Goal: Information Seeking & Learning: Learn about a topic

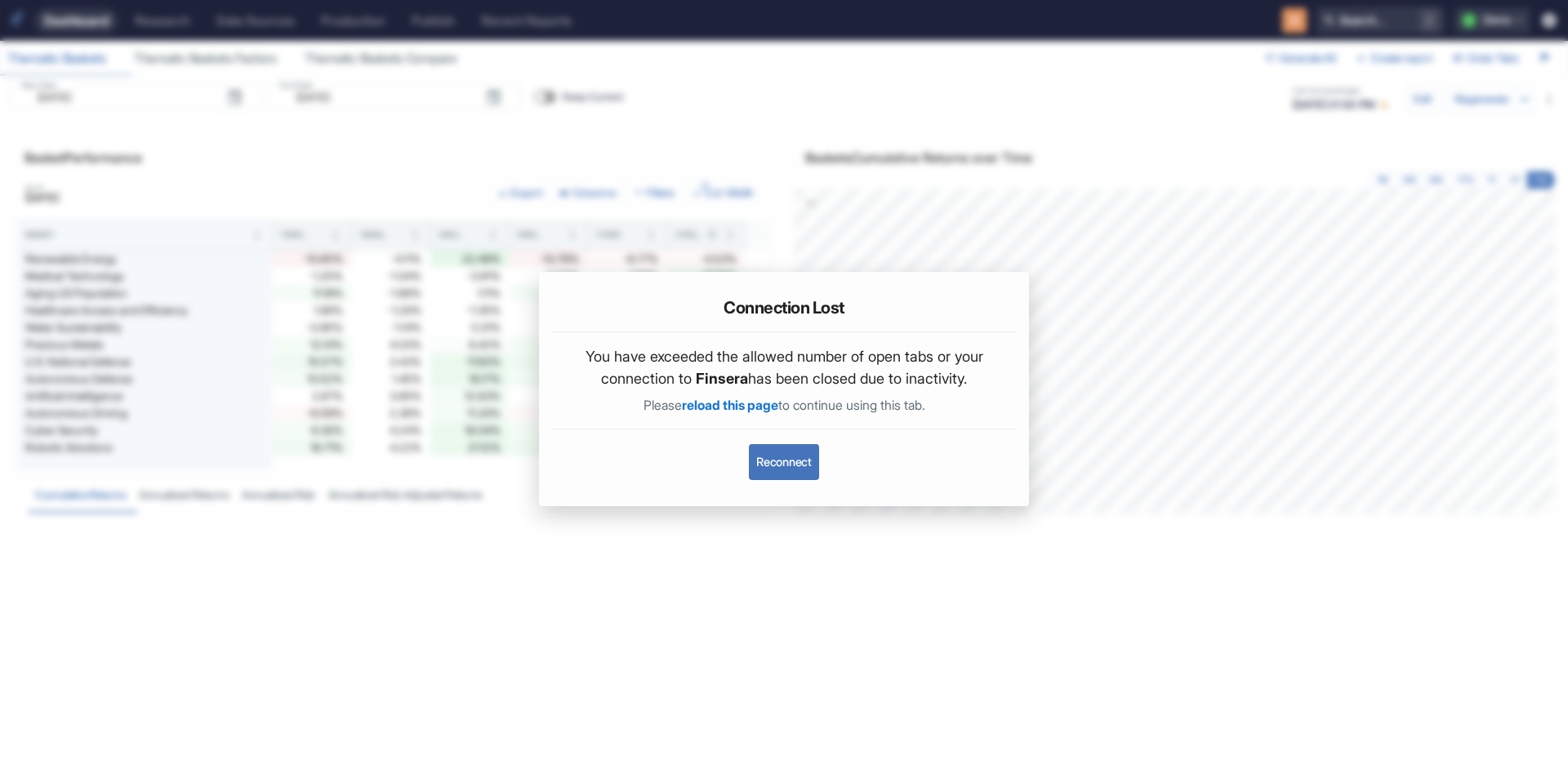
click at [806, 471] on button "Reconnect" at bounding box center [784, 462] width 69 height 36
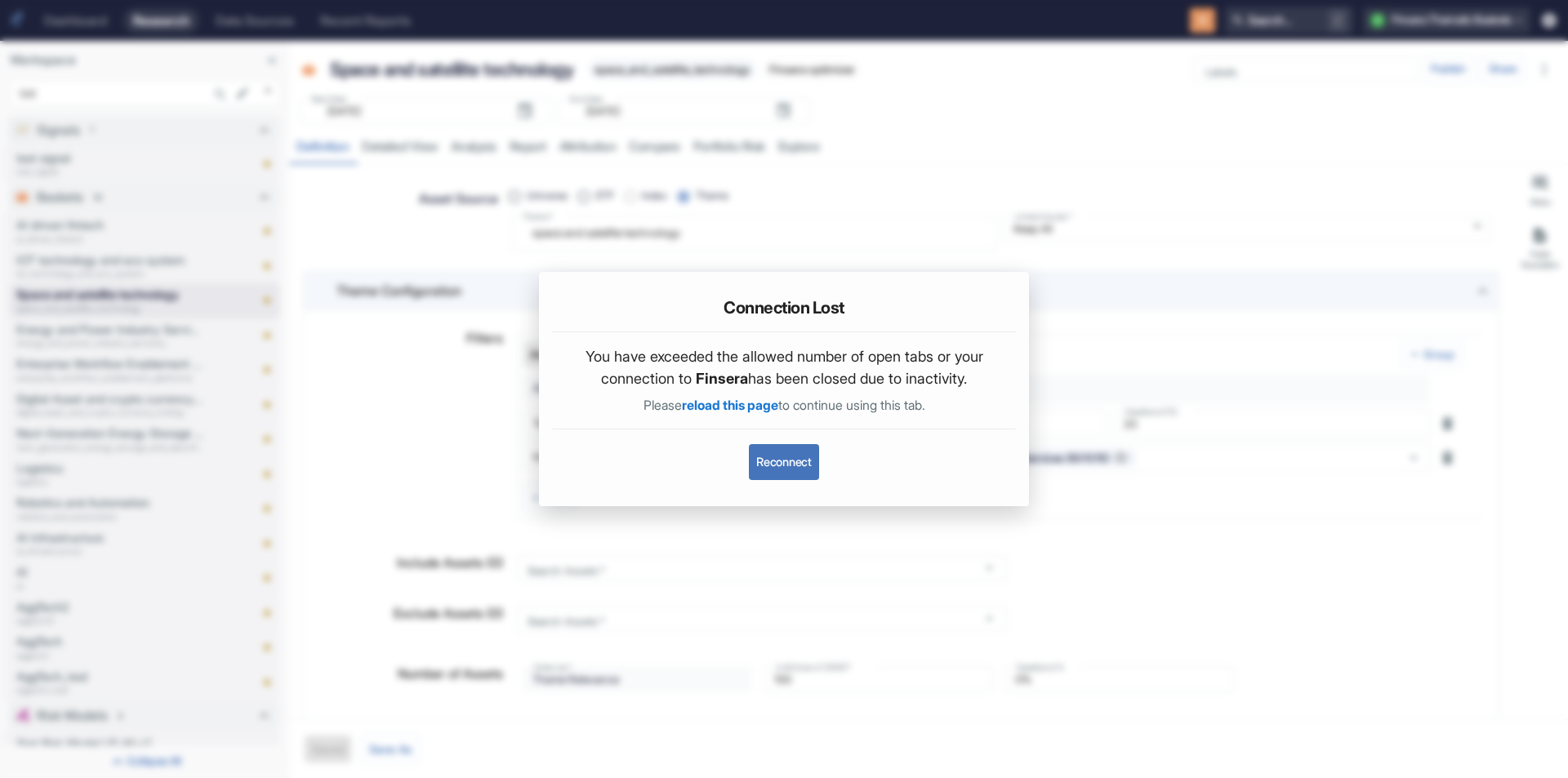
click at [787, 455] on button "Reconnect" at bounding box center [784, 462] width 69 height 36
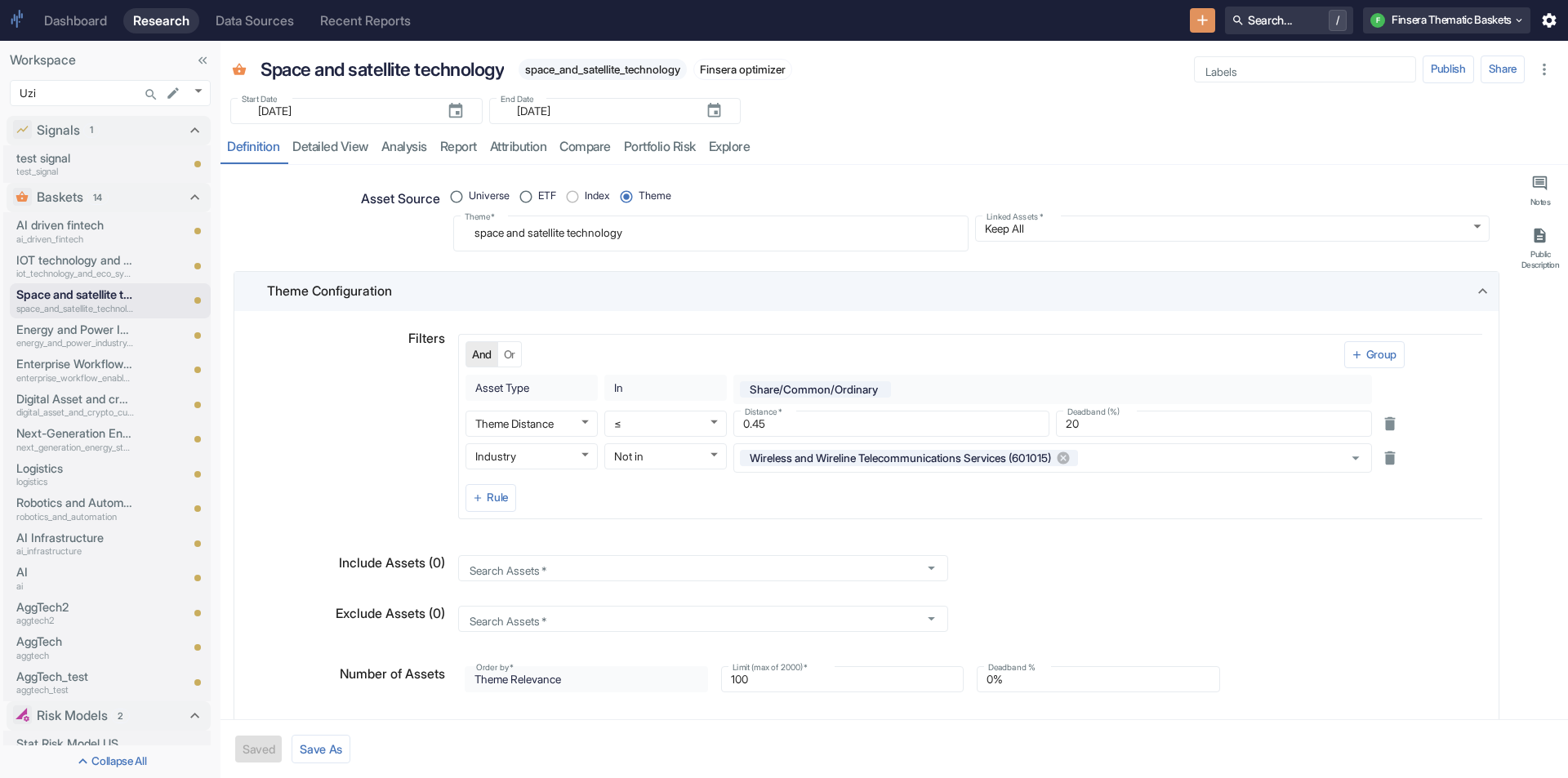
click at [1170, 125] on div "Space and satellite technology space_and_satellite_technology Finsera optimizer…" at bounding box center [894, 103] width 1347 height 124
click at [1239, 136] on div "resource tabs" at bounding box center [1157, 148] width 802 height 34
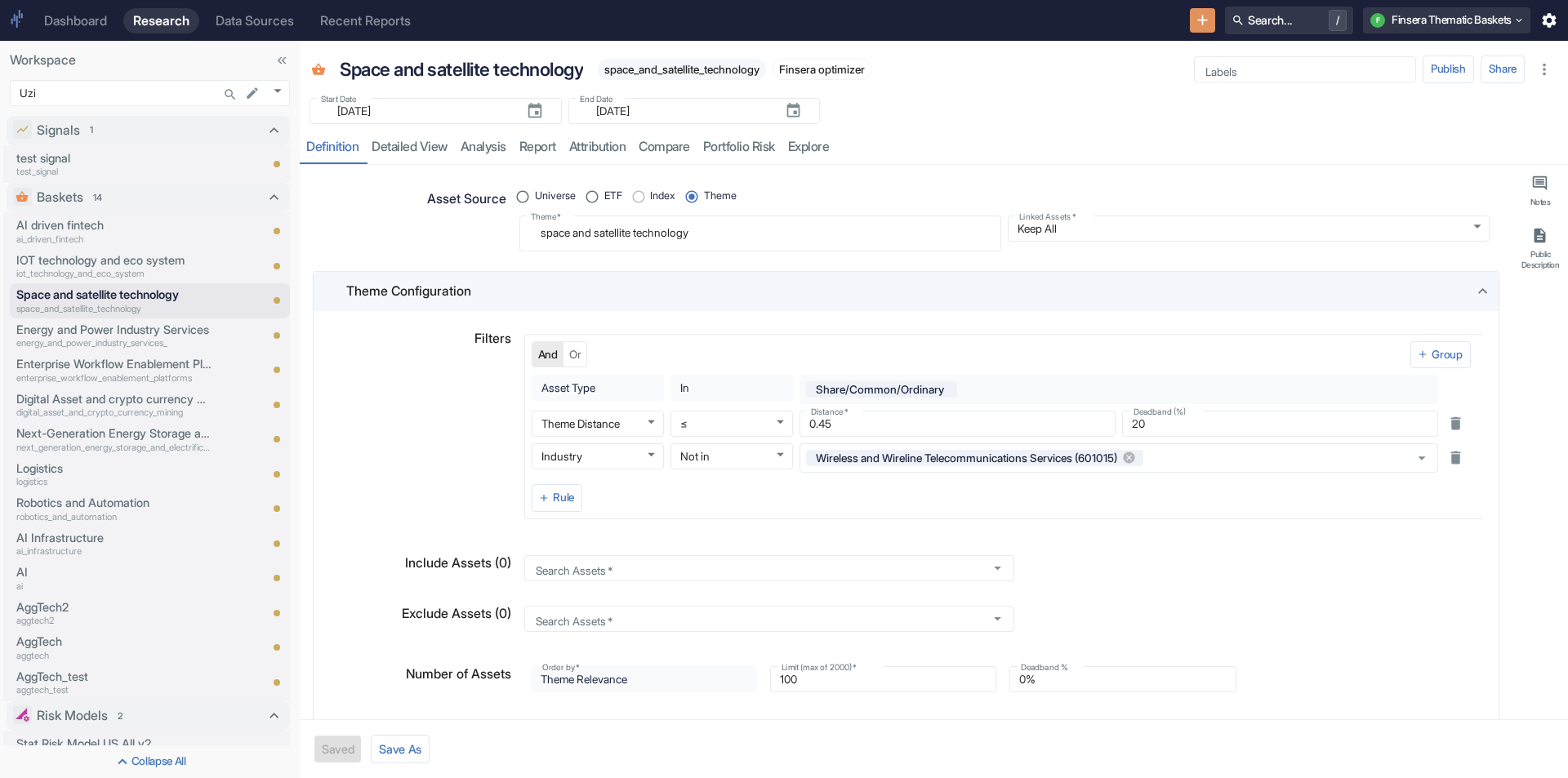
drag, startPoint x: 216, startPoint y: 349, endPoint x: 295, endPoint y: 391, distance: 89.5
click at [1122, 115] on div "Start Date ​ 2020-07-03 Start Date End Date ​ 2025-09-23 End Date" at bounding box center [934, 106] width 1268 height 36
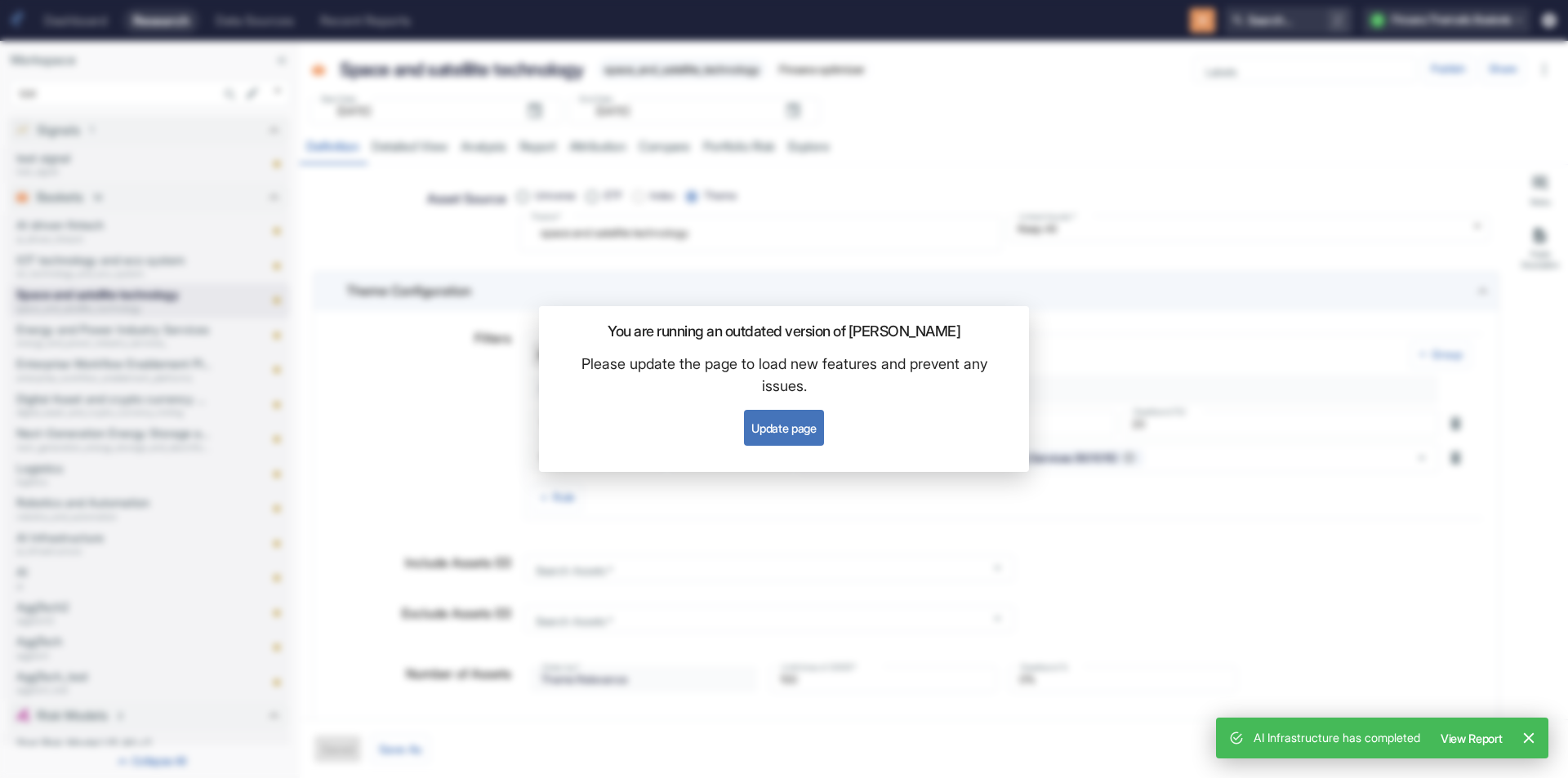
type textarea "x"
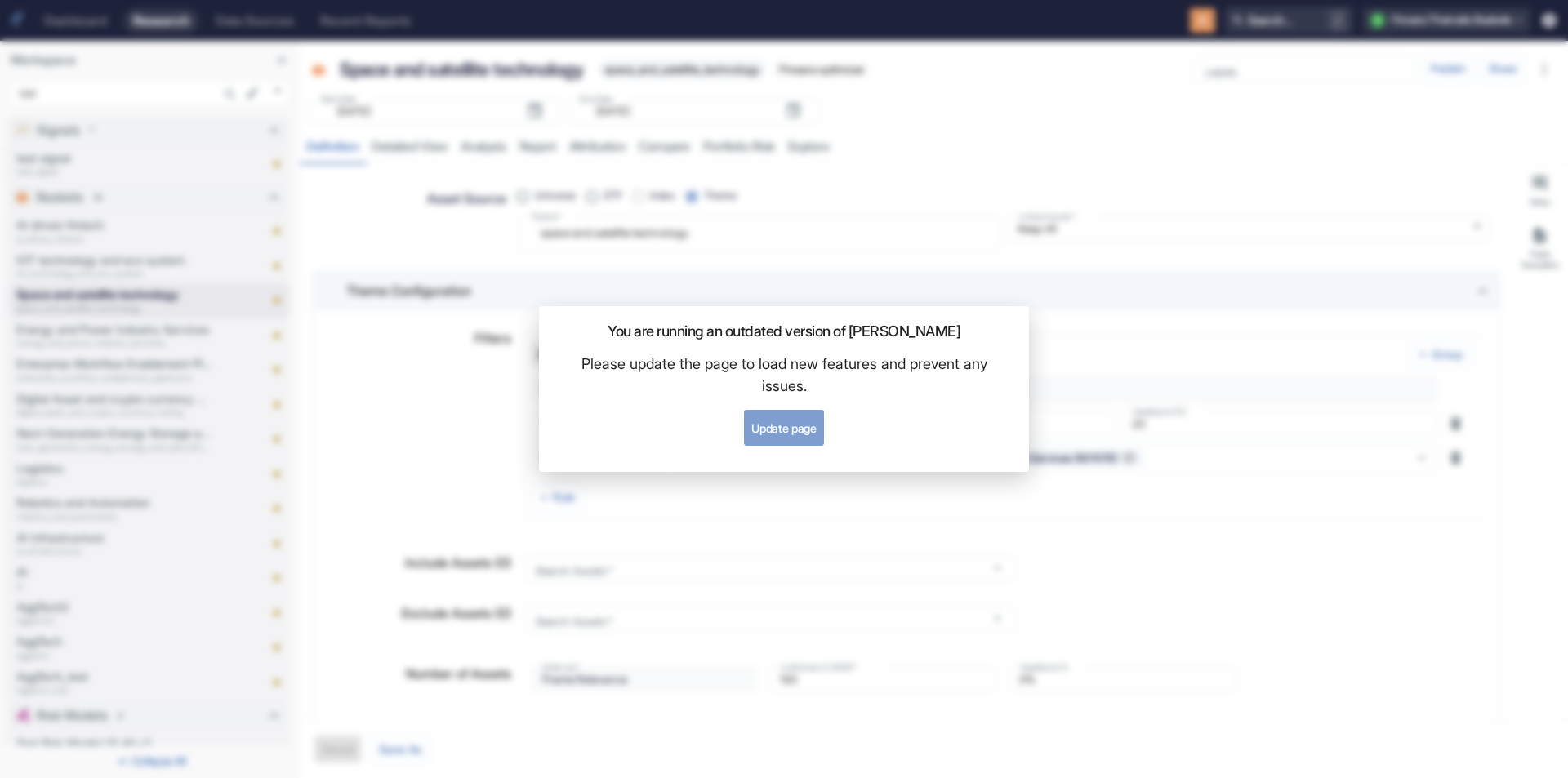
click at [771, 430] on button "Update page" at bounding box center [784, 428] width 79 height 36
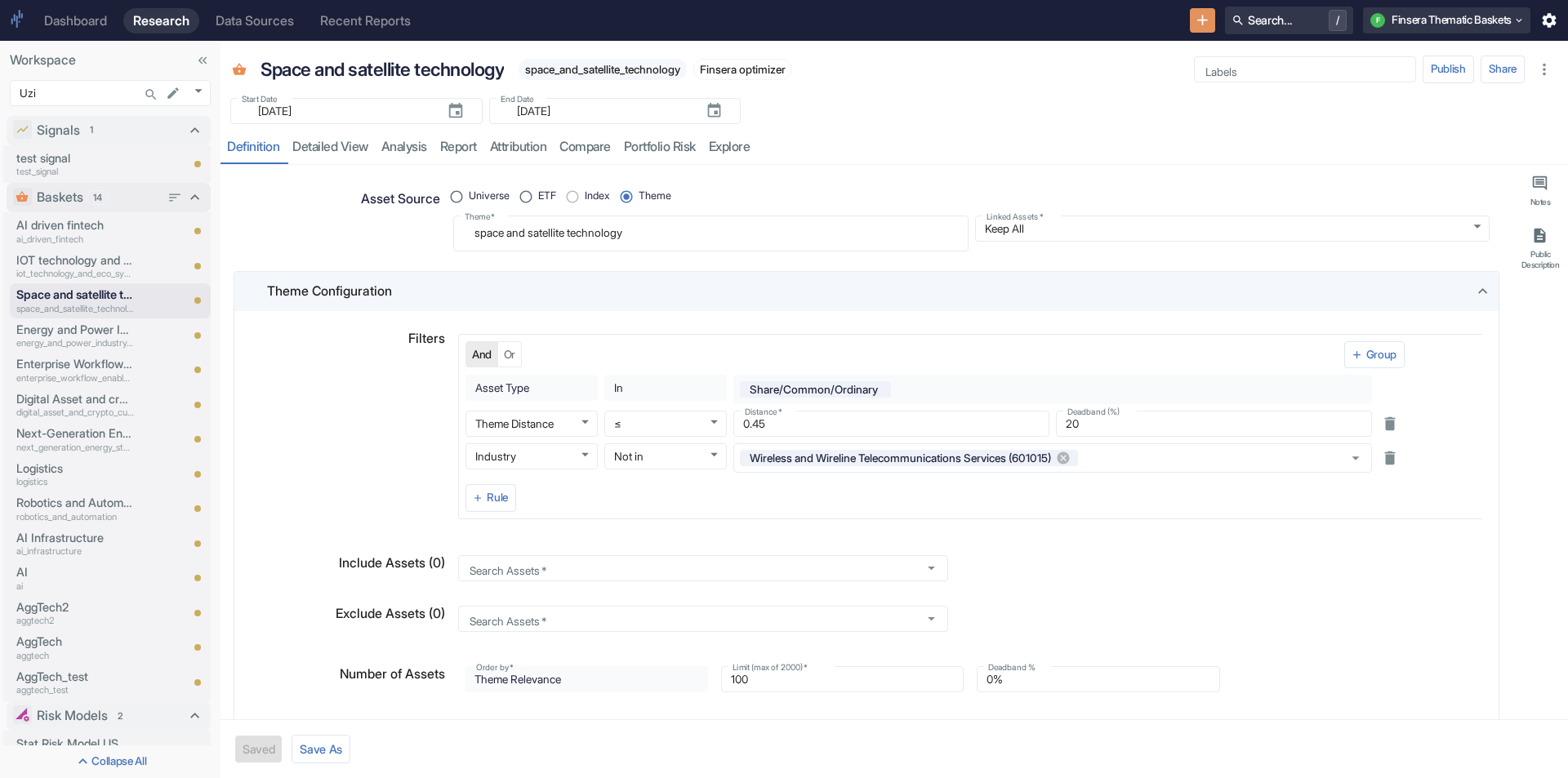
click at [69, 197] on p "Baskets" at bounding box center [60, 197] width 46 height 20
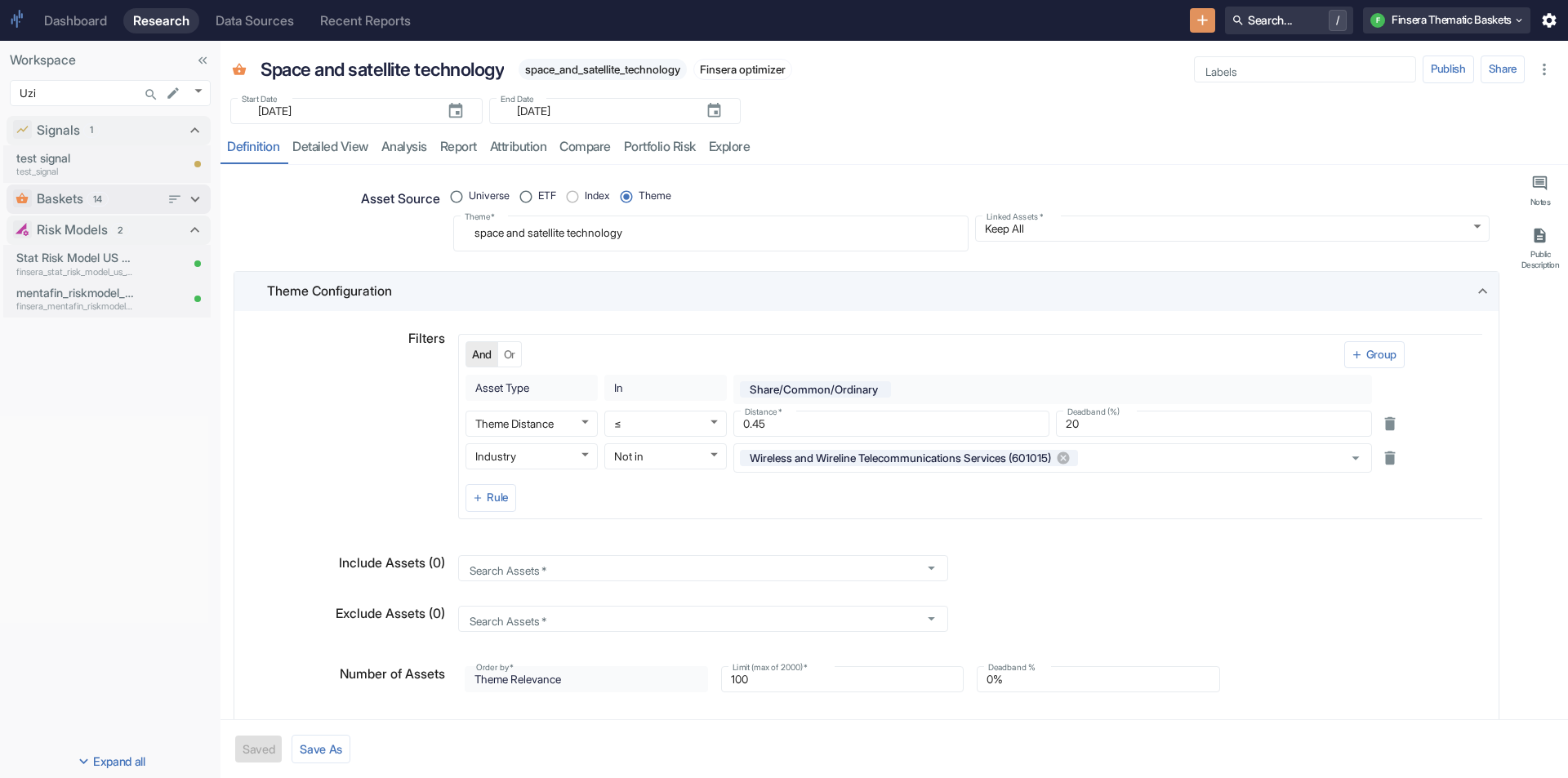
click at [72, 200] on p "Baskets" at bounding box center [60, 199] width 46 height 20
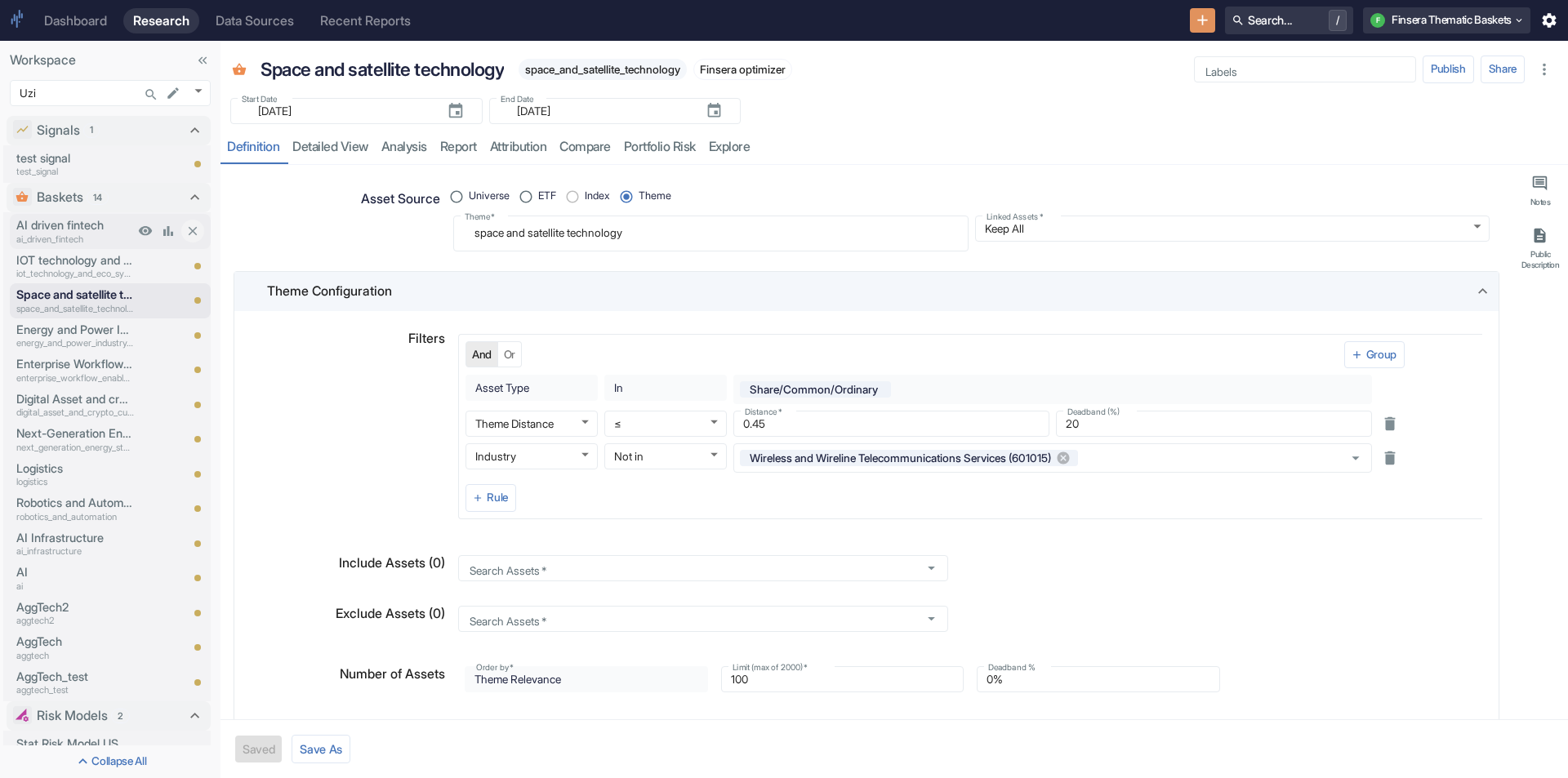
type textarea "x"
click at [64, 226] on p "AI driven fintech" at bounding box center [75, 225] width 117 height 18
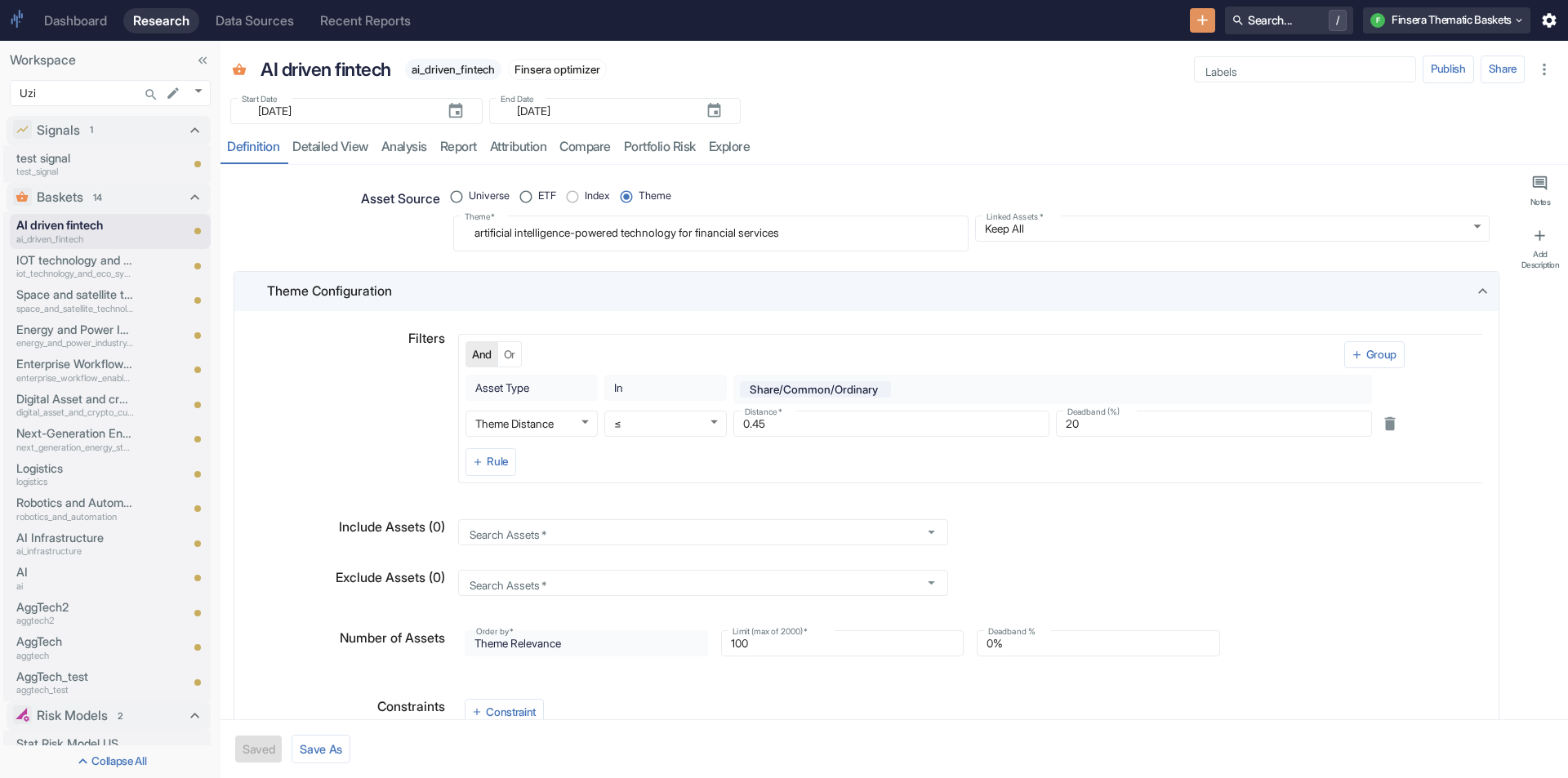
type textarea "x"
click at [936, 93] on div "Start Date ​ 2020-07-03 Start Date End Date ​ 2025-09-23 End Date" at bounding box center [894, 106] width 1347 height 36
click at [199, 88] on body "Dashboard Research Data Sources Recent Reports Search... / F Finsera Thematic B…" at bounding box center [784, 389] width 1568 height 778
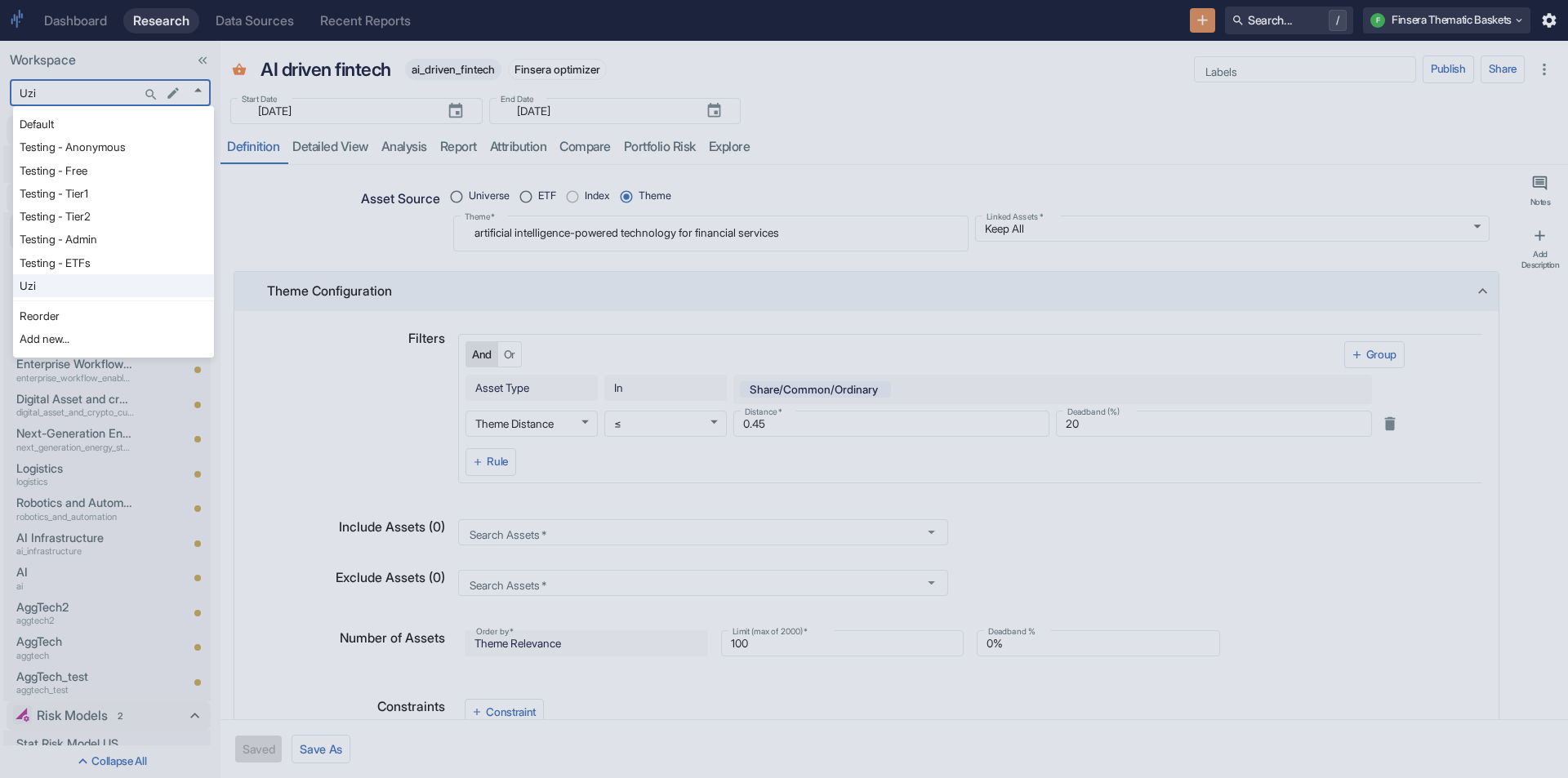
click at [90, 143] on li "Testing - Anonymous" at bounding box center [114, 147] width 201 height 23
type input "1126"
type textarea "x"
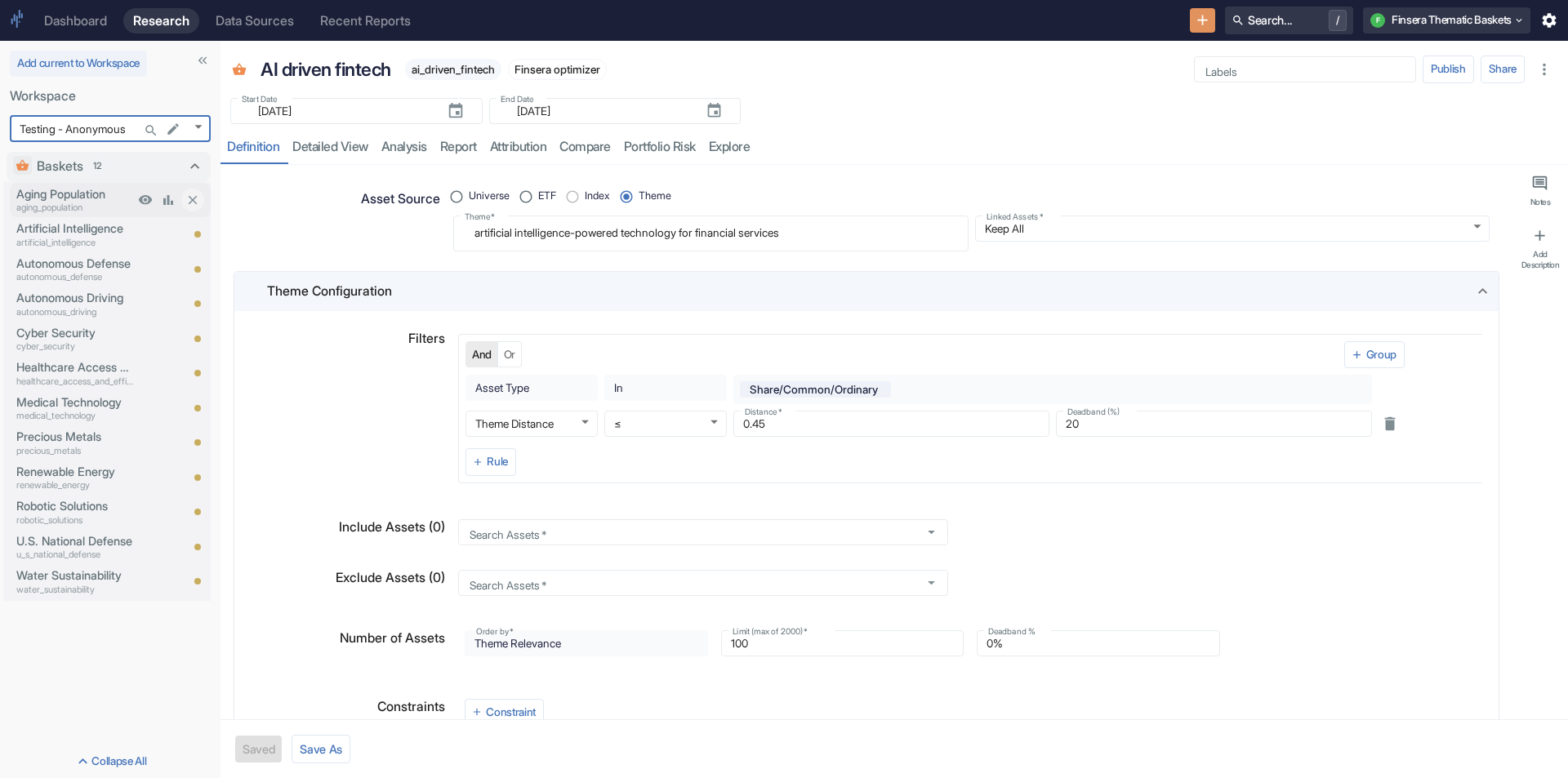
click at [79, 186] on p "Aging Population" at bounding box center [75, 194] width 117 height 18
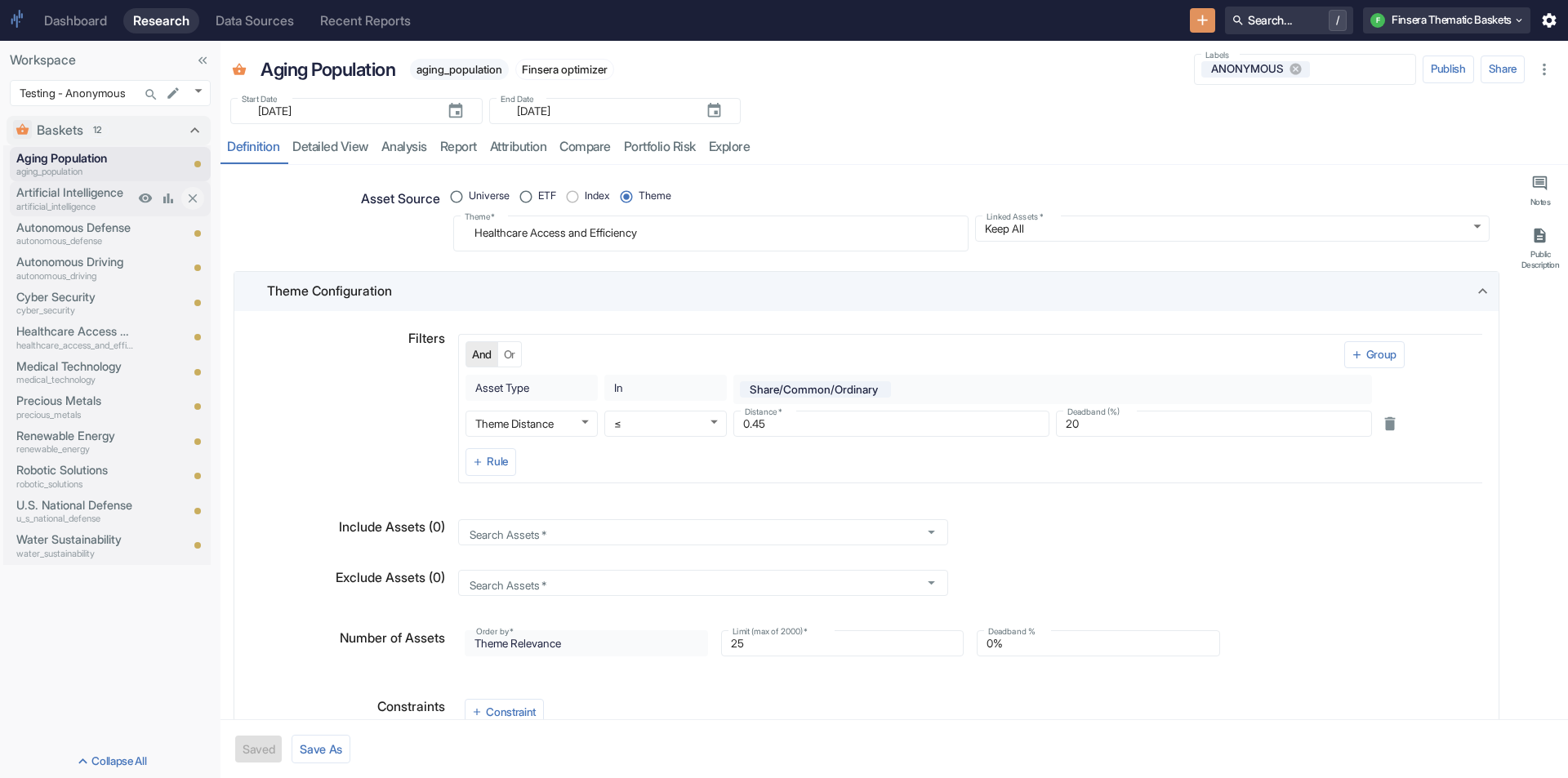
click at [73, 197] on p "Artificial Intelligence" at bounding box center [75, 193] width 117 height 18
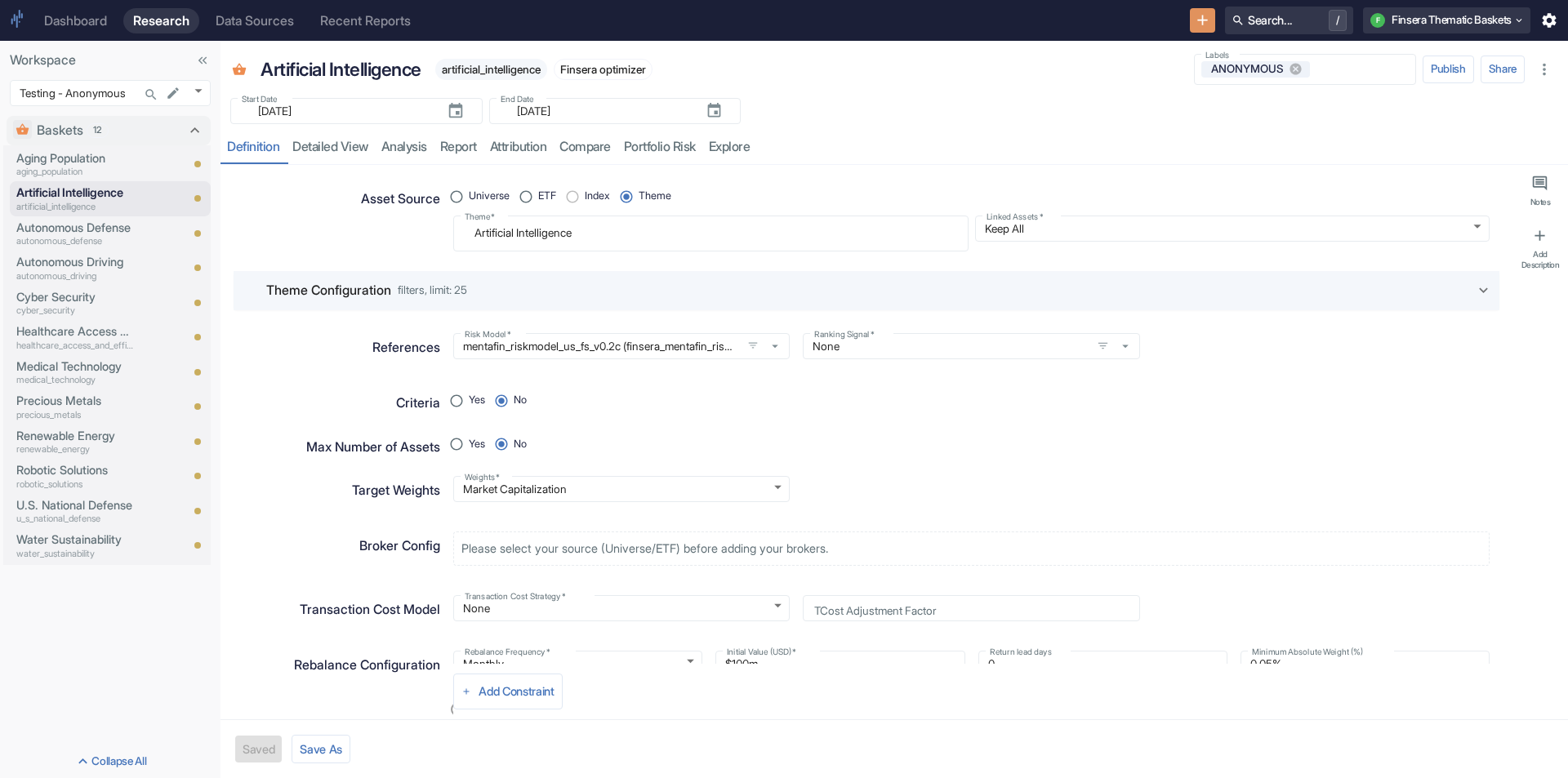
type textarea "x"
click at [61, 162] on p "Aging Population" at bounding box center [75, 158] width 117 height 18
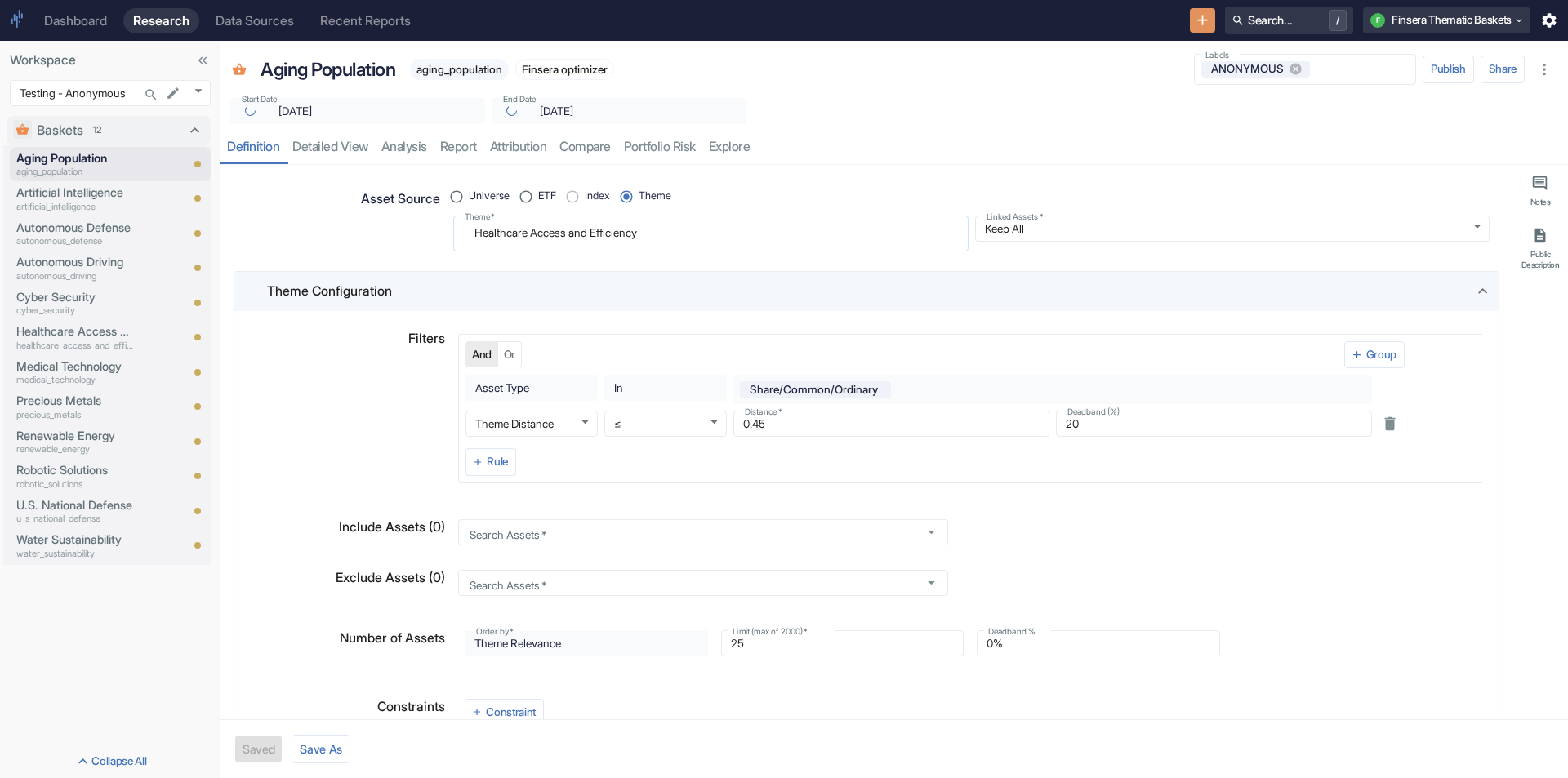
type textarea "x"
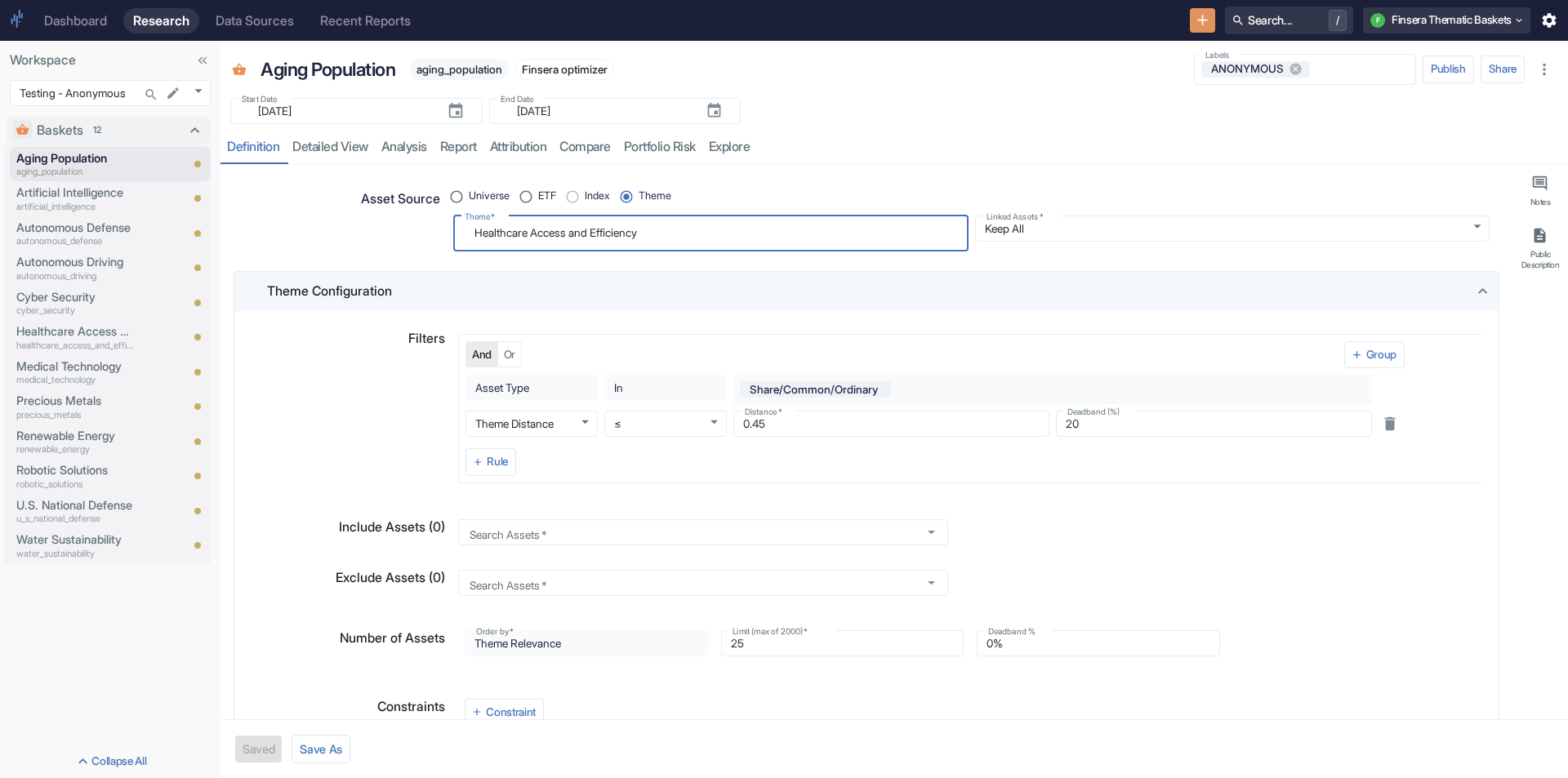
drag, startPoint x: 612, startPoint y: 229, endPoint x: 245, endPoint y: 228, distance: 367.0
click at [291, 228] on div "Asset Source Universe ETF Index Theme Theme   * Healthcare Access and Efficienc…" at bounding box center [860, 212] width 1259 height 80
paste textarea "Aging US Population with a focus on senior care facilities, home health service…"
radio input "true"
type textarea "Aging US Population with a focus on senior care facilities, home health service…"
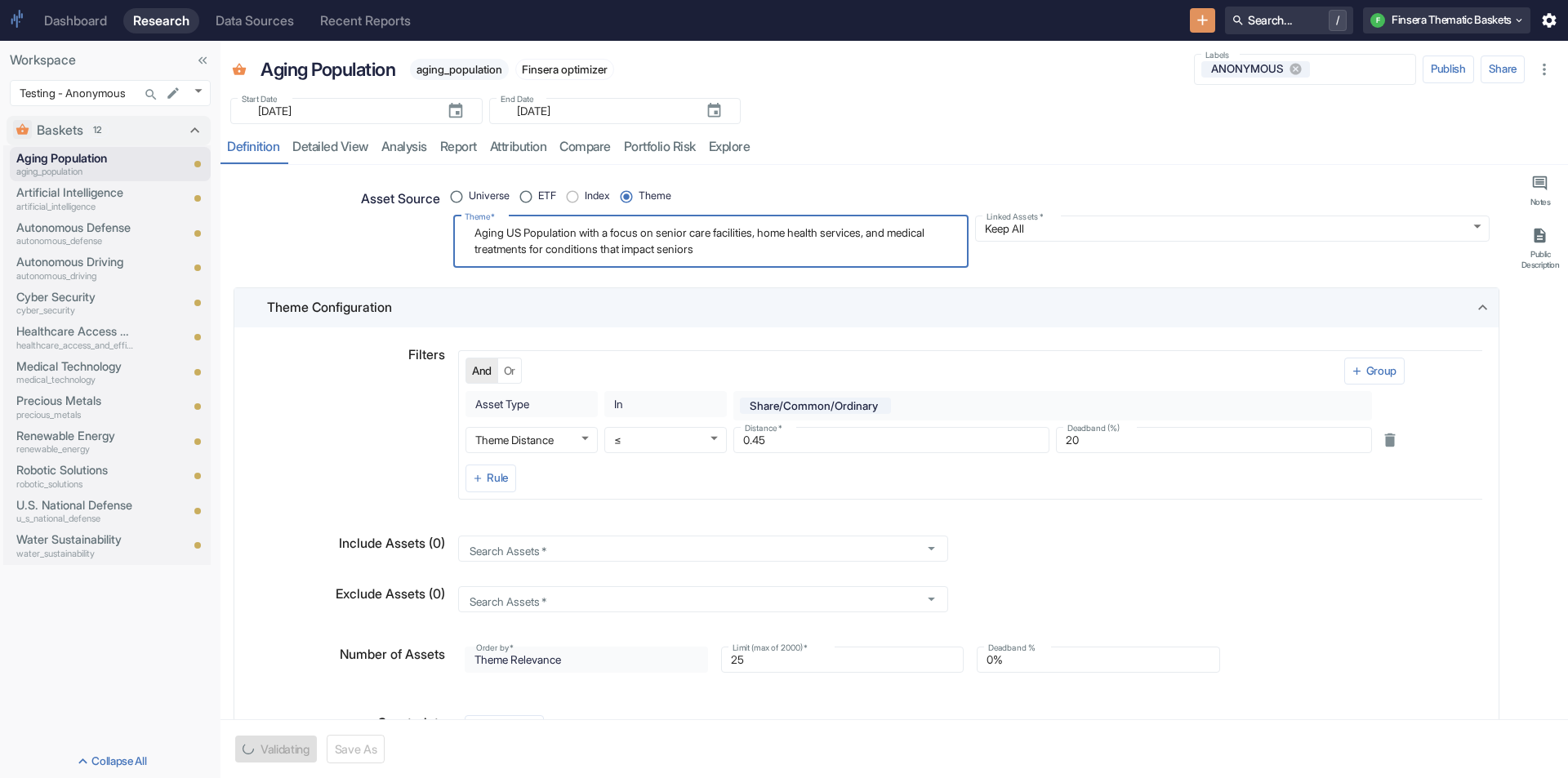
type textarea "x"
type textarea "Aging US Population with a focus on senior care facilities, home health service…"
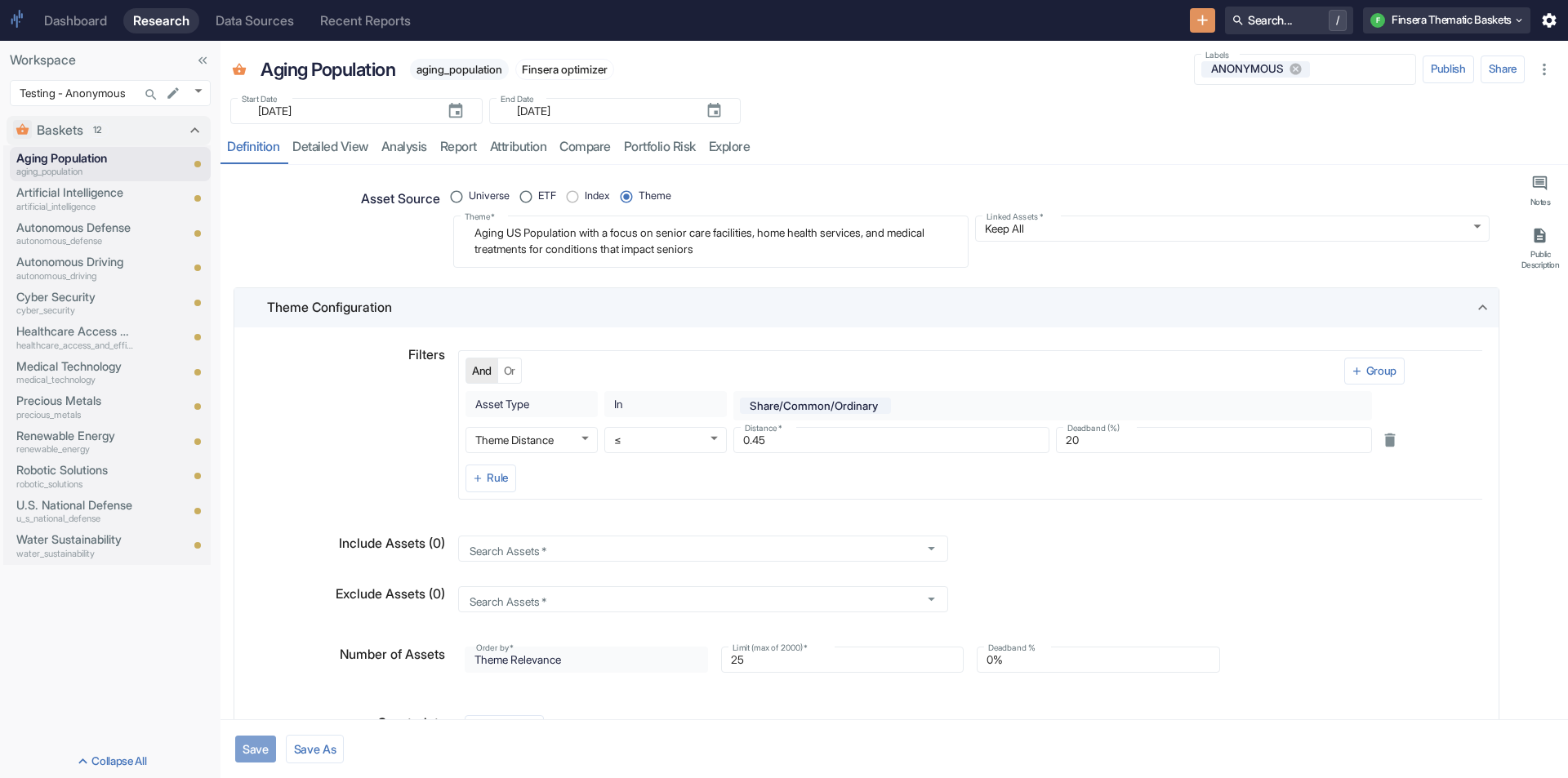
click at [252, 755] on button "Save" at bounding box center [255, 749] width 41 height 27
type textarea "x"
click at [37, 187] on p "Artificial Intelligence" at bounding box center [75, 193] width 117 height 18
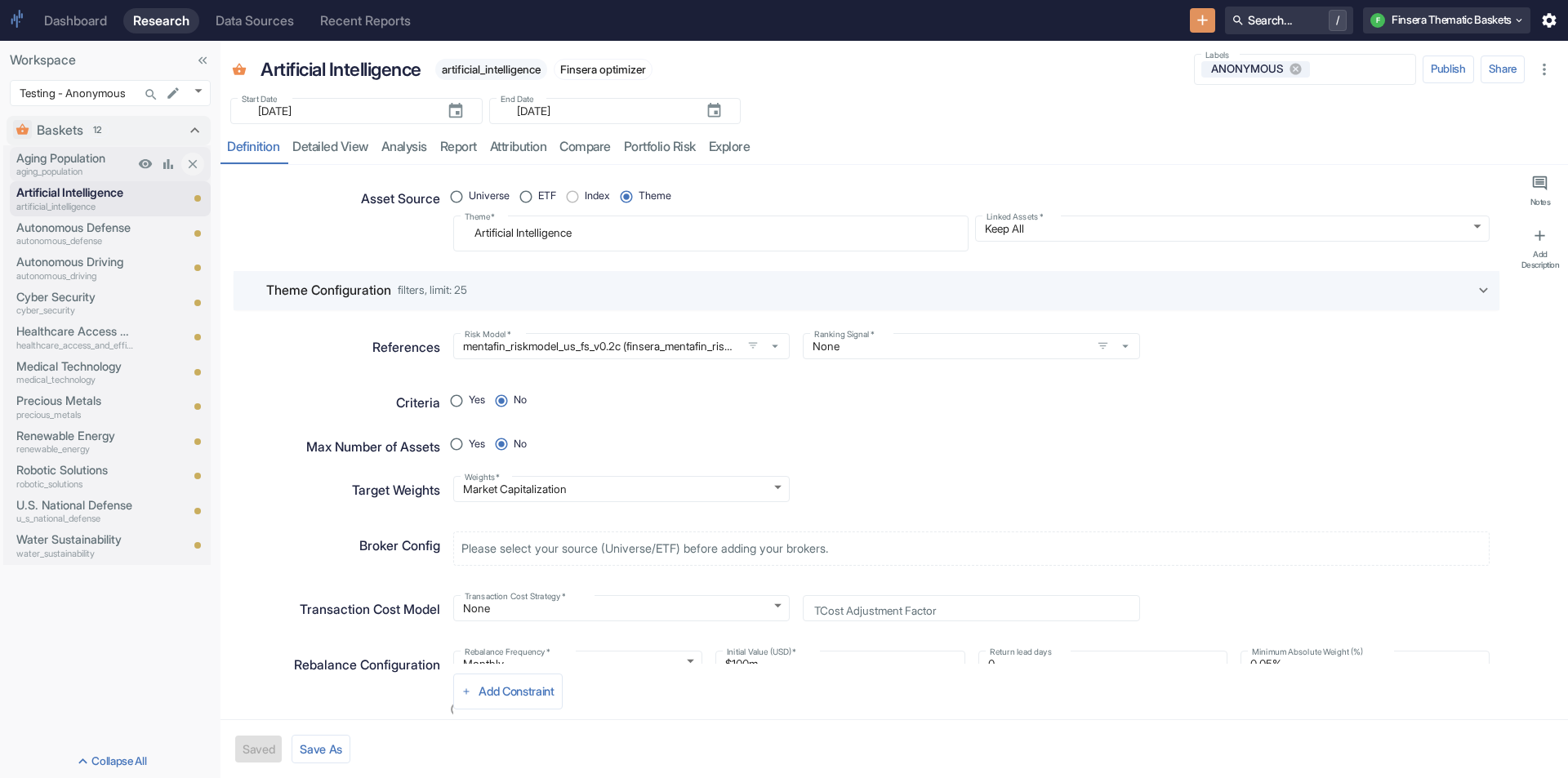
click at [55, 167] on p "aging_population" at bounding box center [75, 172] width 117 height 14
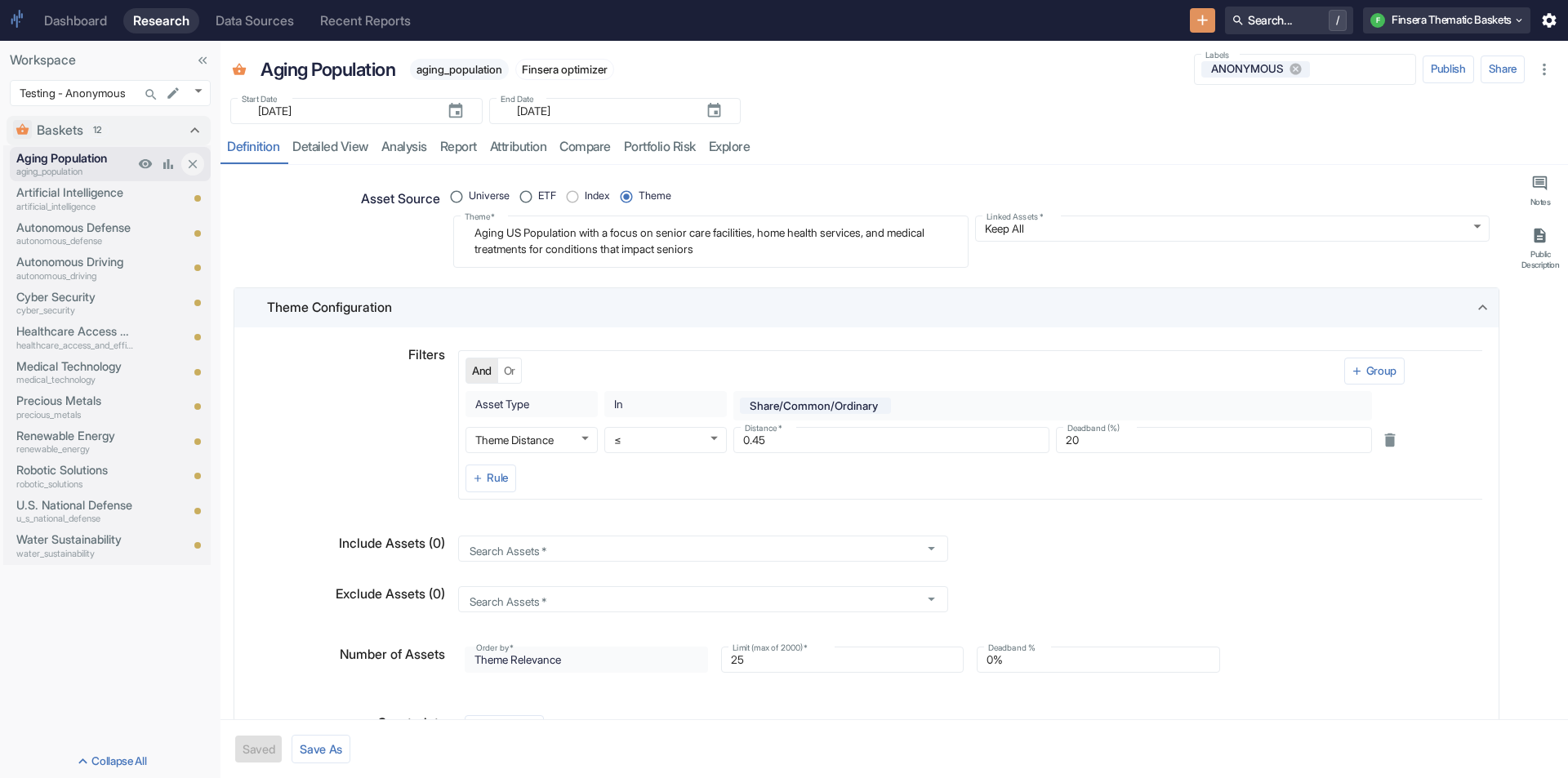
type textarea "x"
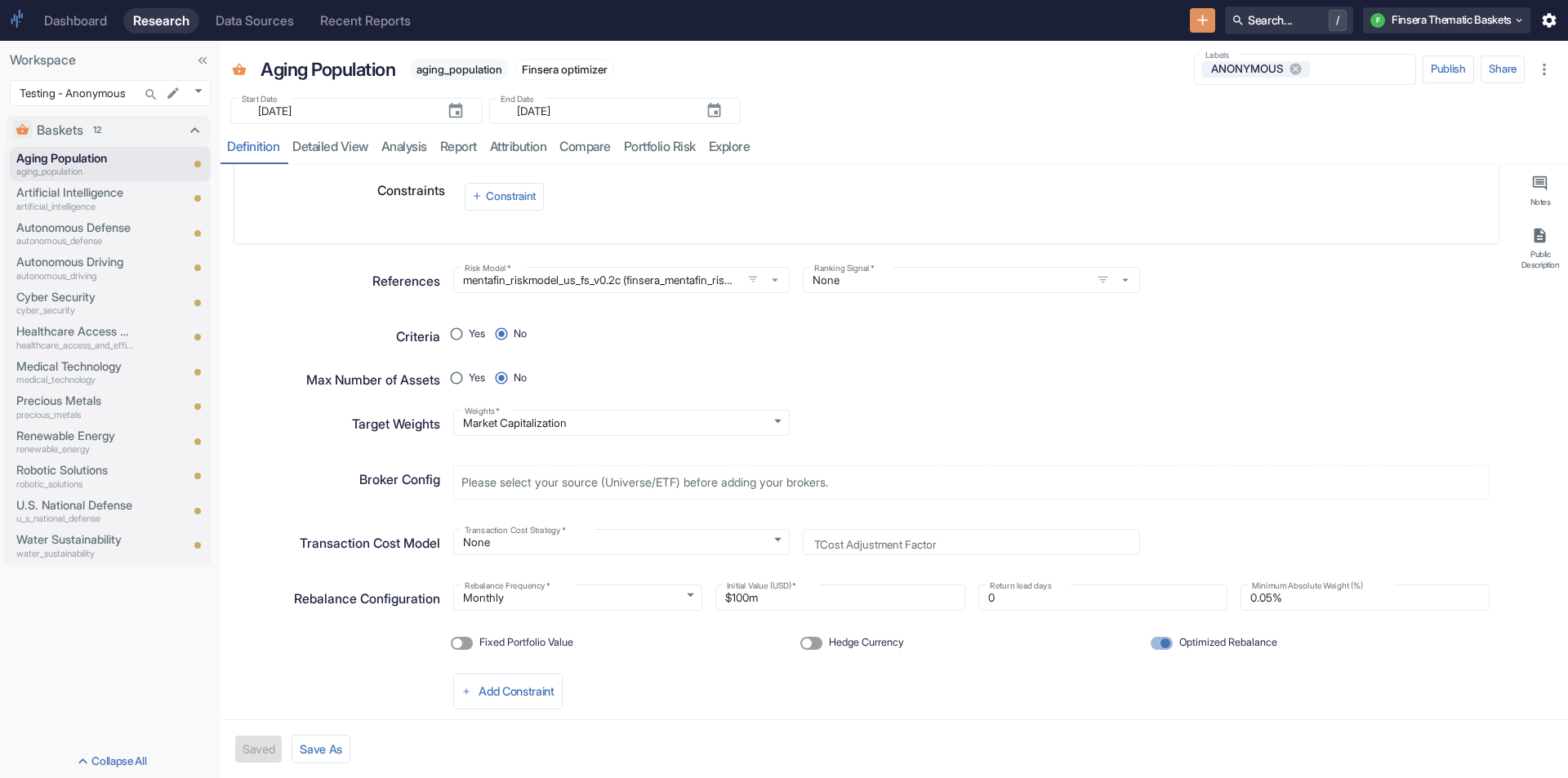
scroll to position [572, 0]
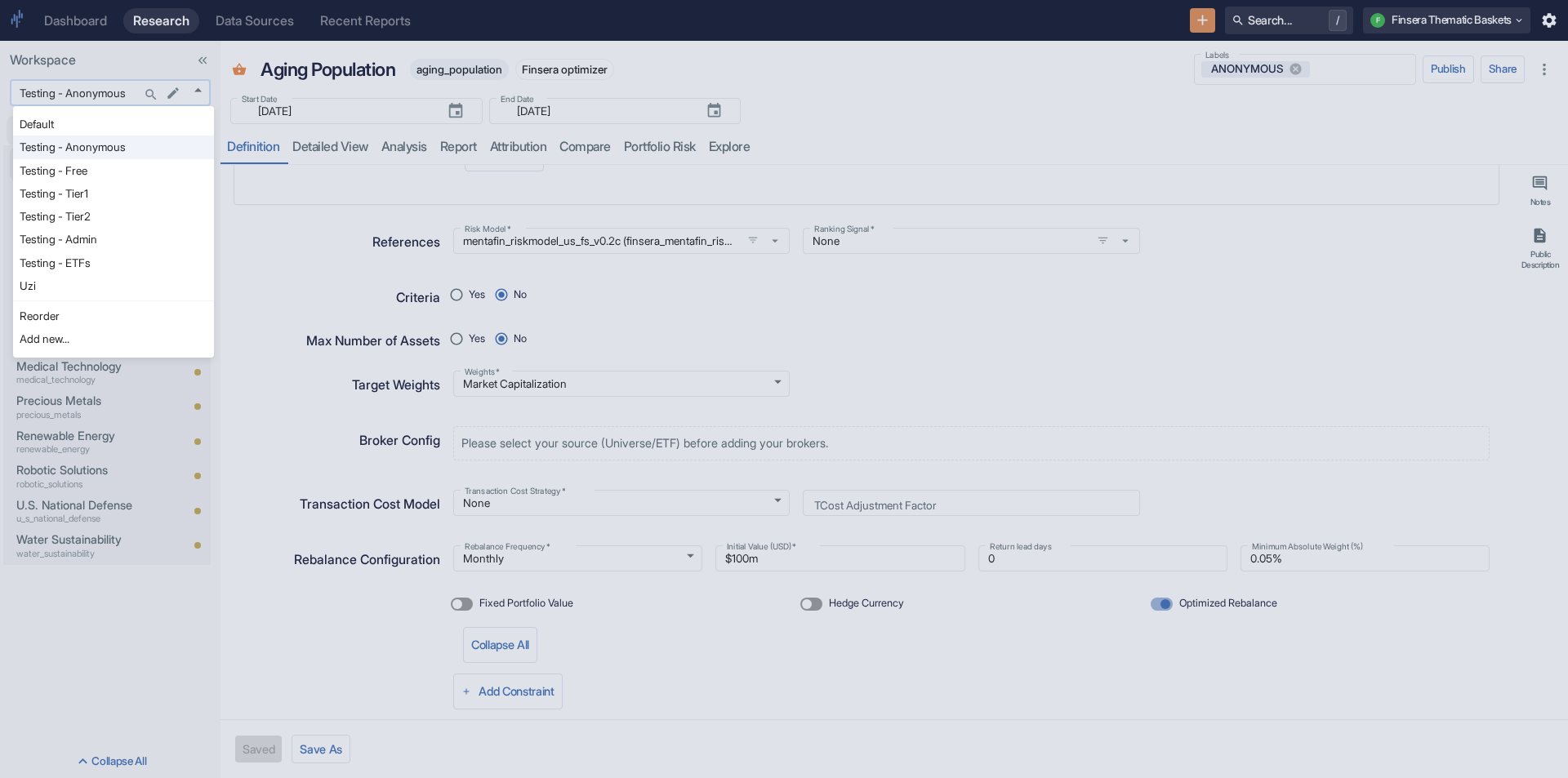
click at [202, 92] on body "Dashboard Research Data Sources Recent Reports Search... / F Finsera Thematic B…" at bounding box center [784, 389] width 1568 height 778
click at [89, 285] on li "Uzi" at bounding box center [114, 286] width 201 height 23
type input "1153"
type textarea "x"
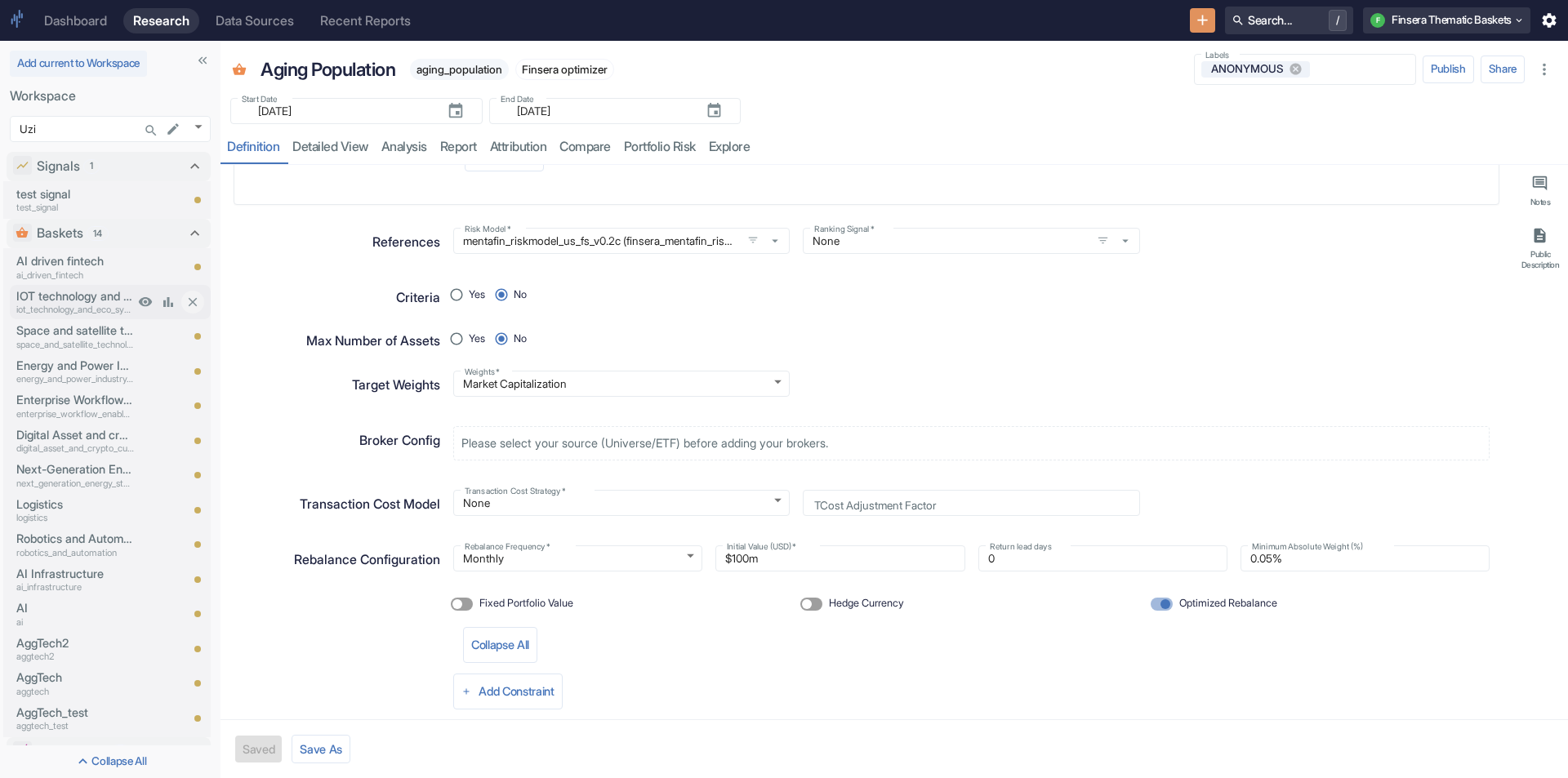
drag, startPoint x: 37, startPoint y: 301, endPoint x: 64, endPoint y: 301, distance: 27.0
click at [40, 301] on p "IOT technology and eco system" at bounding box center [75, 296] width 117 height 18
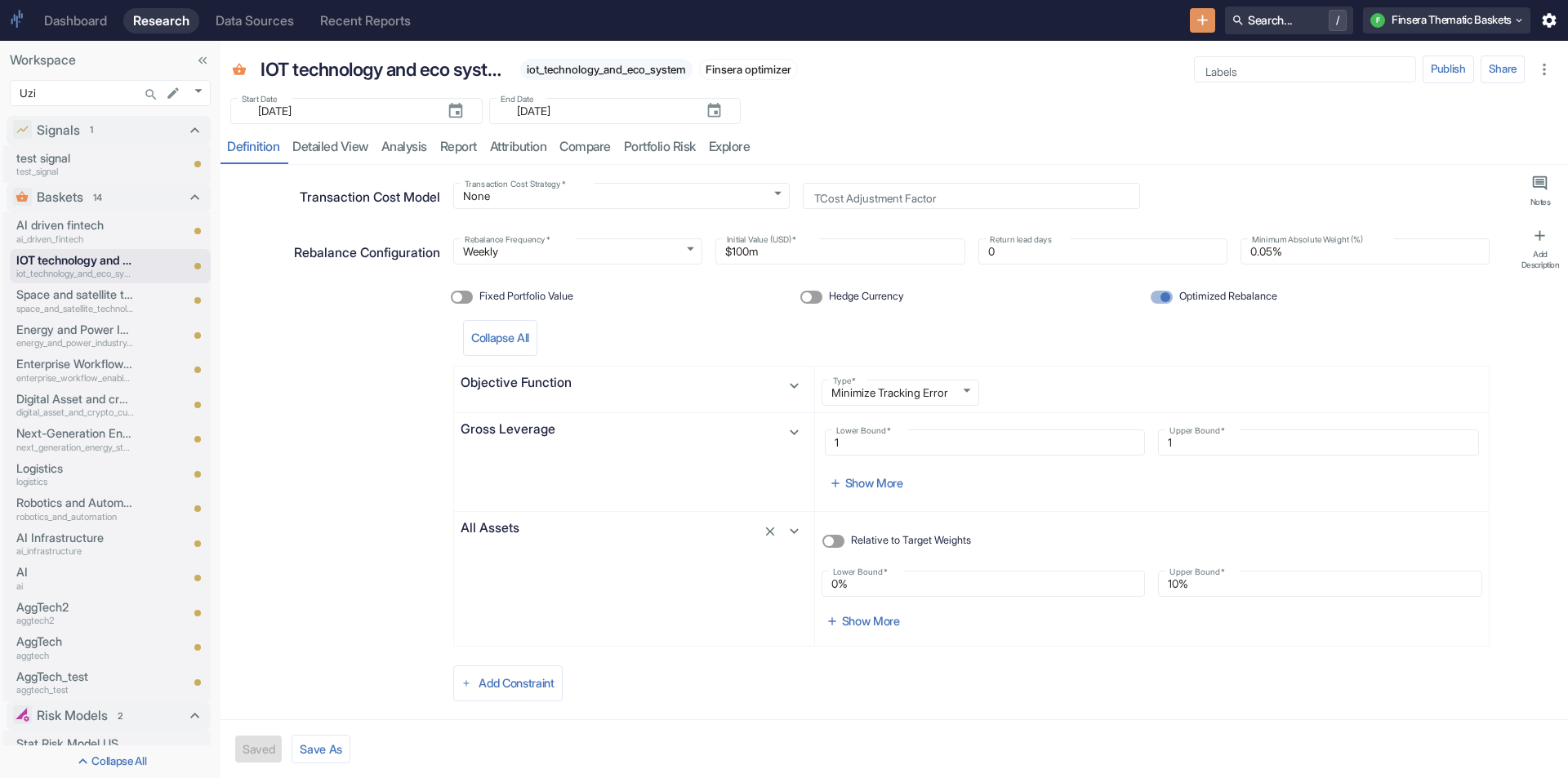
scroll to position [919, 0]
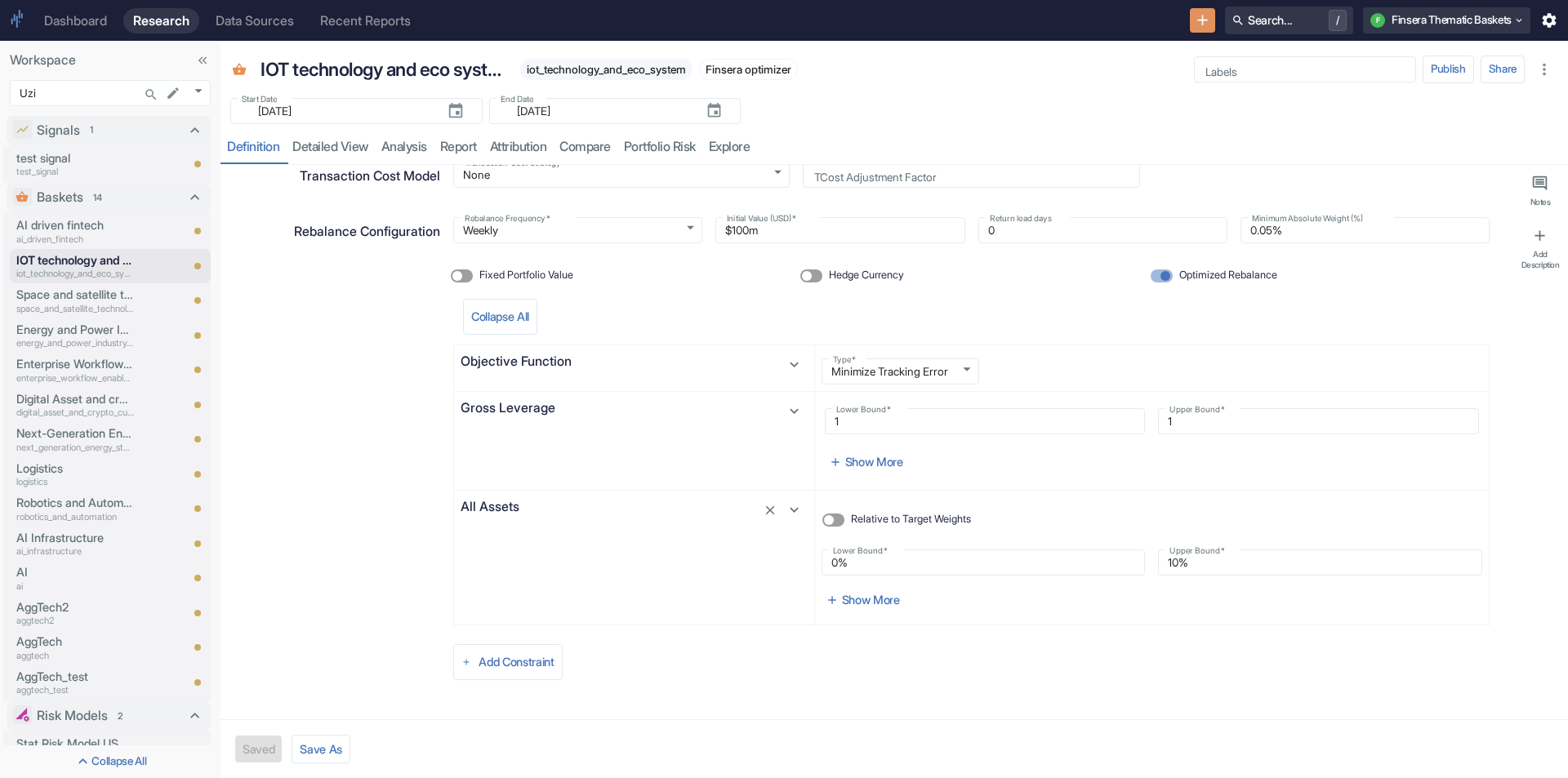
type textarea "x"
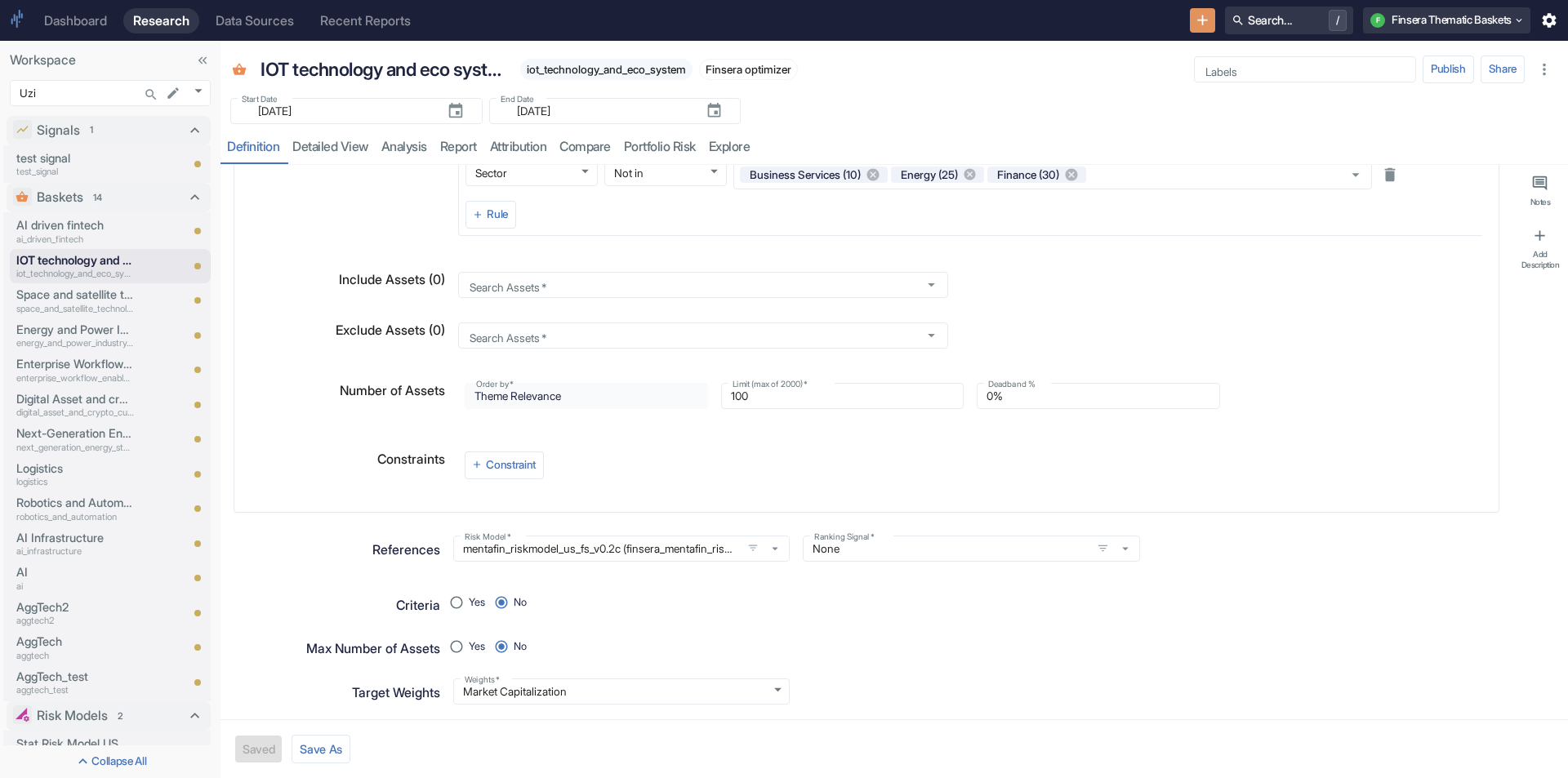
scroll to position [266, 0]
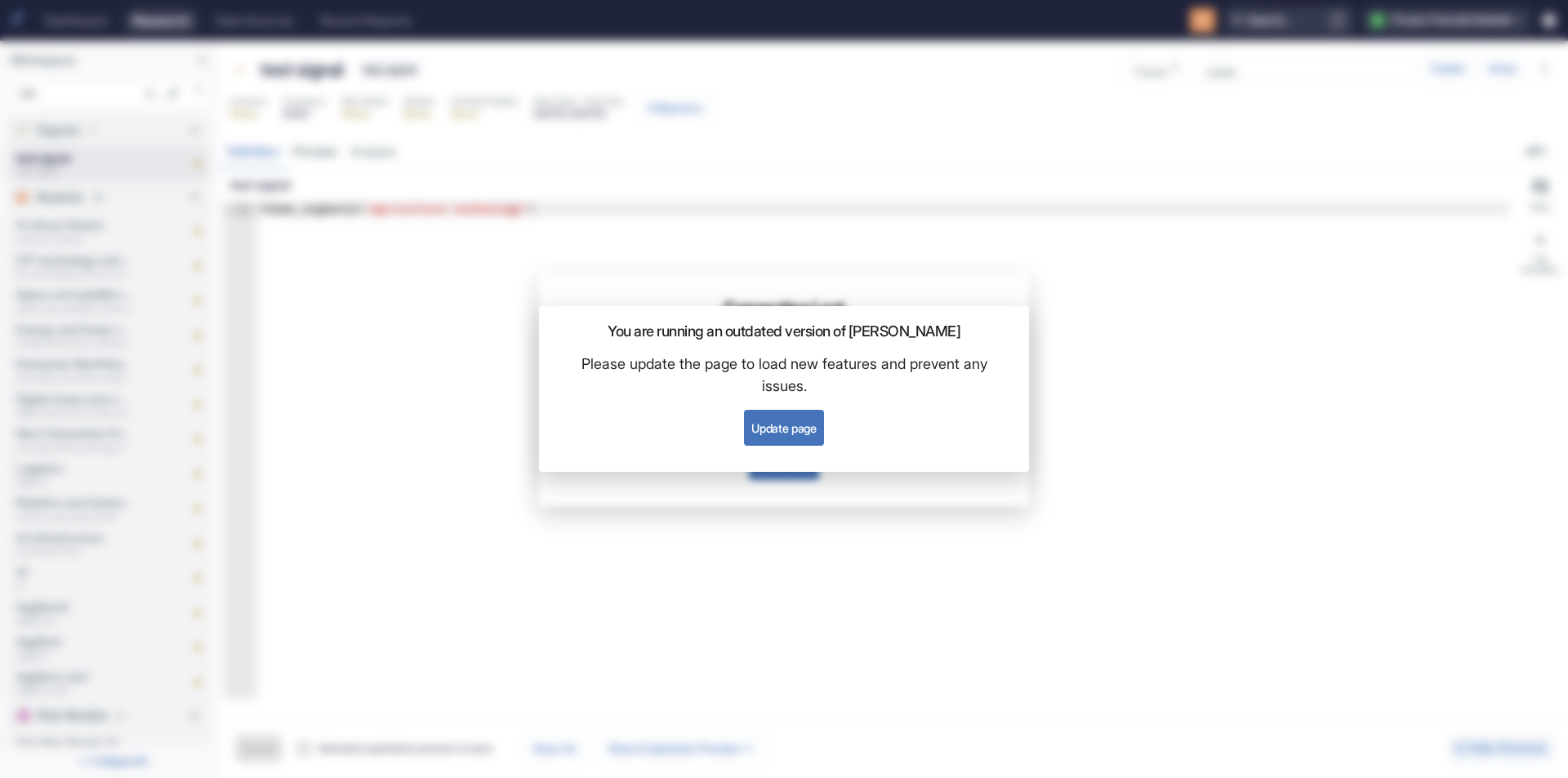
click at [761, 429] on button "Update page" at bounding box center [784, 428] width 79 height 36
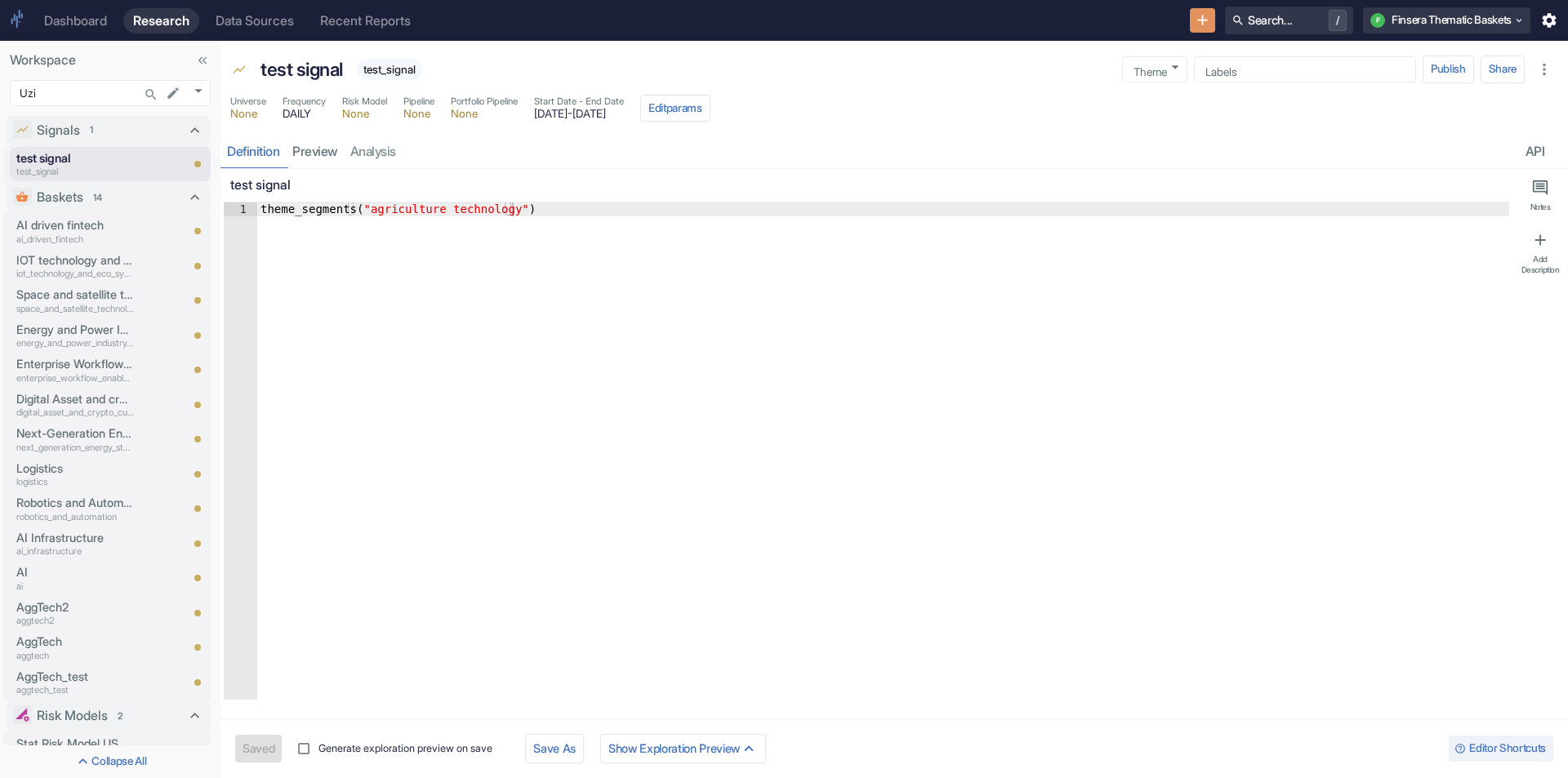
type textarea "x"
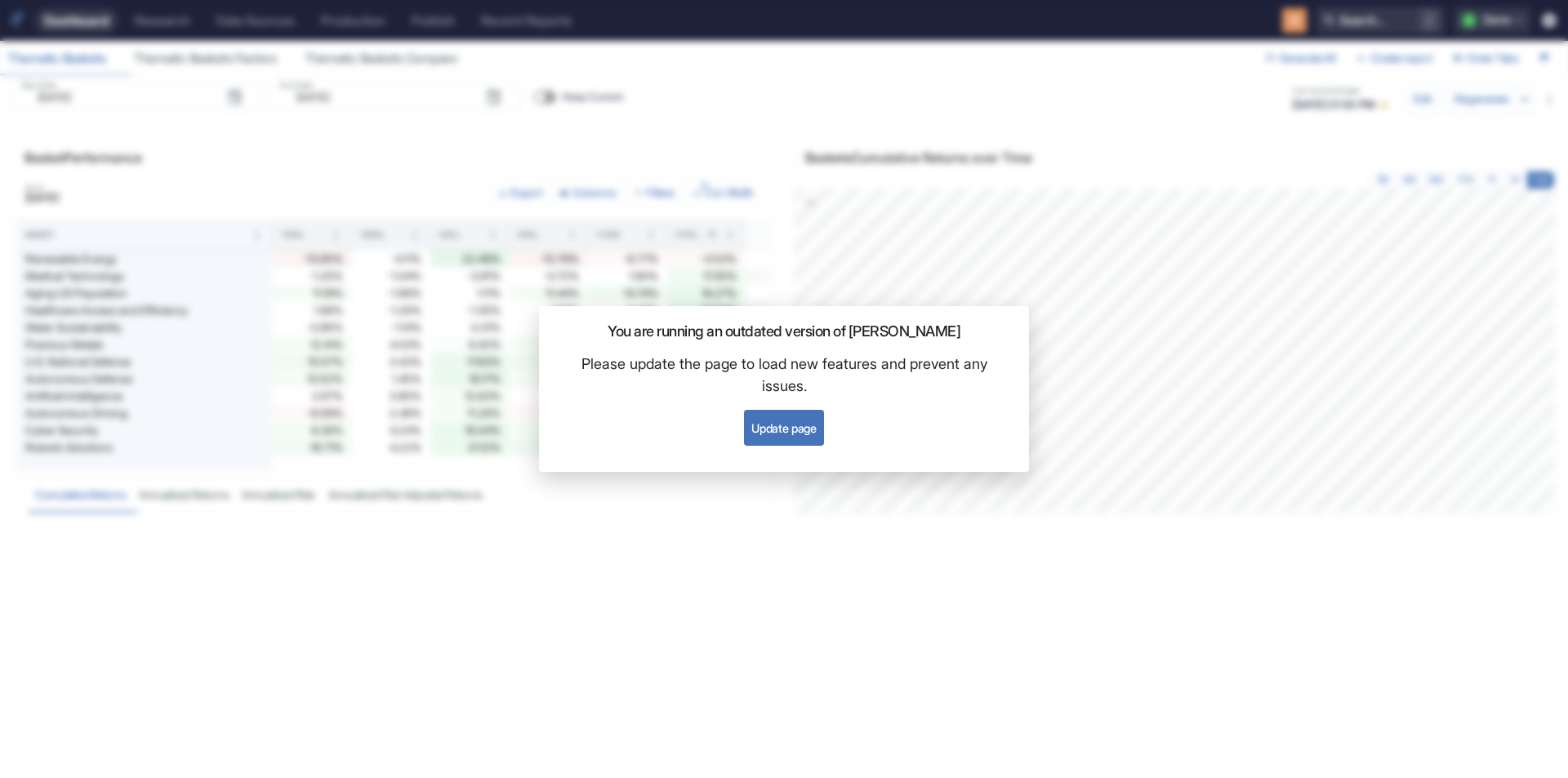
click at [794, 423] on button "Update page" at bounding box center [784, 428] width 79 height 36
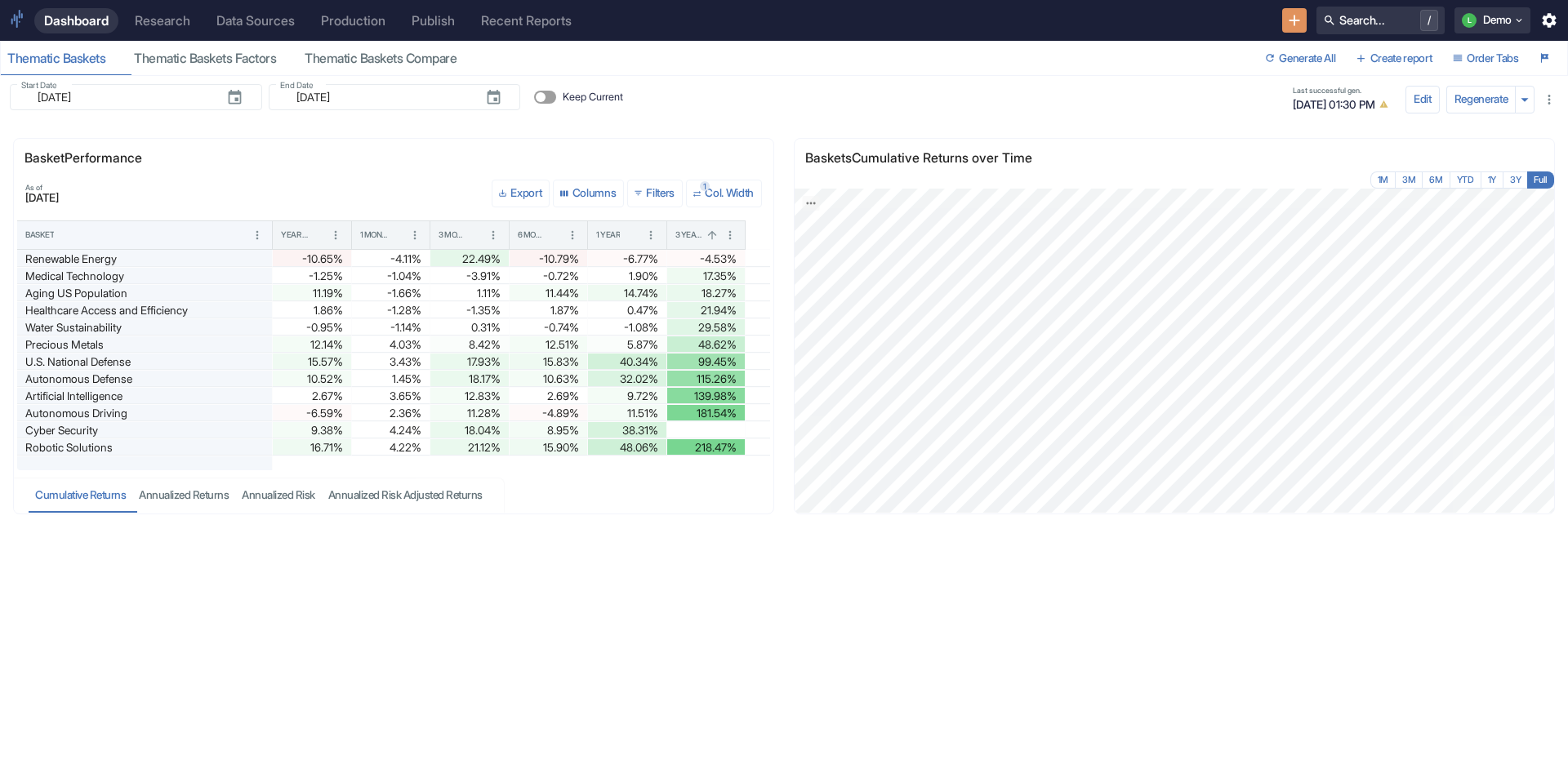
click at [147, 27] on div "Research" at bounding box center [163, 20] width 55 height 15
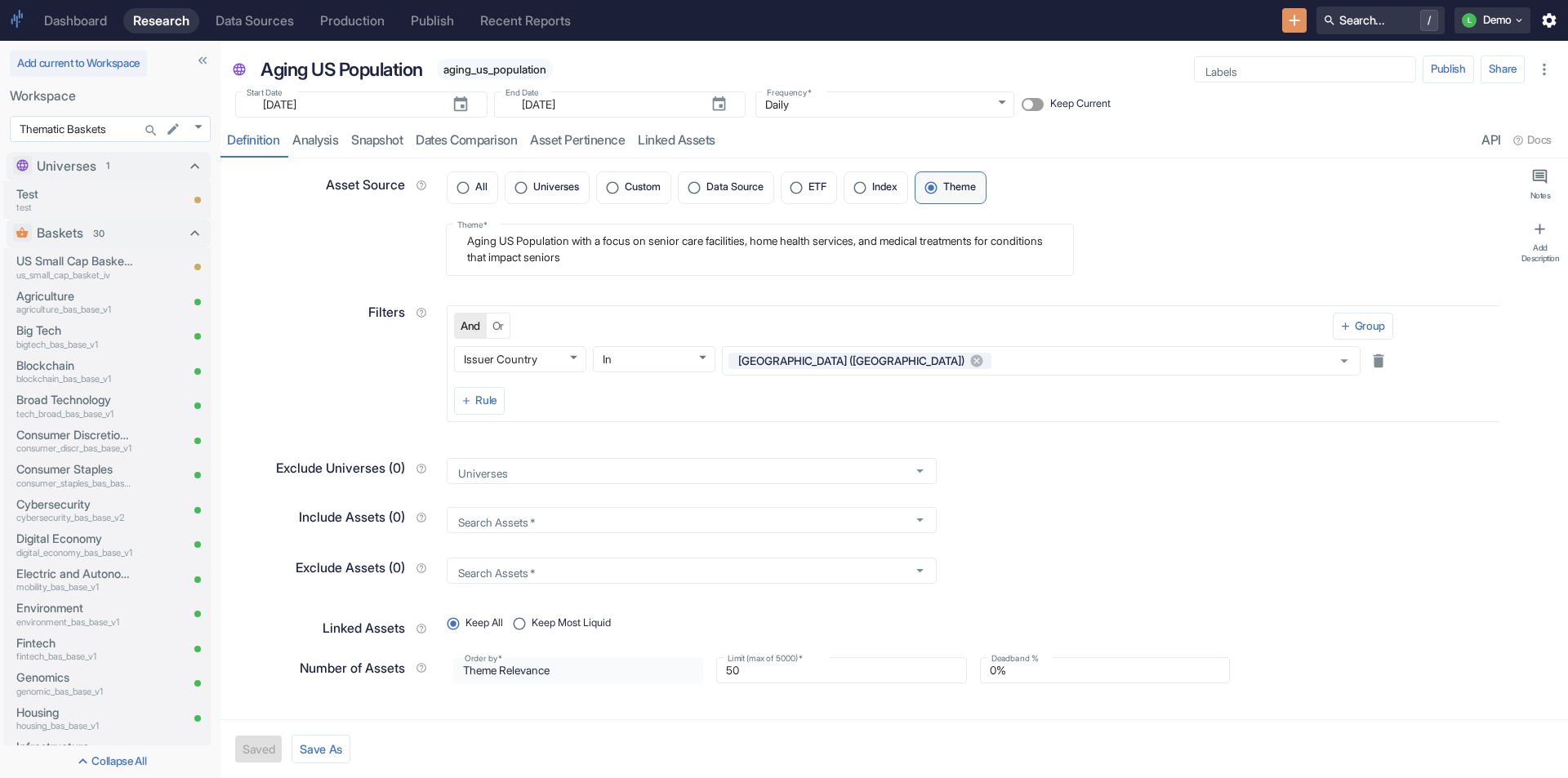
click at [198, 126] on body "Dashboard Research Data Sources Production Publish Recent Reports Search... / L…" at bounding box center [784, 389] width 1568 height 778
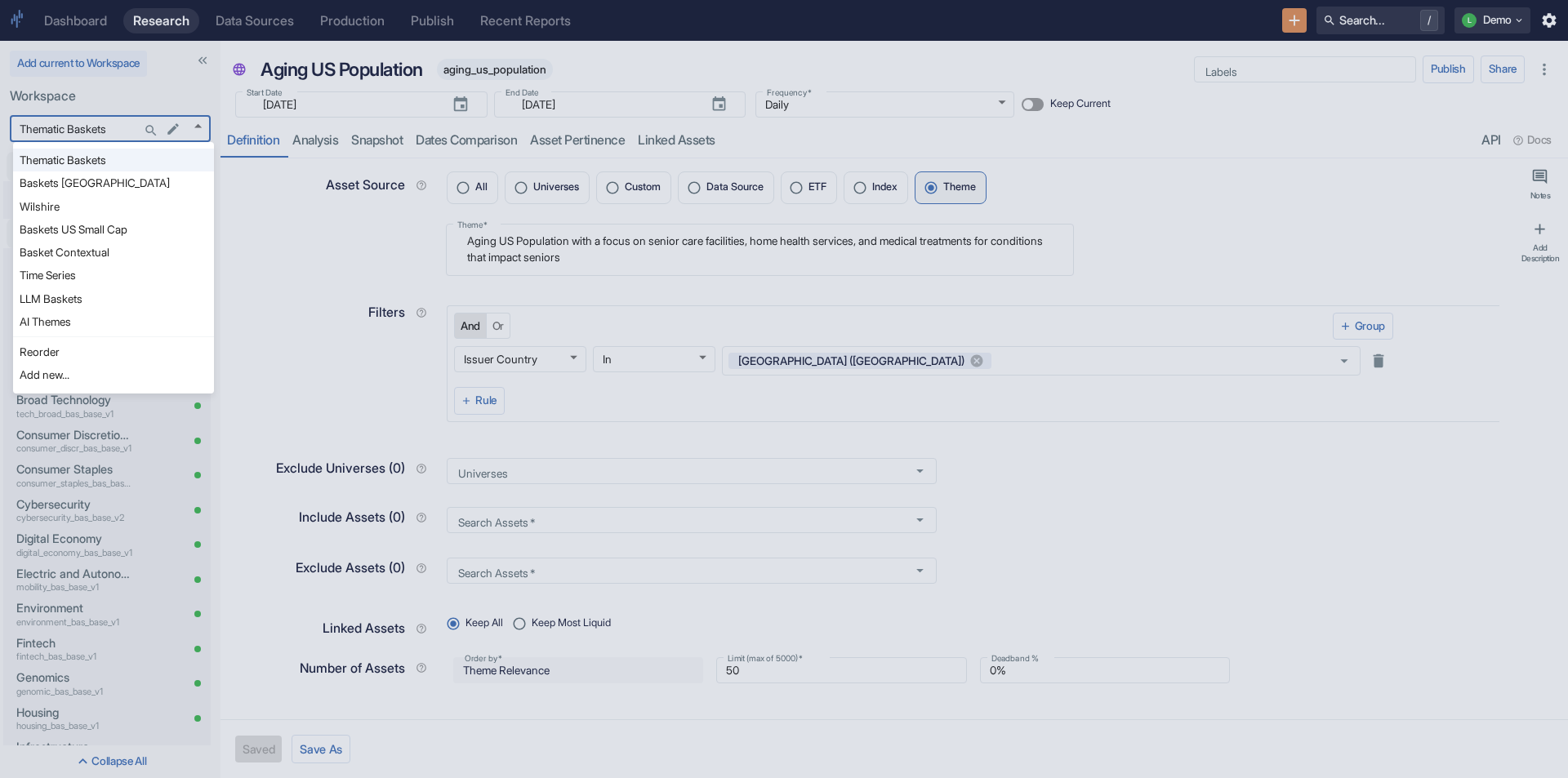
type textarea "x"
click at [108, 231] on li "Baskets US Small Cap" at bounding box center [114, 229] width 201 height 23
type input "1065"
type textarea "x"
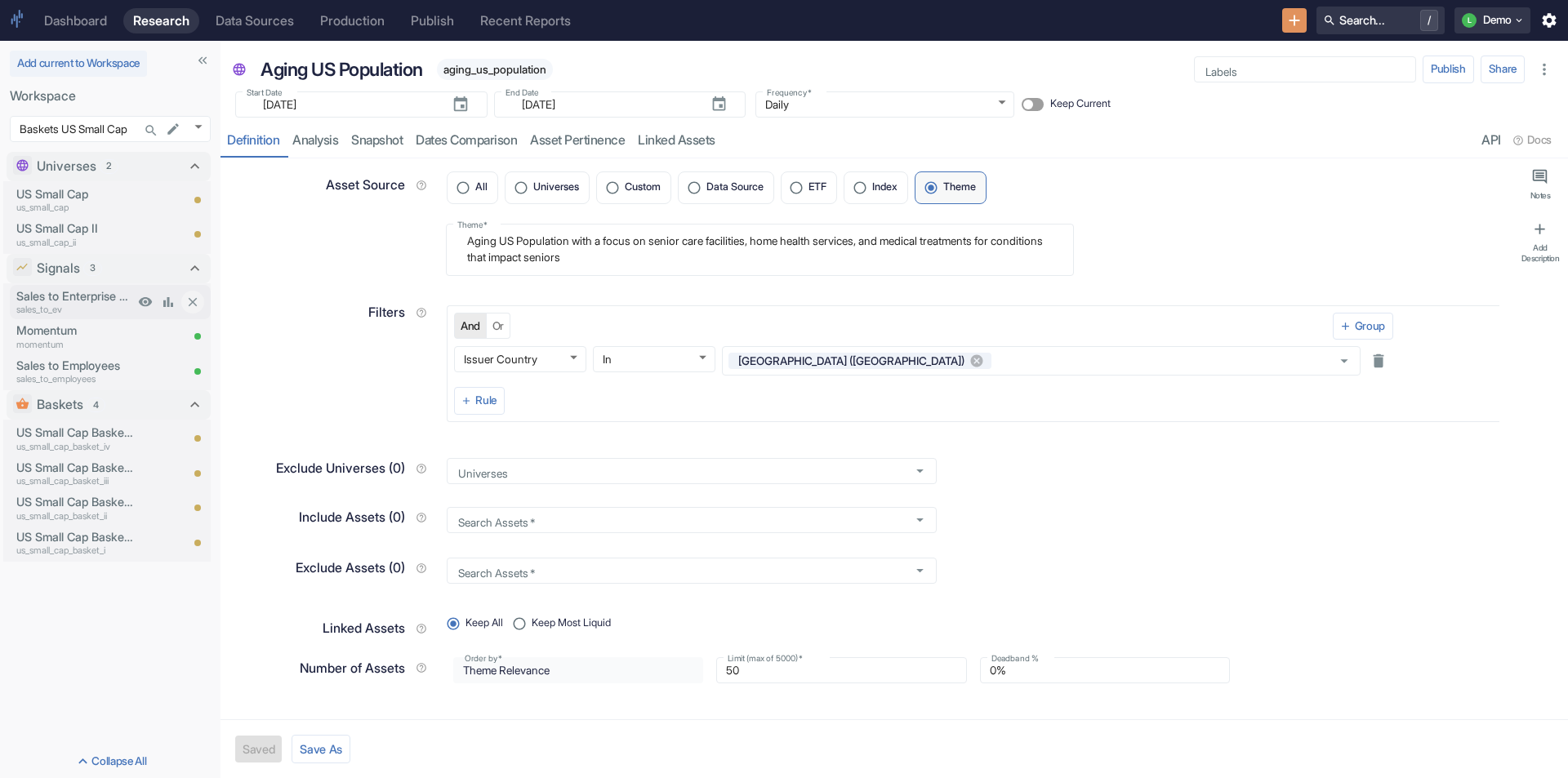
click at [87, 295] on p "Sales to Enterprise Value" at bounding box center [75, 296] width 117 height 18
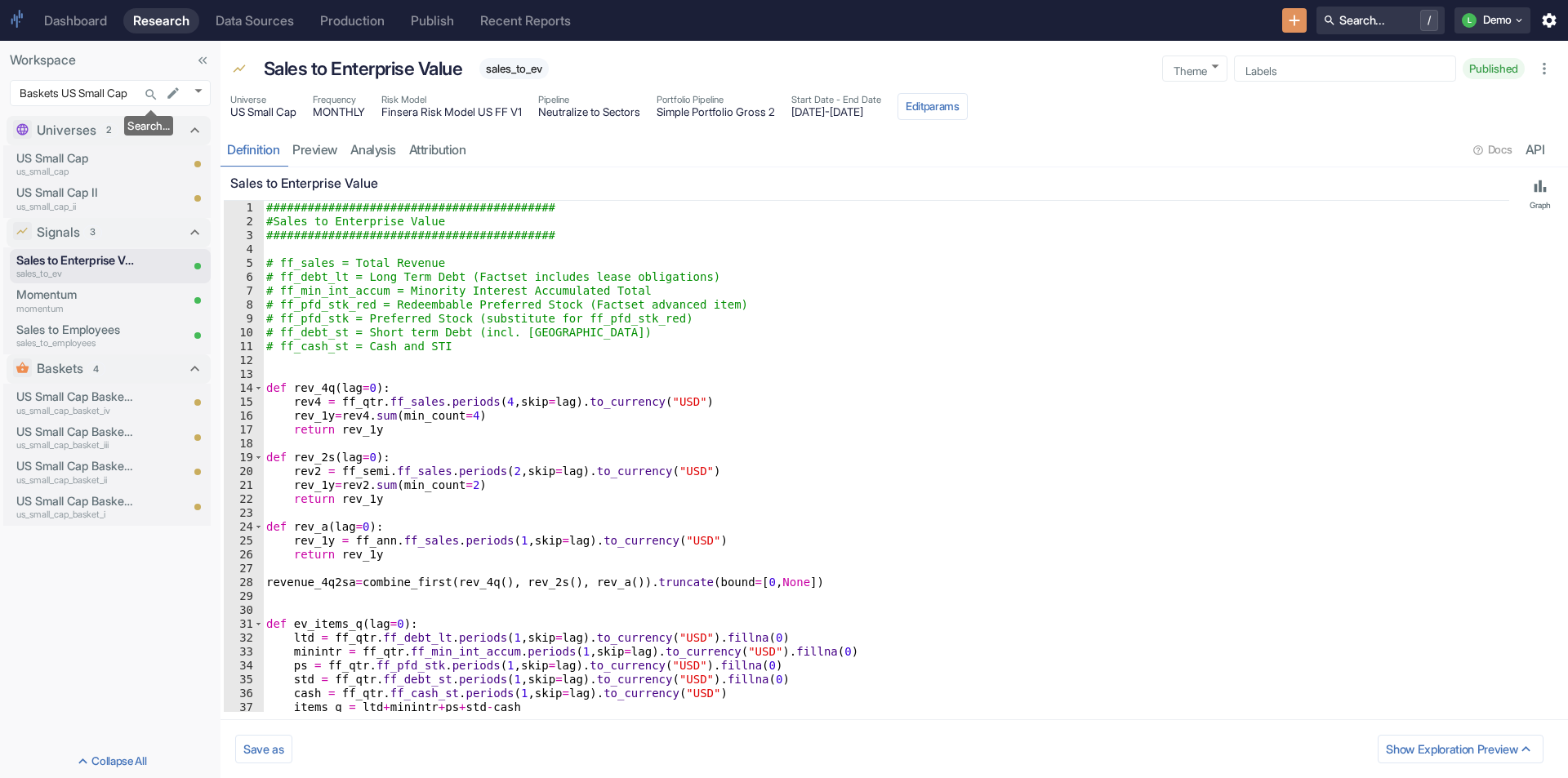
click at [152, 92] on icon "Search..." at bounding box center [151, 94] width 15 height 15
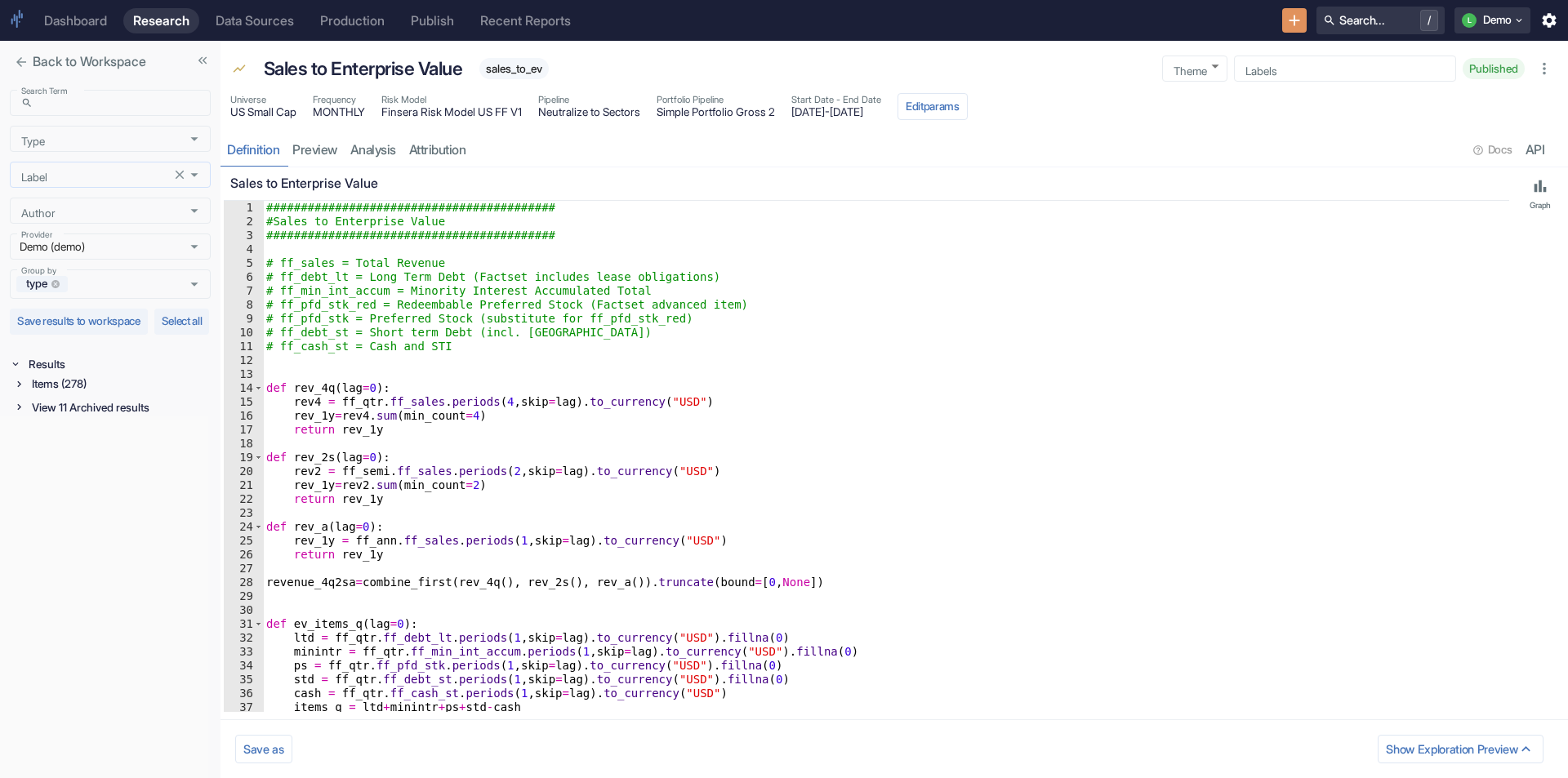
click at [195, 177] on icon "Open" at bounding box center [194, 174] width 18 height 18
click at [195, 177] on icon "Close" at bounding box center [194, 174] width 18 height 18
click at [193, 140] on icon "Open" at bounding box center [194, 139] width 18 height 18
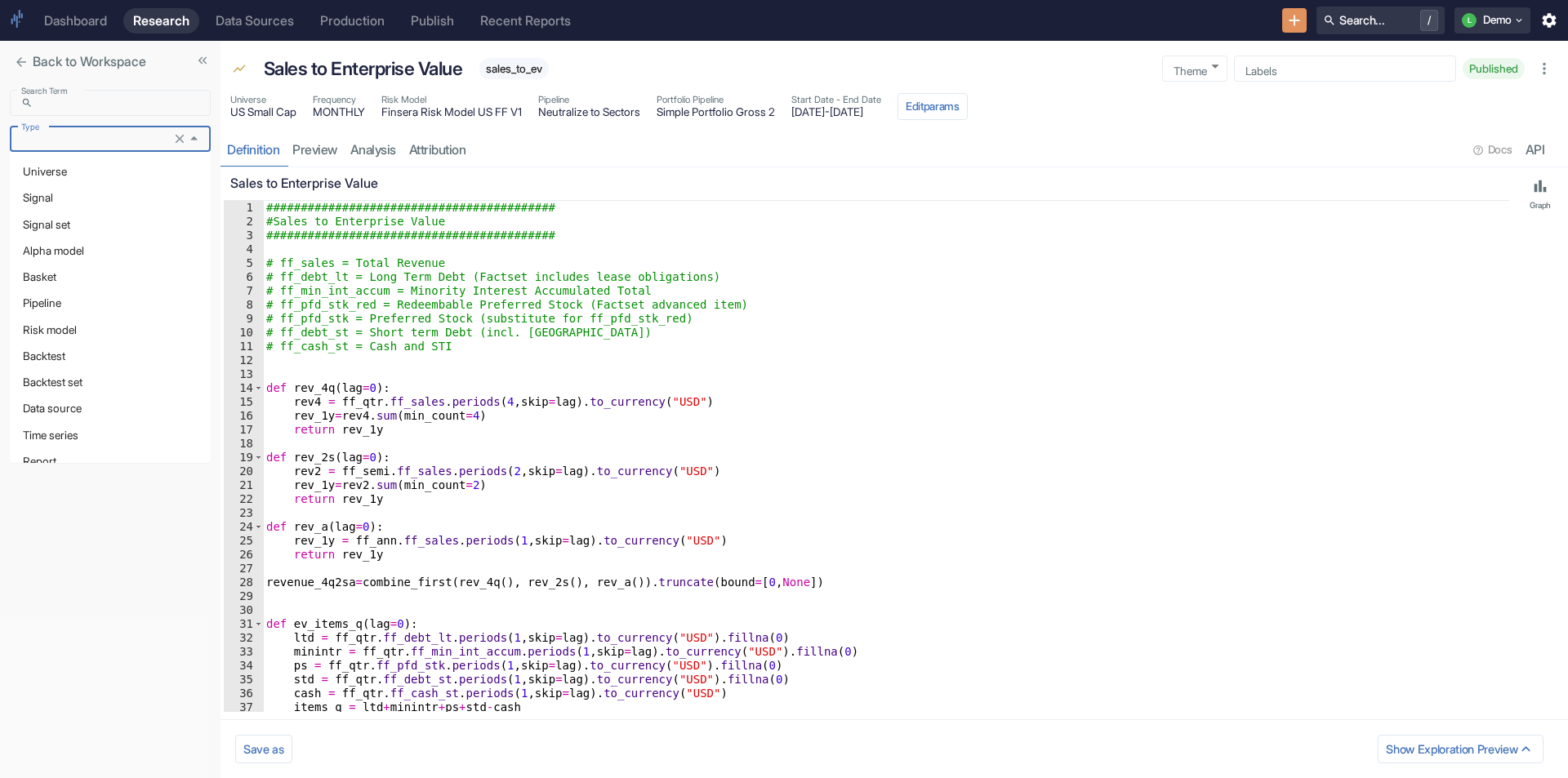
click at [76, 193] on li "Signal" at bounding box center [110, 197] width 201 height 26
type input "Signal"
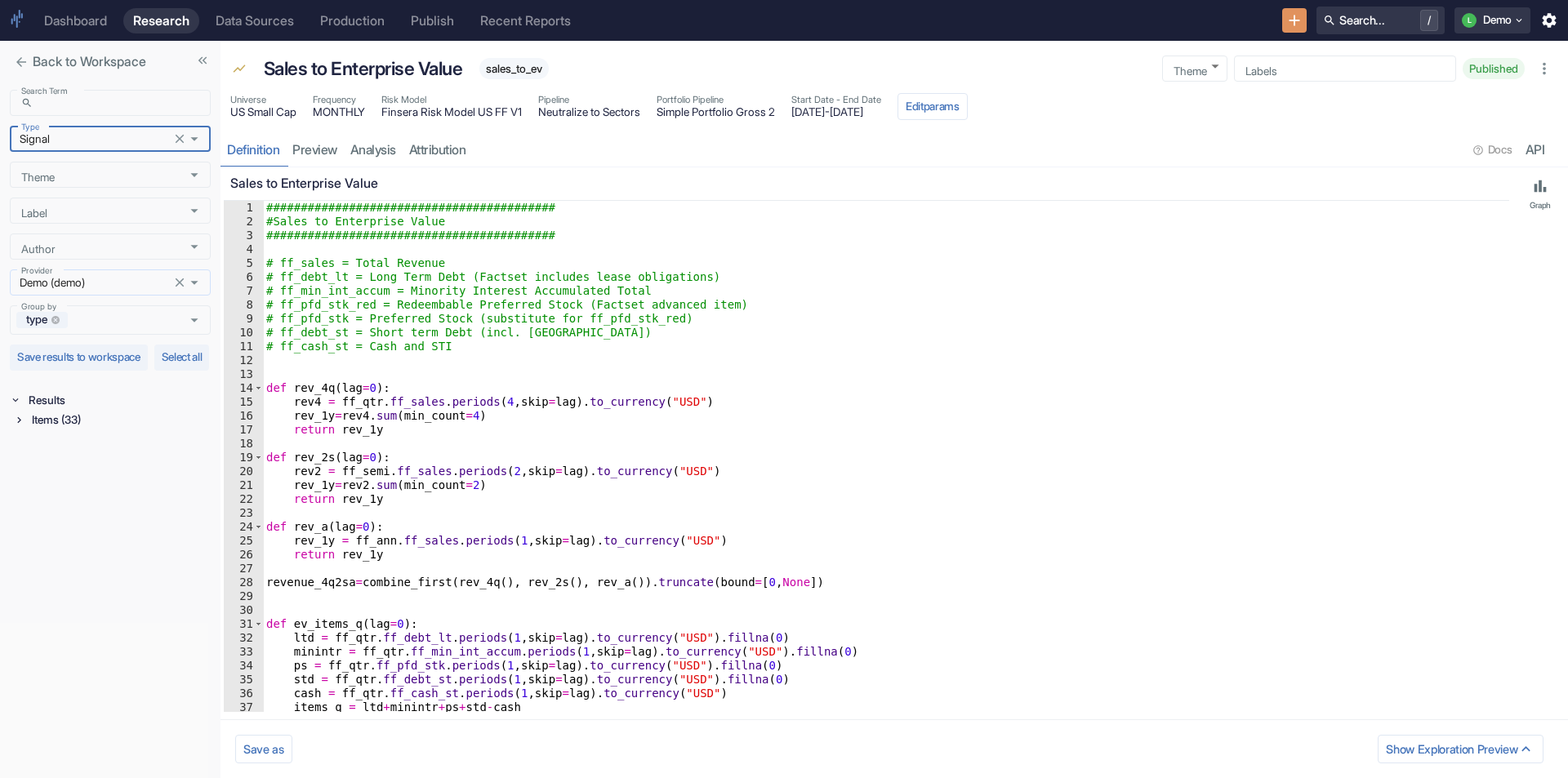
click at [175, 281] on icon "Clear" at bounding box center [180, 282] width 15 height 15
click at [18, 445] on icon at bounding box center [19, 443] width 4 height 5
click at [45, 473] on div "Signal / Alpha Model (8)" at bounding box center [121, 463] width 179 height 20
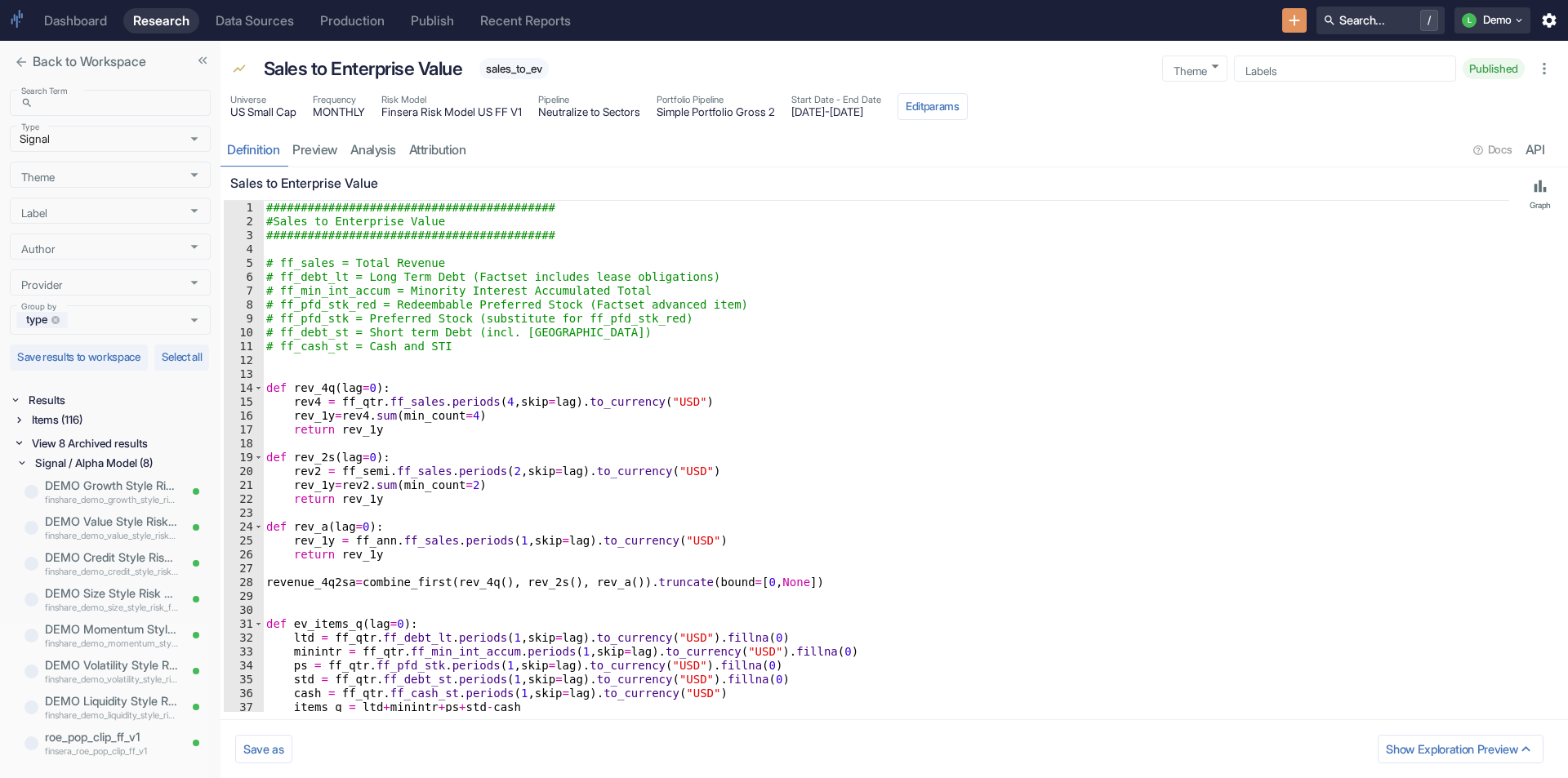
scroll to position [11, 0]
click at [101, 566] on p "DEMO Credit Style Risk Factor FF V1" at bounding box center [112, 557] width 133 height 18
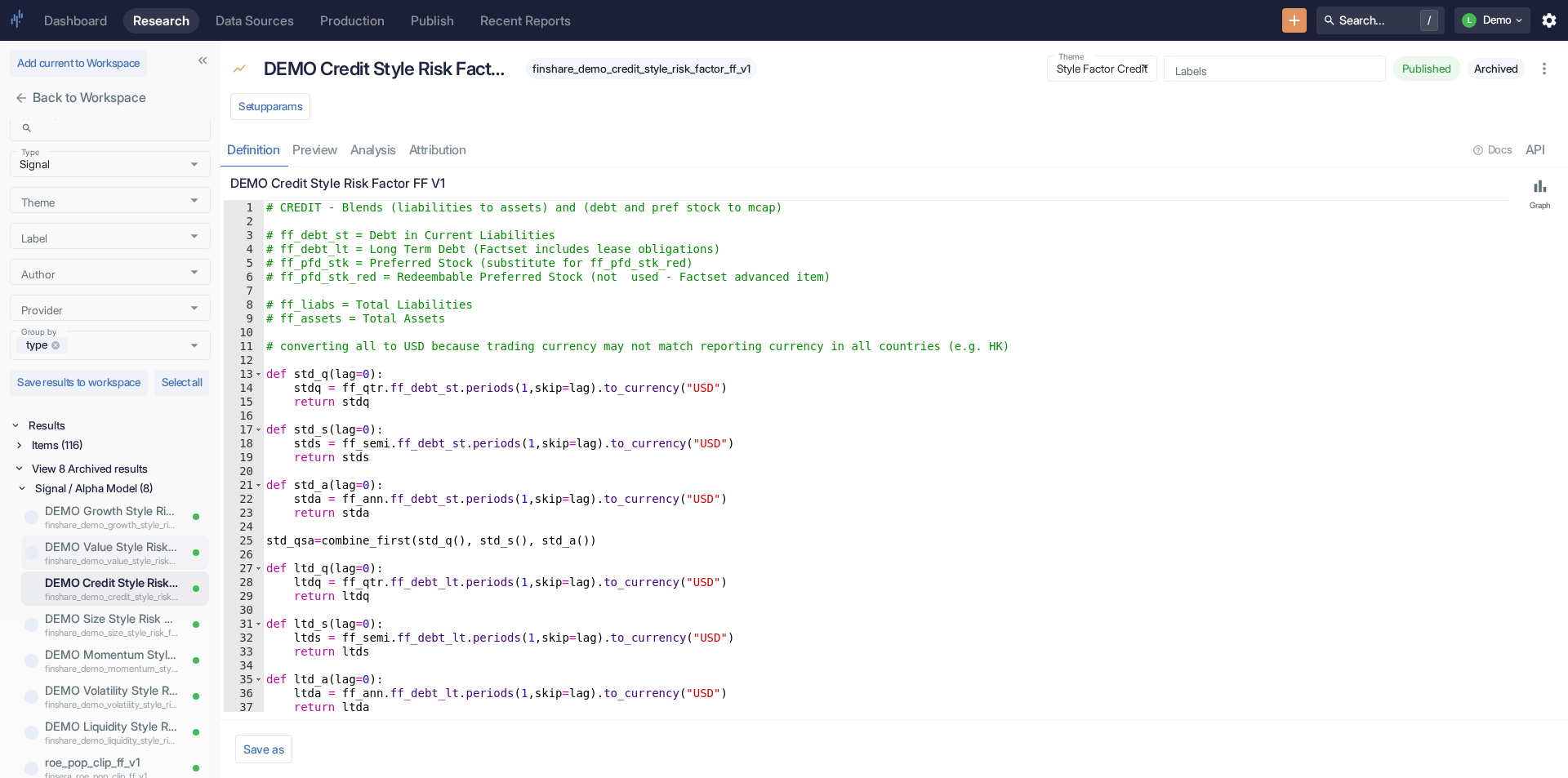
scroll to position [2, 0]
click at [68, 26] on div "Dashboard" at bounding box center [76, 20] width 63 height 15
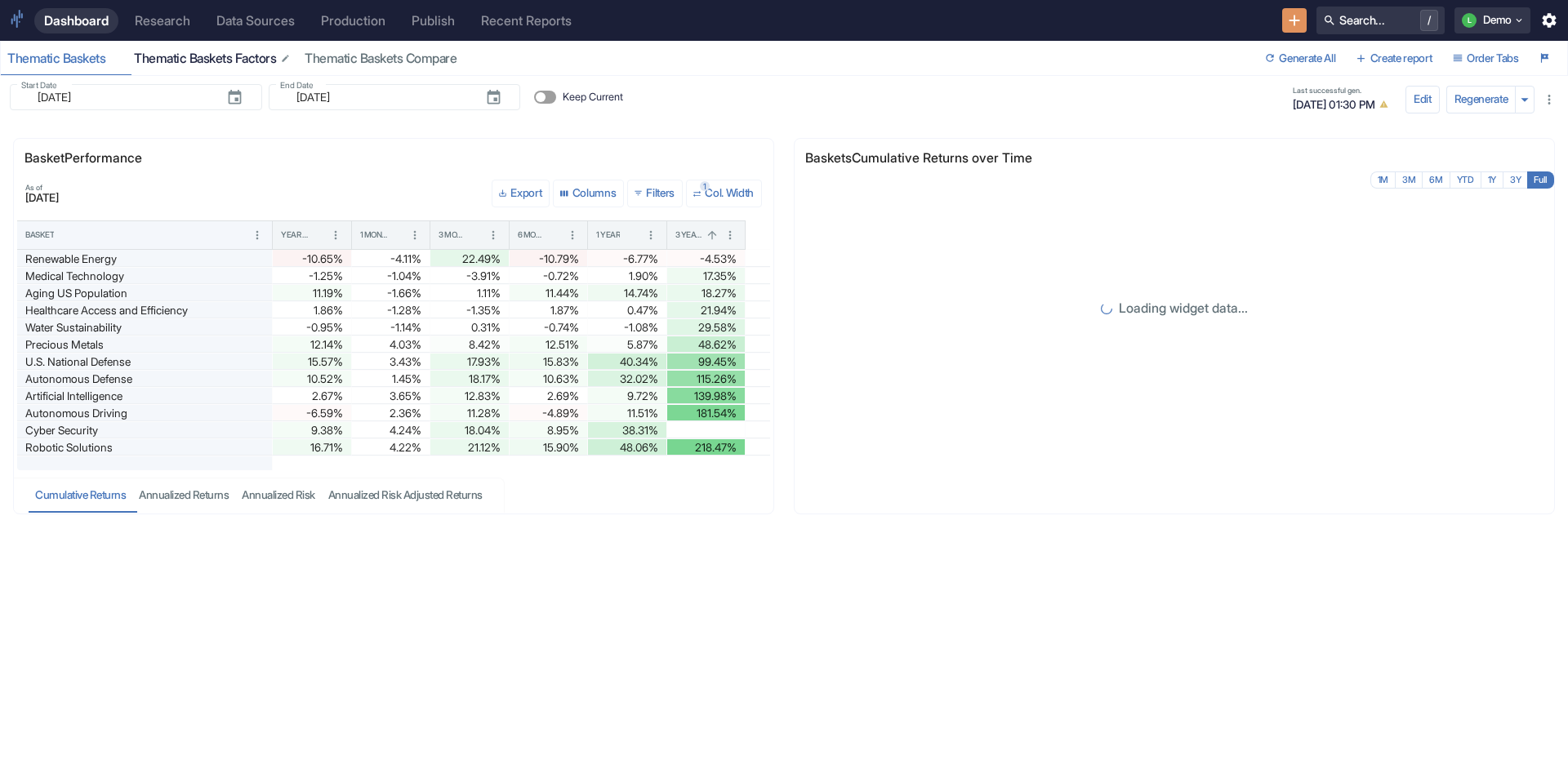
click at [217, 65] on div "Thematic Baskets Factors" at bounding box center [213, 59] width 157 height 16
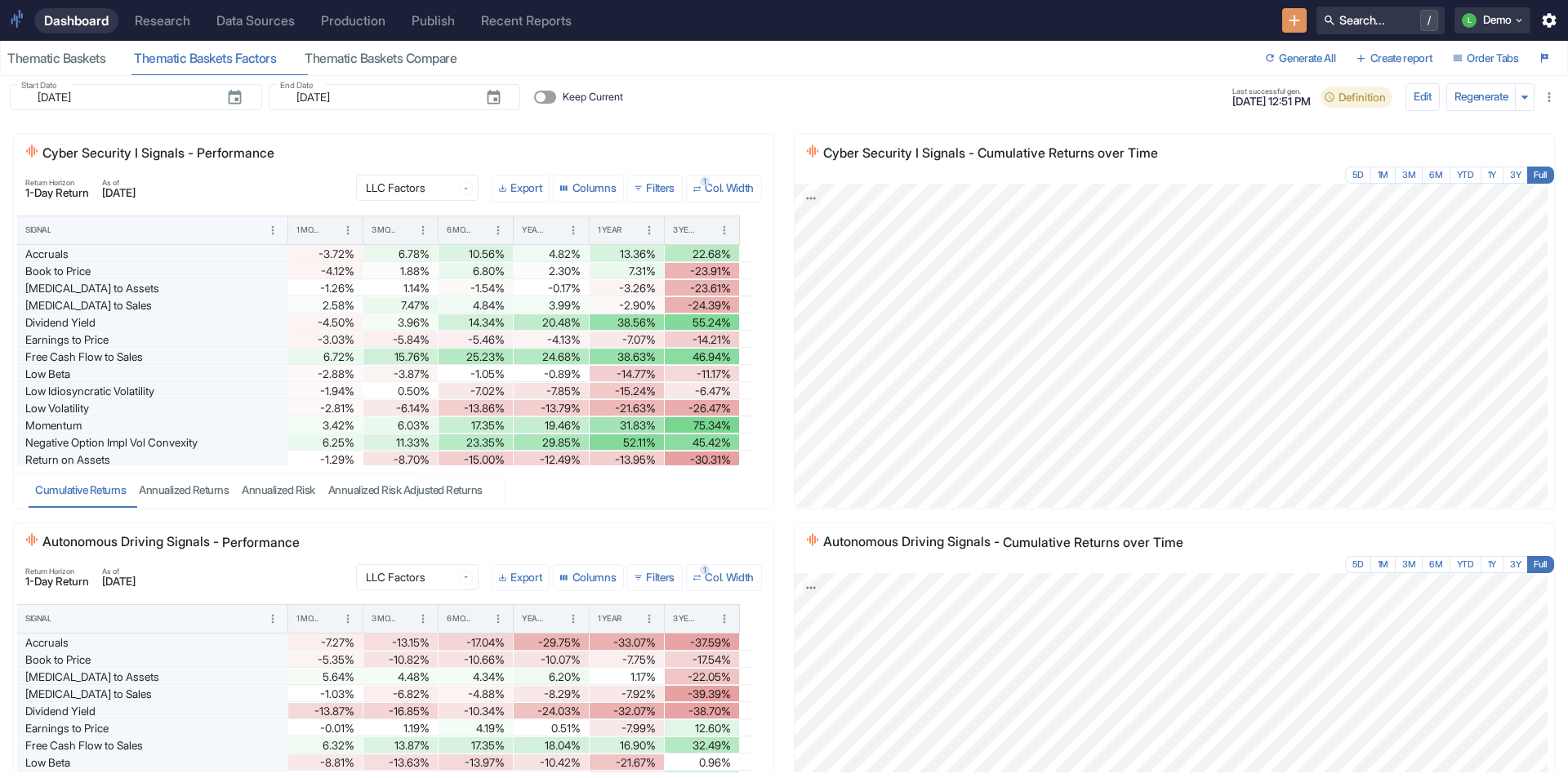
click at [72, 23] on div "Dashboard" at bounding box center [76, 20] width 65 height 15
click at [151, 18] on div "Research" at bounding box center [163, 20] width 55 height 15
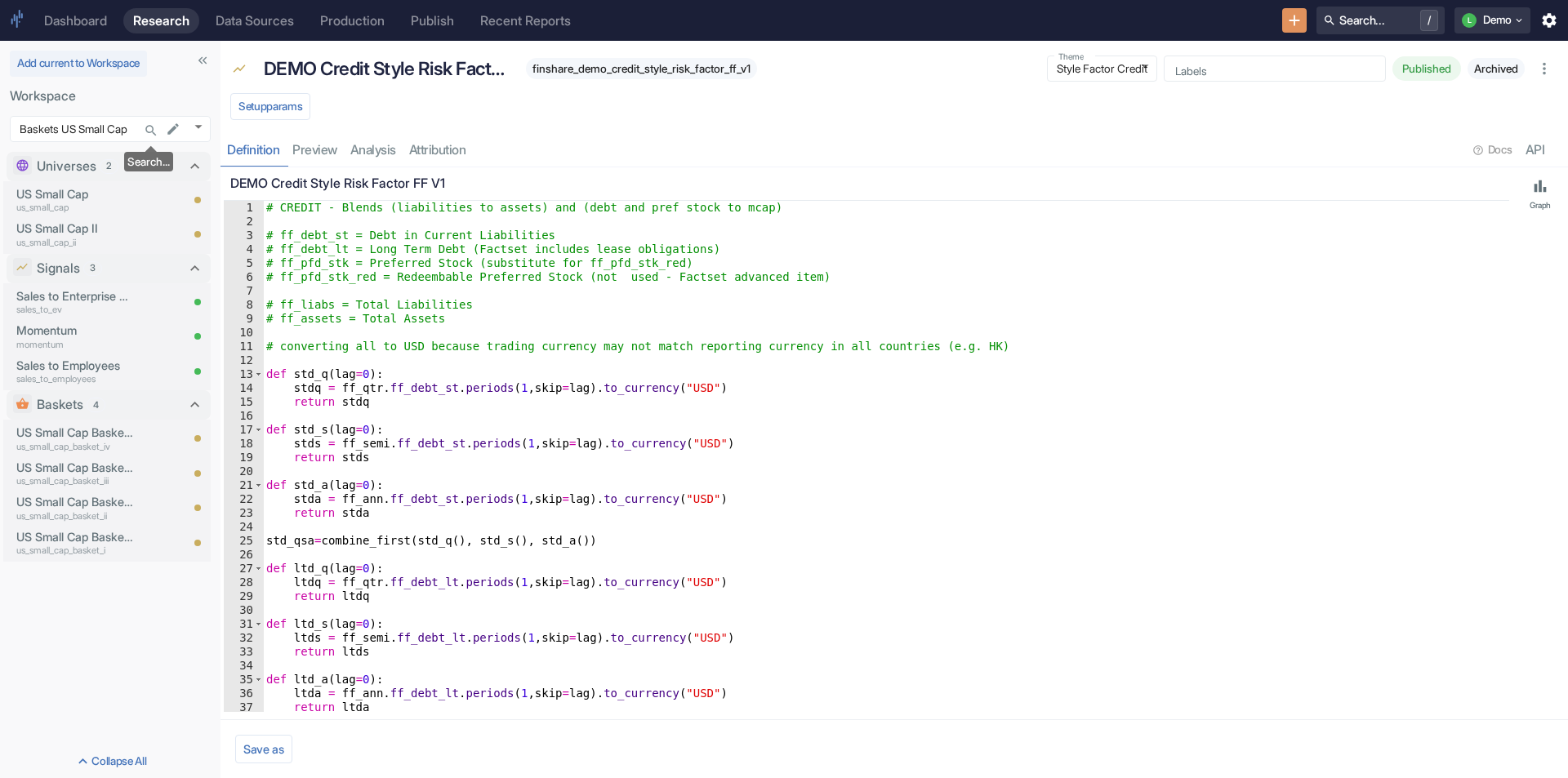
click at [146, 131] on icon "Search..." at bounding box center [150, 131] width 11 height 11
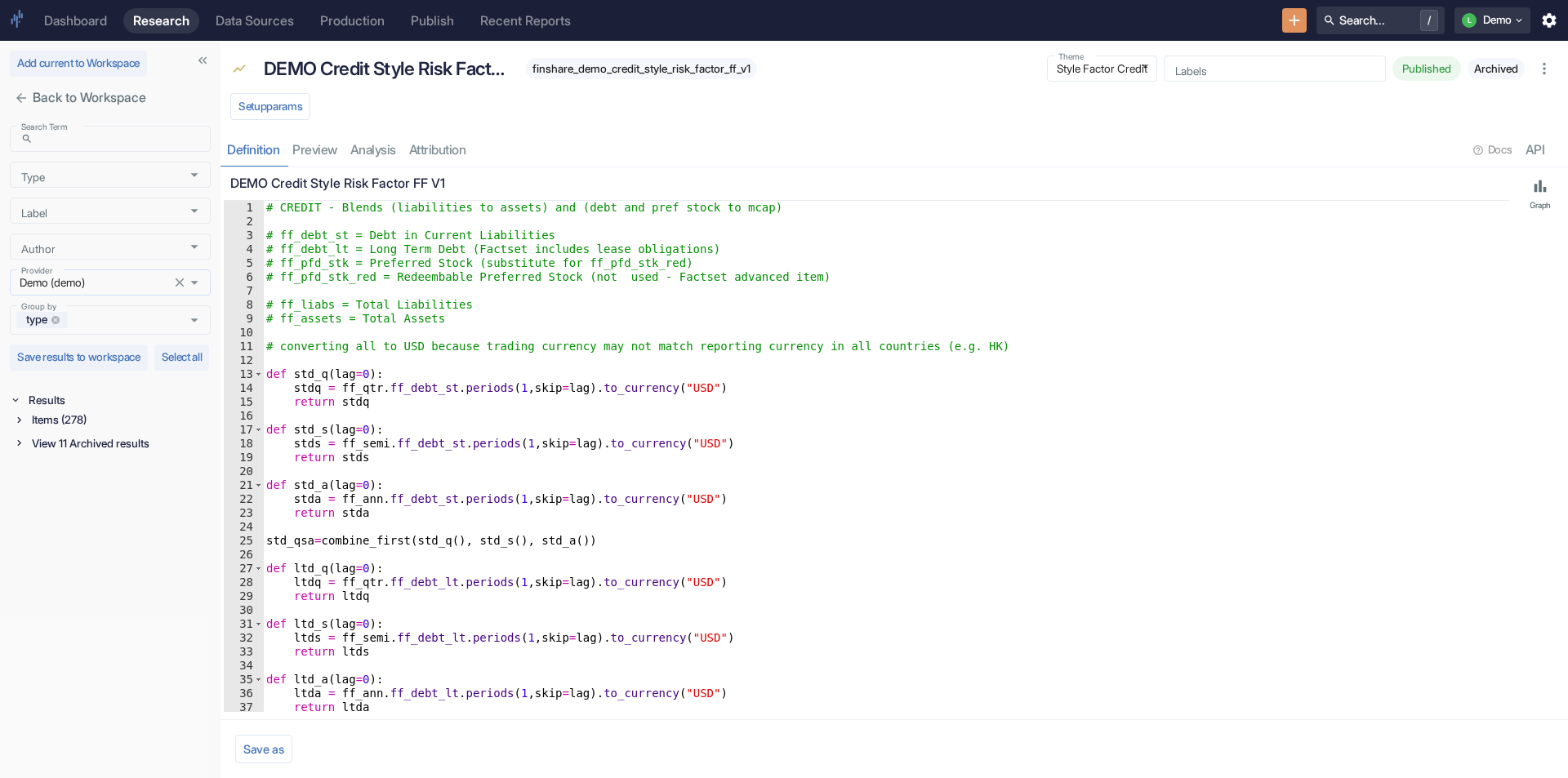
click at [181, 279] on icon "Clear" at bounding box center [180, 282] width 15 height 15
click at [17, 448] on icon at bounding box center [19, 442] width 12 height 12
click at [19, 537] on icon at bounding box center [21, 531] width 12 height 12
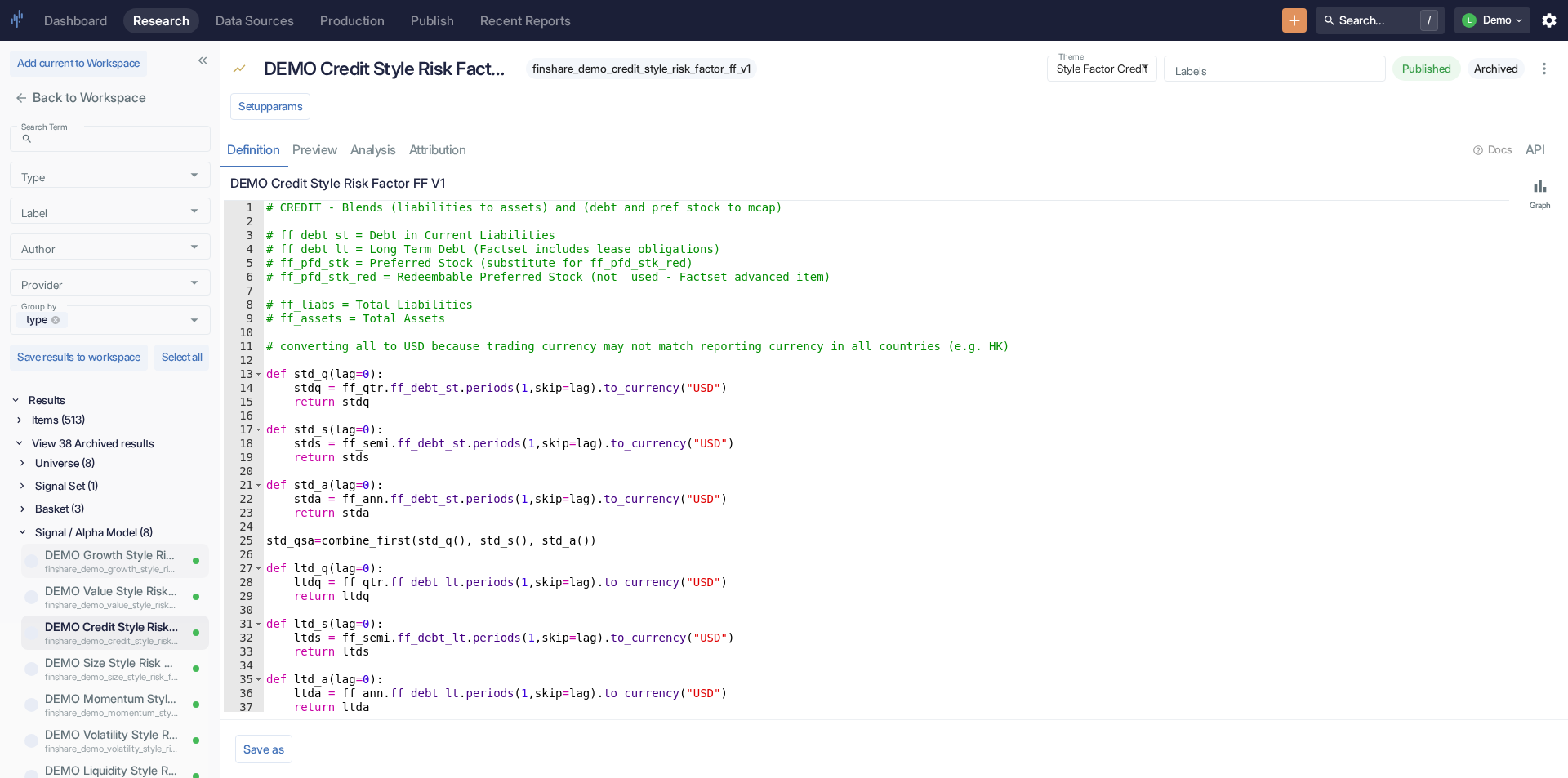
scroll to position [2, 0]
click at [25, 492] on icon at bounding box center [21, 485] width 12 height 12
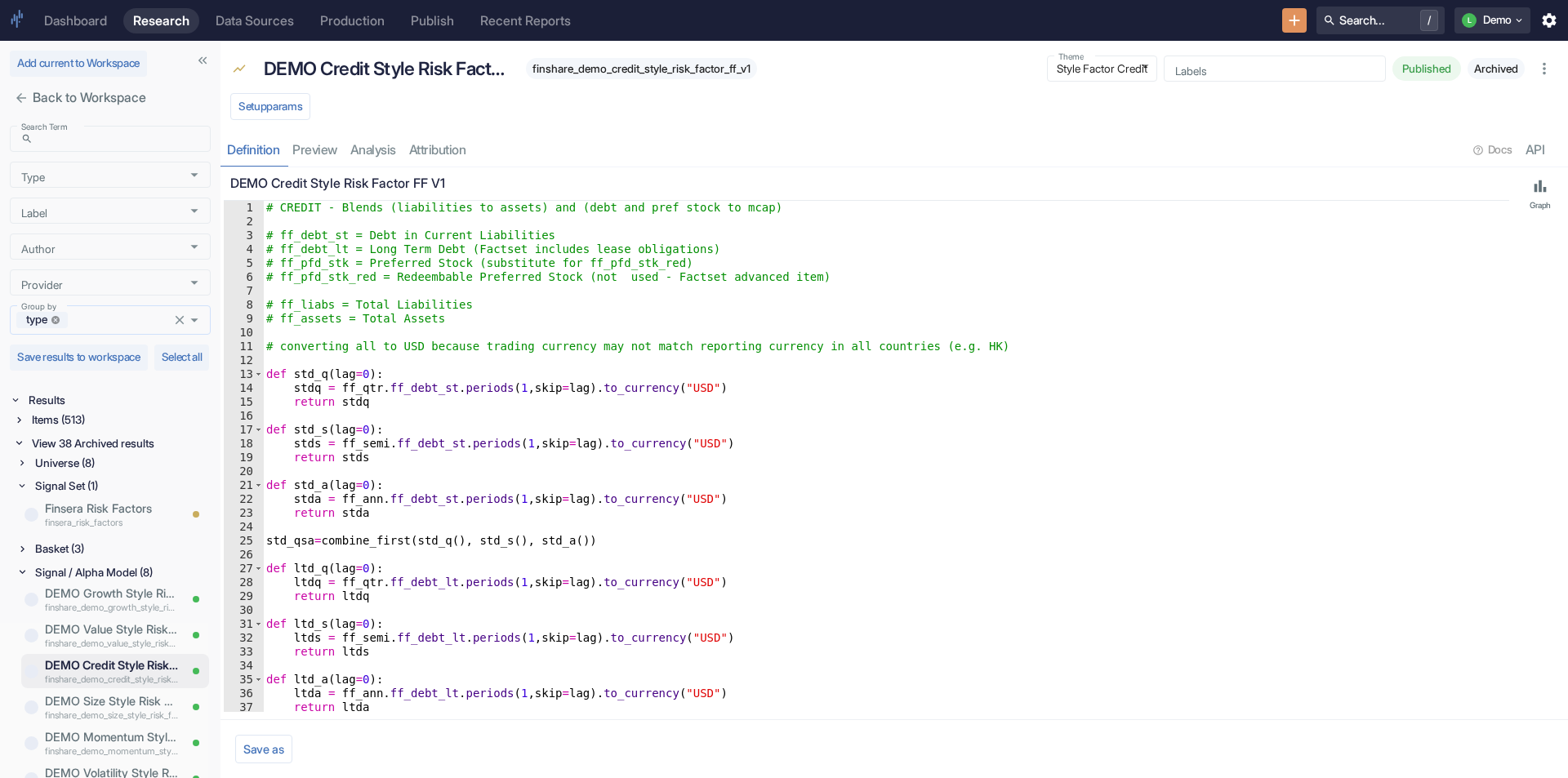
click at [56, 318] on icon at bounding box center [56, 320] width 11 height 11
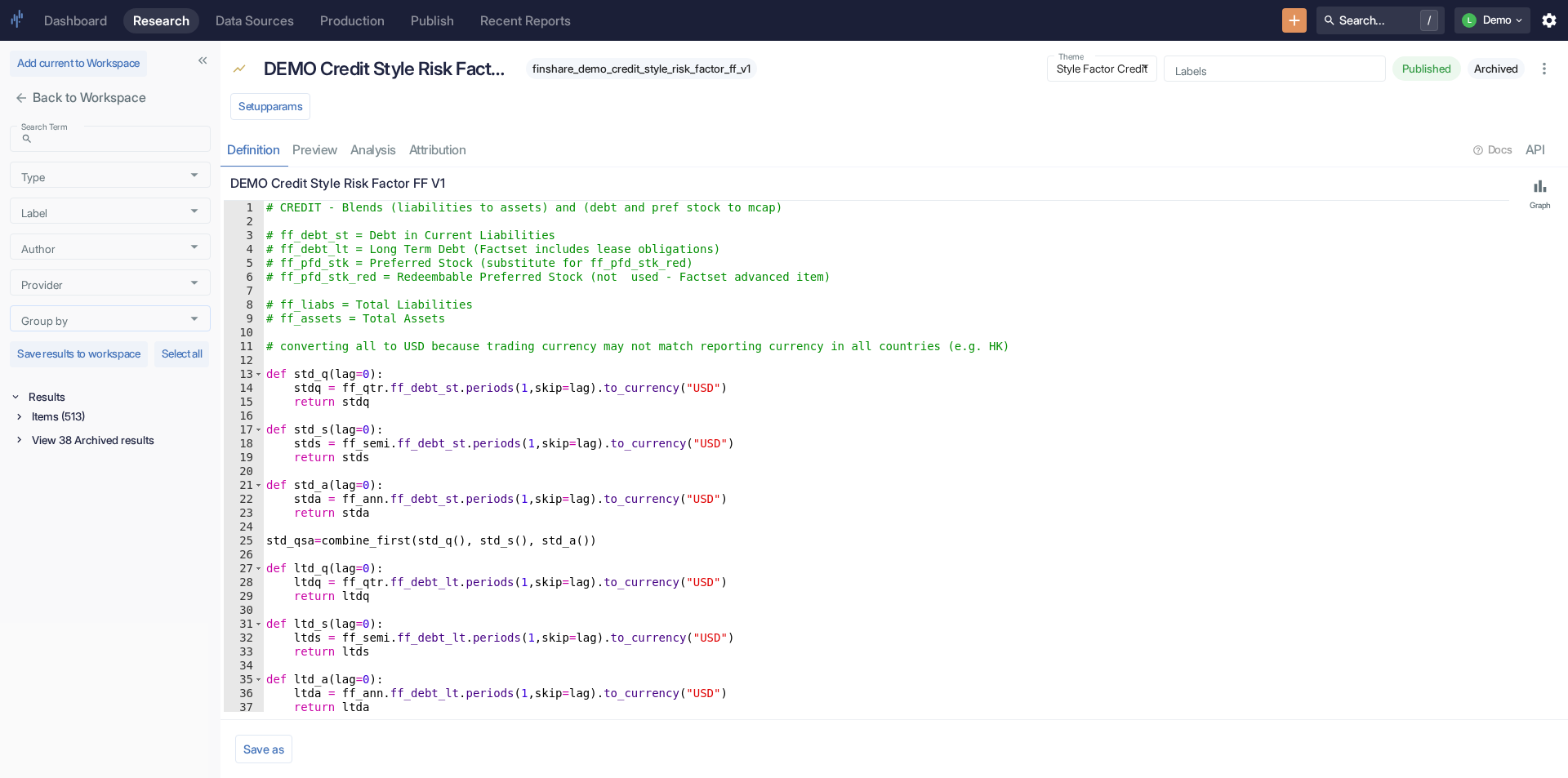
click at [20, 426] on div "Items (513)" at bounding box center [112, 416] width 197 height 20
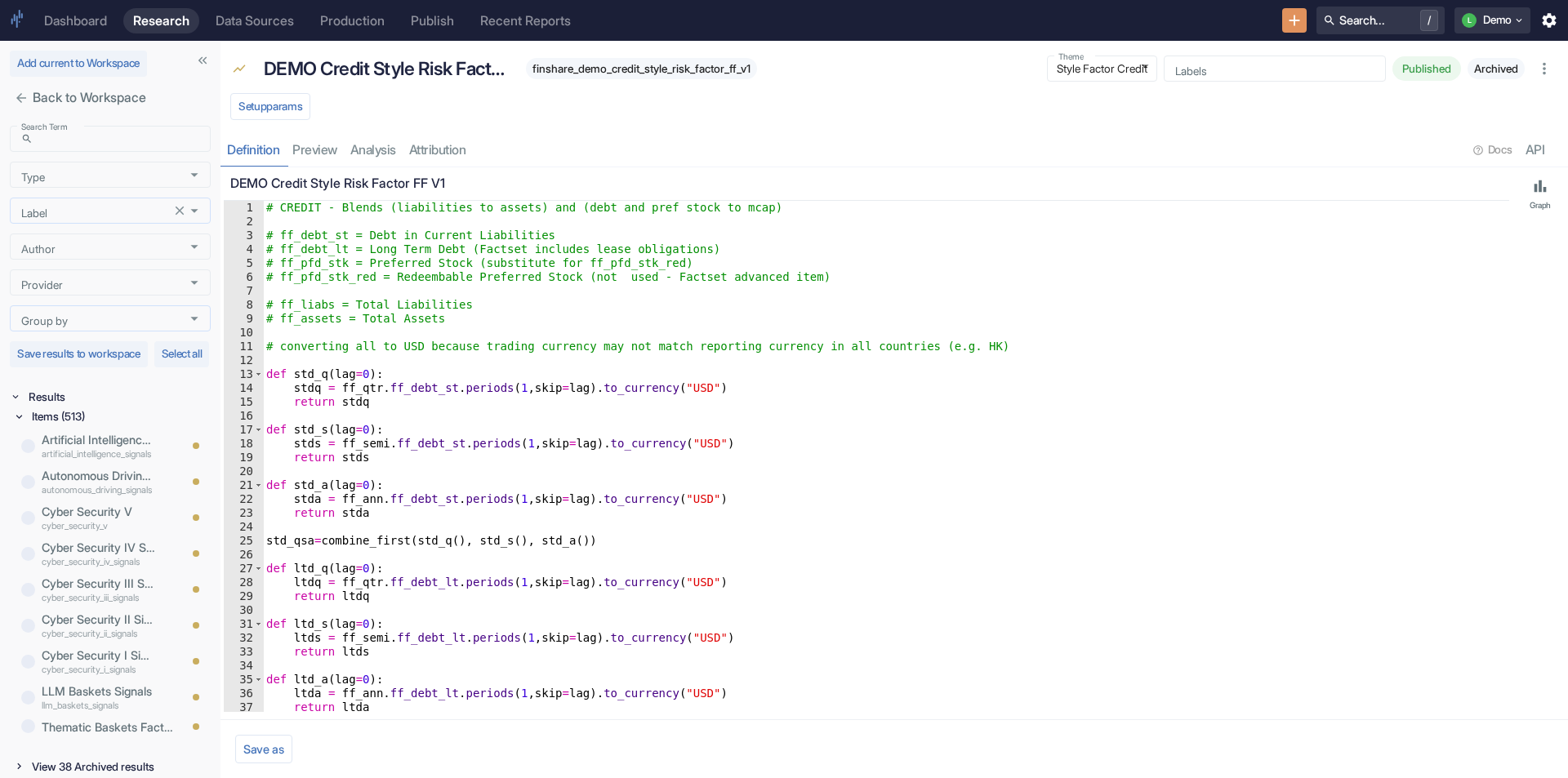
click at [188, 213] on icon "Open" at bounding box center [194, 211] width 18 height 18
click at [191, 174] on icon "Open" at bounding box center [195, 175] width 7 height 4
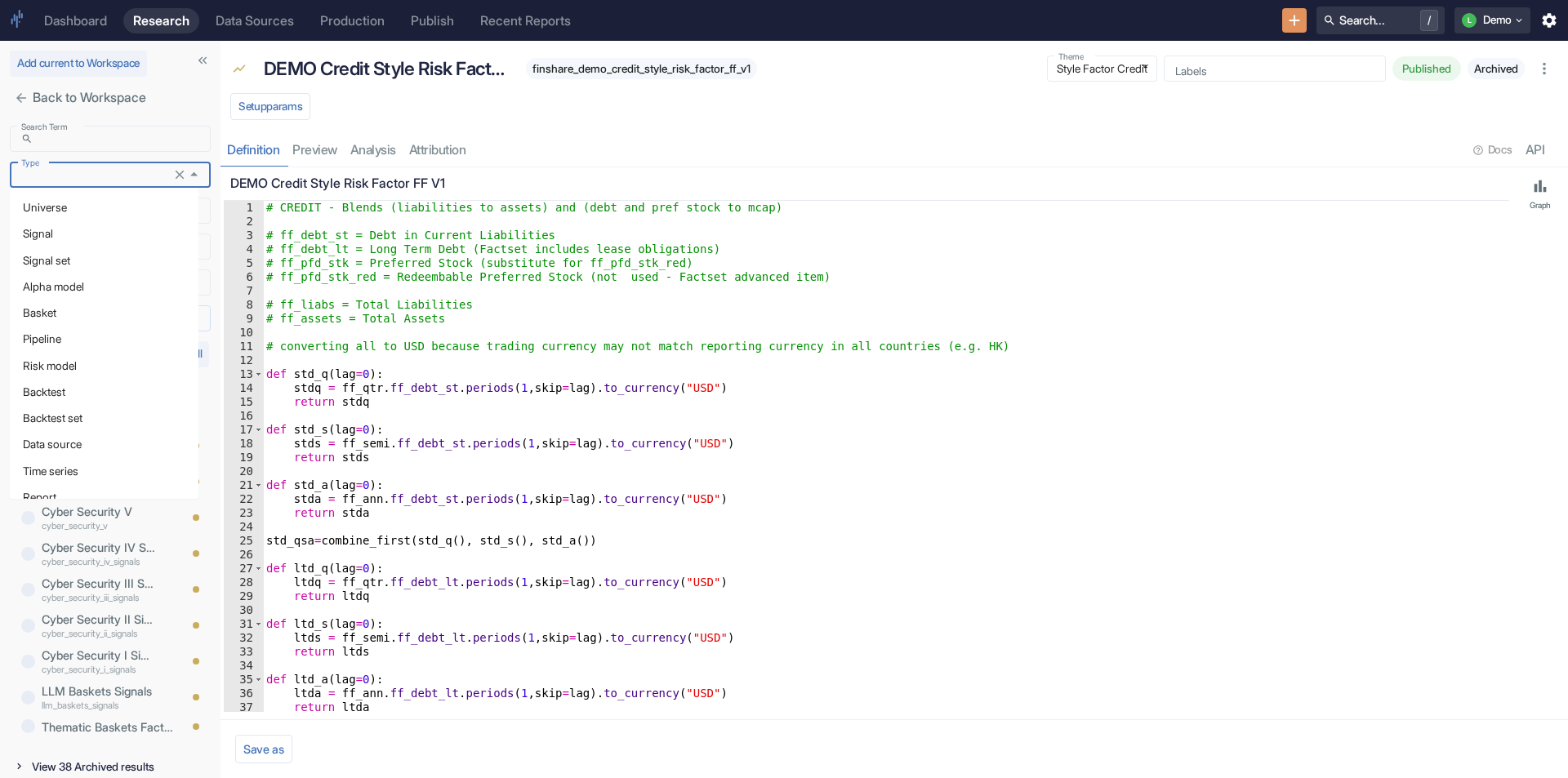
click at [77, 230] on li "Signal" at bounding box center [104, 233] width 189 height 26
type input "Signal"
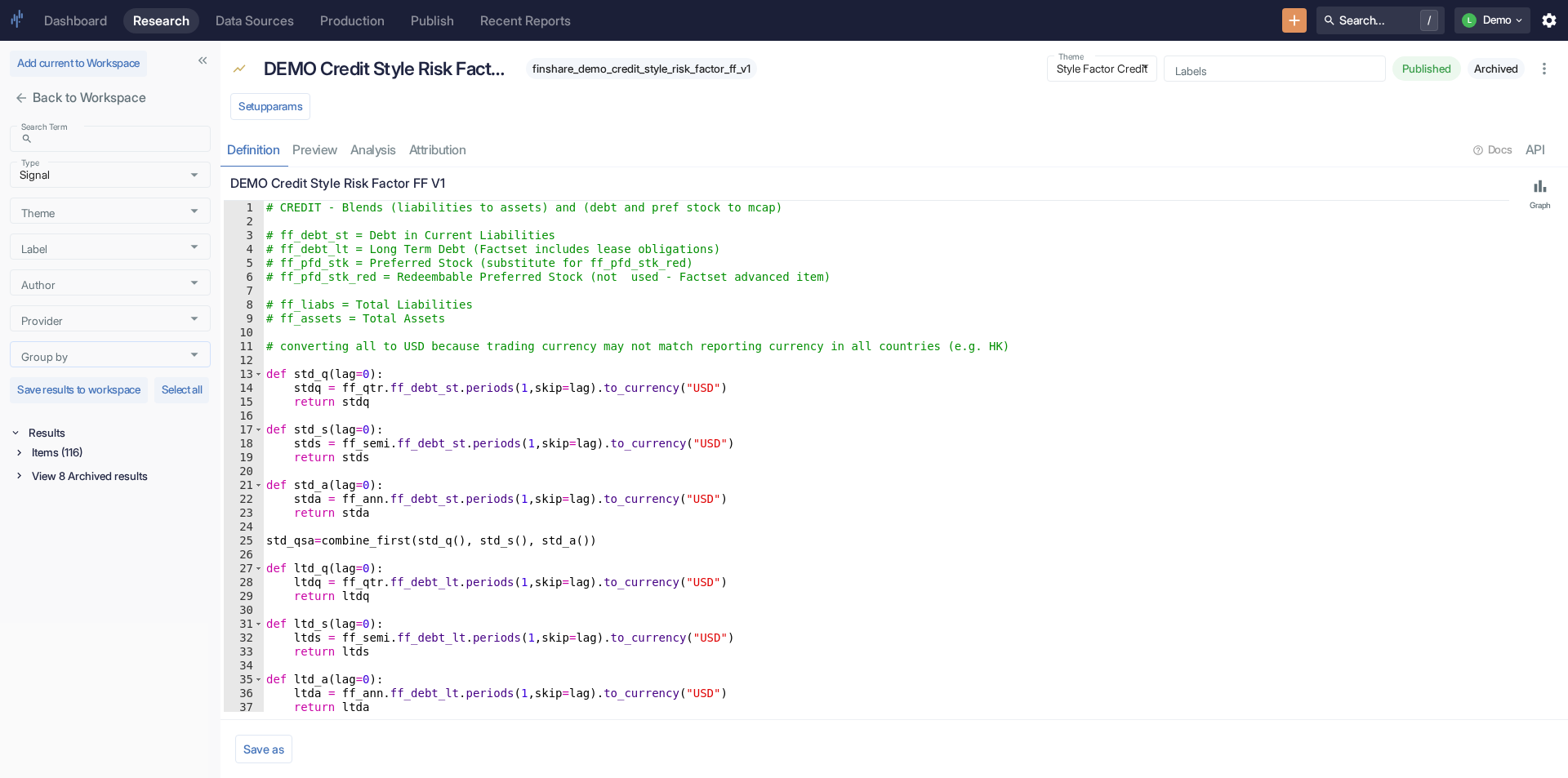
click at [18, 458] on icon at bounding box center [19, 452] width 12 height 12
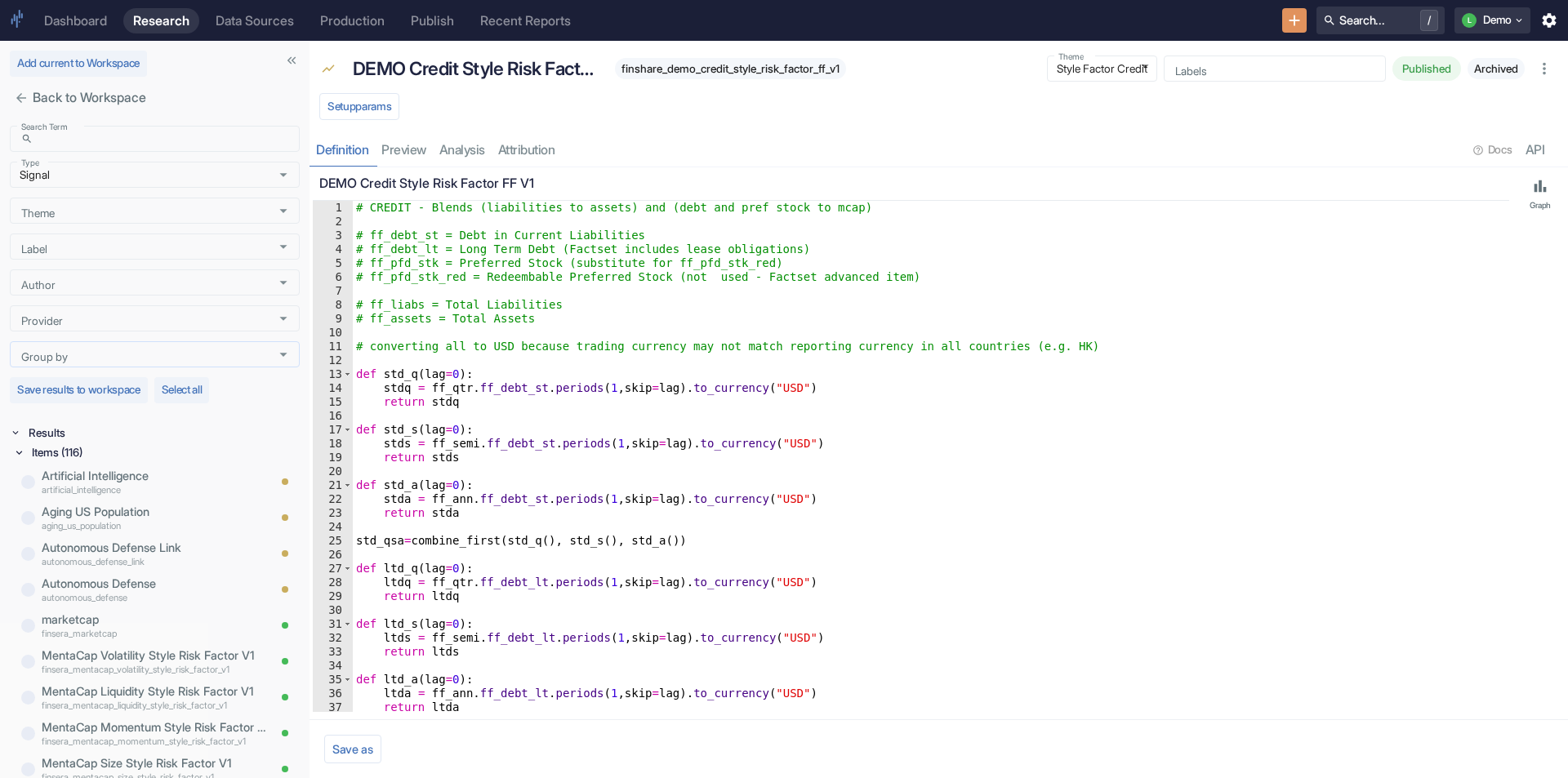
drag, startPoint x: 221, startPoint y: 463, endPoint x: 310, endPoint y: 459, distance: 89.1
click at [275, 248] on icon "Open" at bounding box center [284, 246] width 18 height 18
click at [277, 213] on icon "Open" at bounding box center [284, 211] width 18 height 18
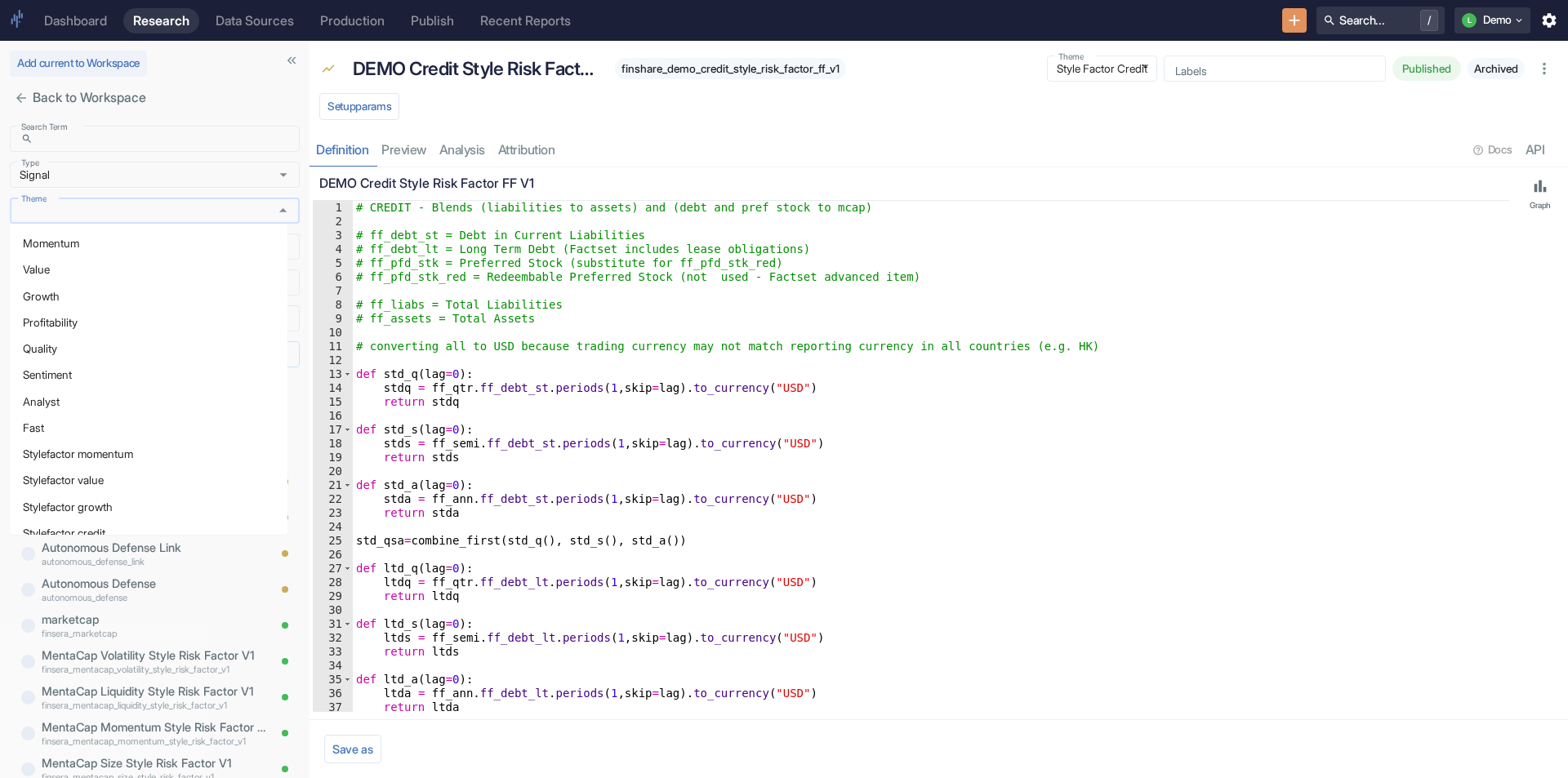
click at [277, 213] on icon "Close" at bounding box center [284, 211] width 18 height 18
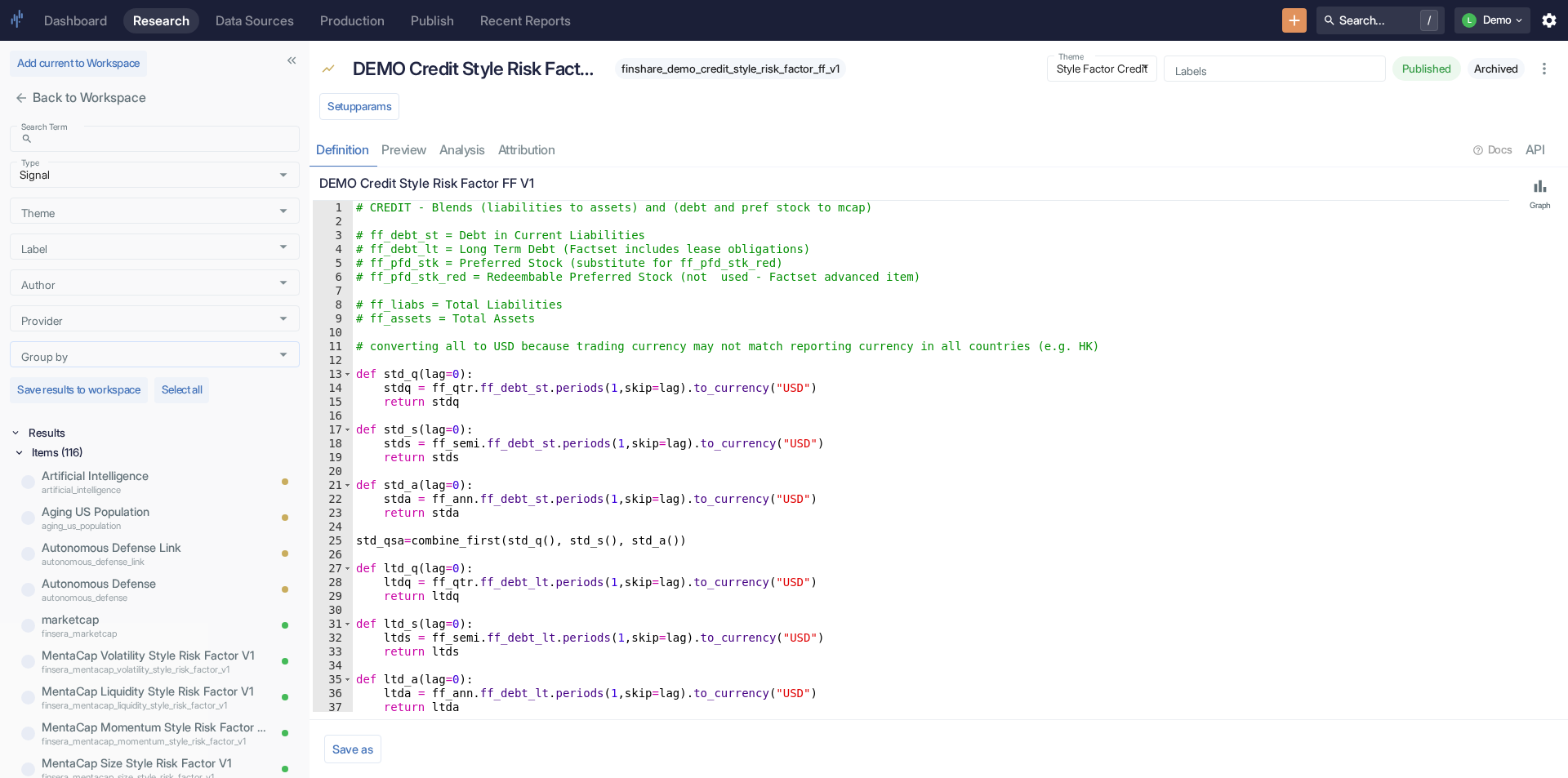
click at [215, 95] on div "Back to Workspace" at bounding box center [110, 98] width 221 height 43
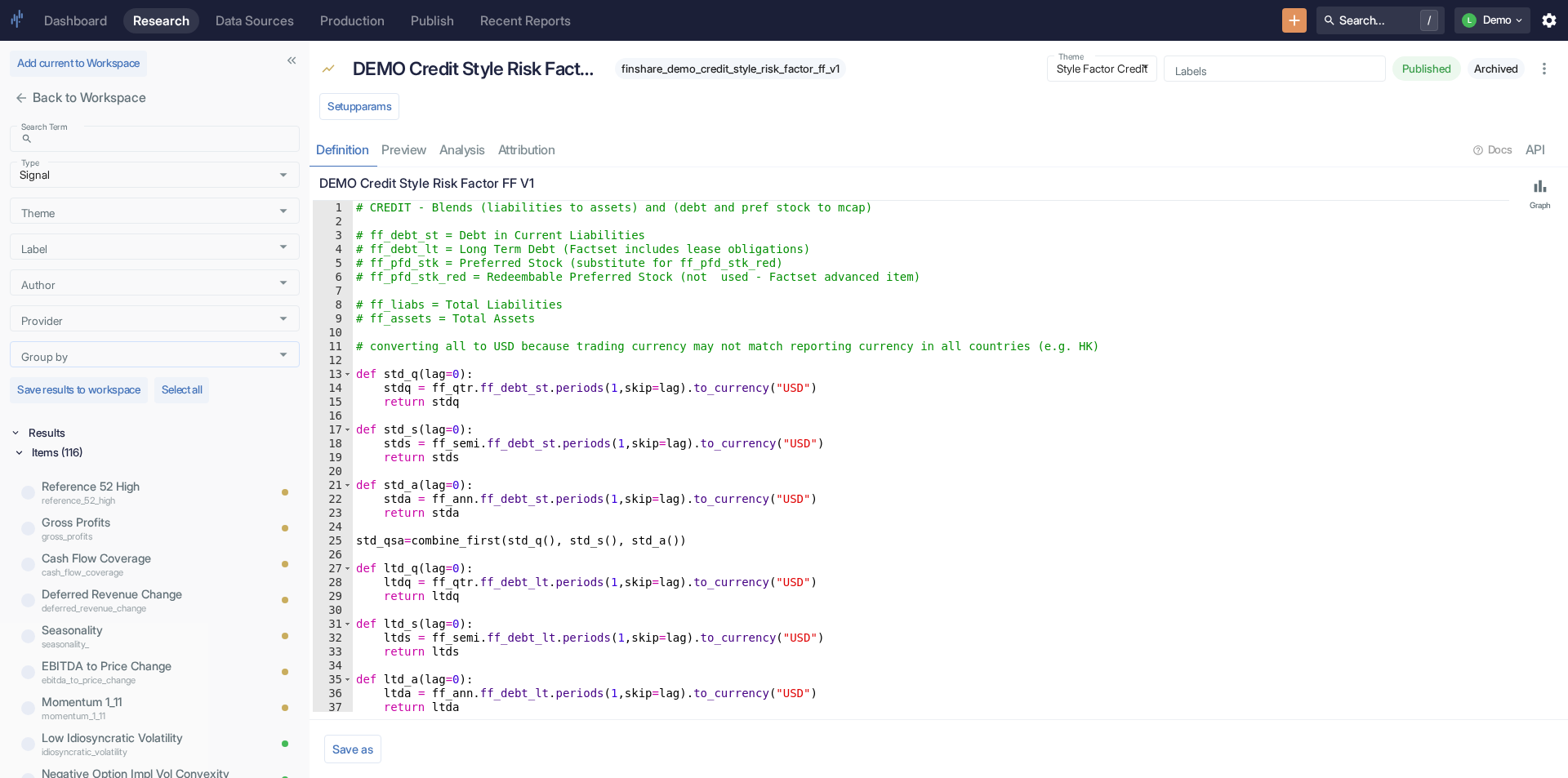
scroll to position [654, 0]
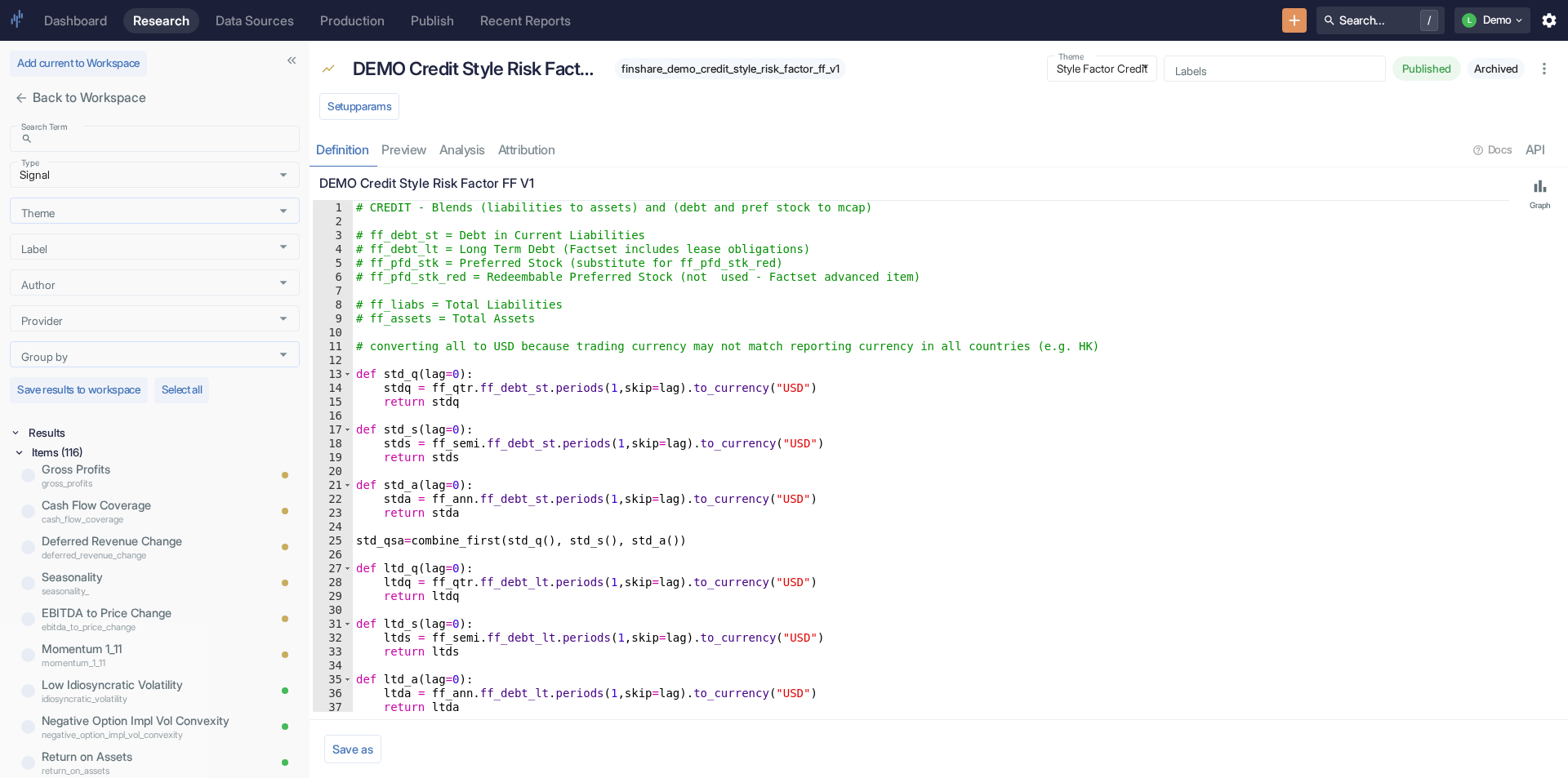
click at [275, 208] on icon "Open" at bounding box center [284, 211] width 18 height 18
click at [275, 208] on icon "Close" at bounding box center [284, 211] width 18 height 18
click at [275, 245] on icon "Open" at bounding box center [284, 246] width 18 height 18
click at [275, 245] on icon "Close" at bounding box center [284, 246] width 18 height 18
click at [271, 105] on div "Add current to Workspace Back to Workspace Search Term ​ Search Term Type Signa…" at bounding box center [155, 409] width 310 height 737
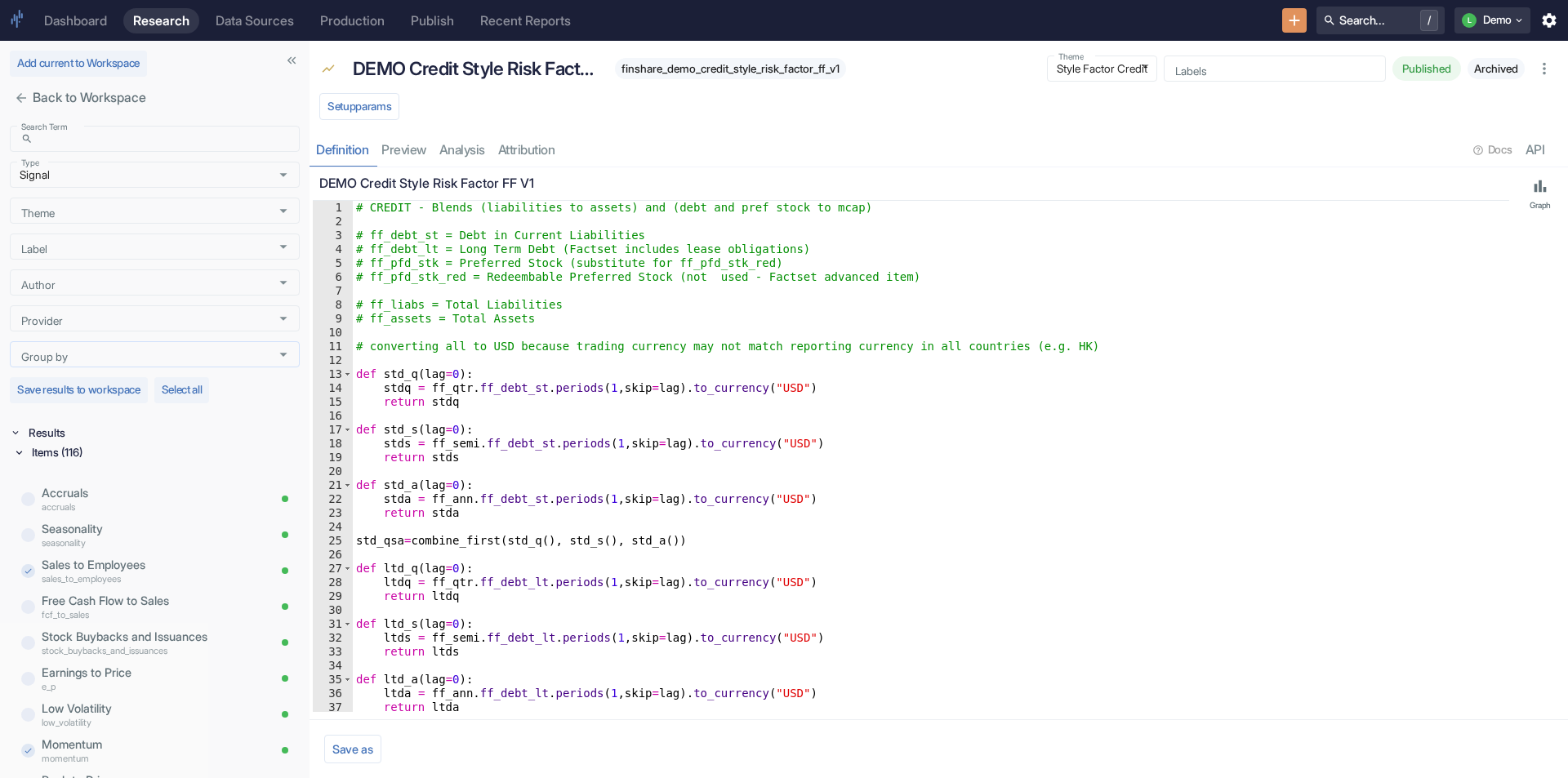
scroll to position [1148, 0]
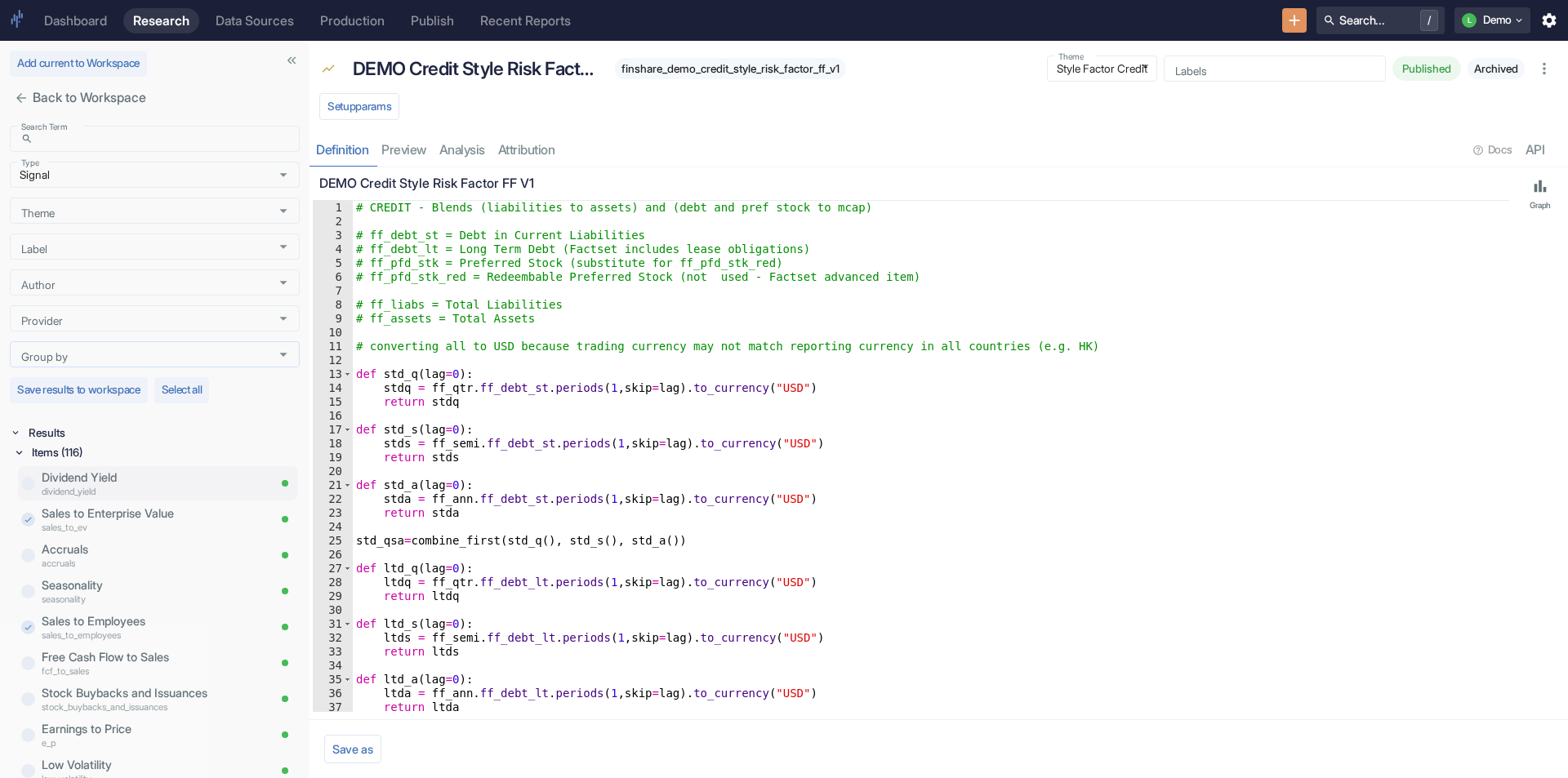
click at [125, 475] on p "Dividend Yield" at bounding box center [154, 477] width 225 height 18
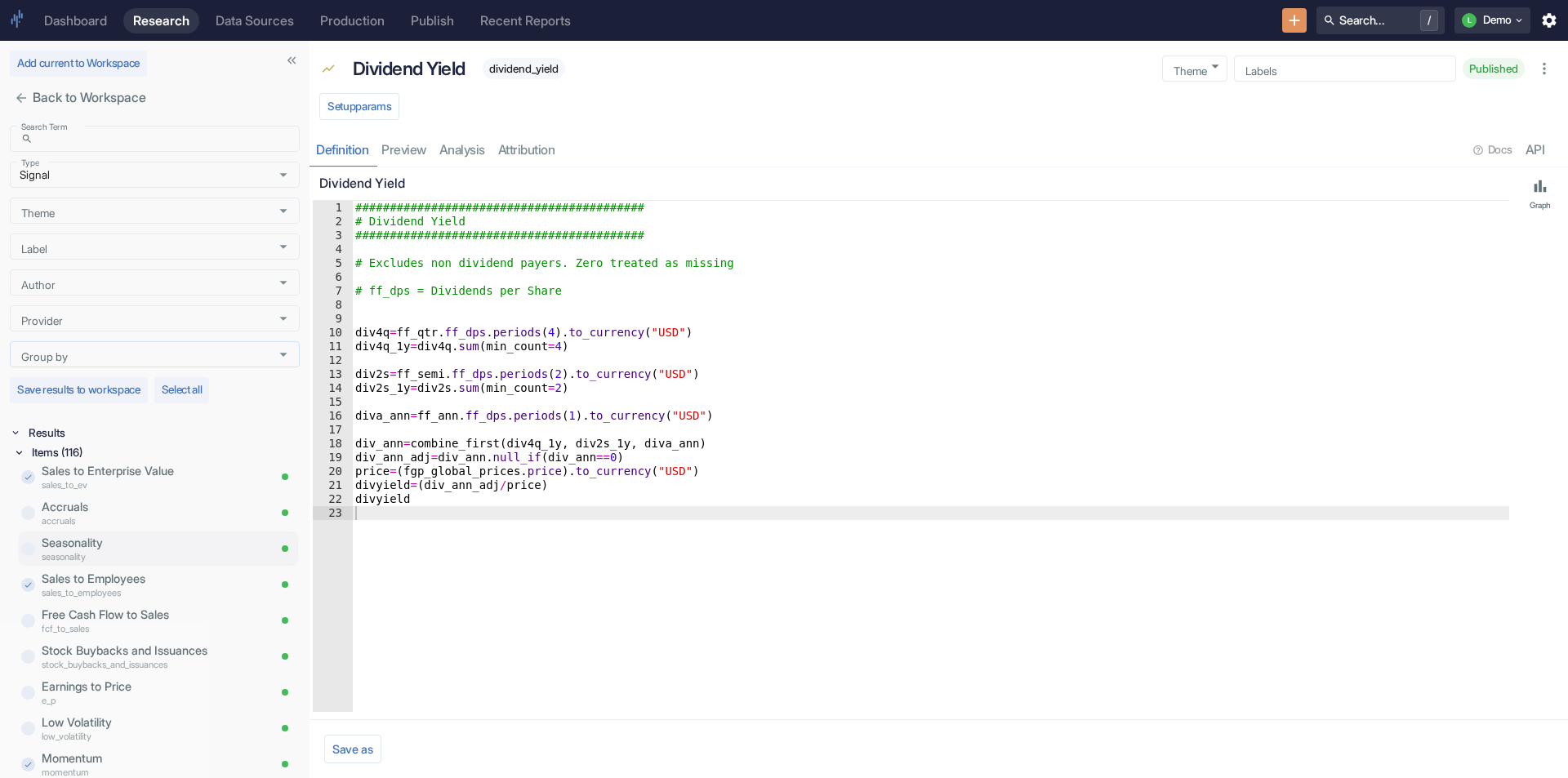
scroll to position [1230, 0]
click at [117, 577] on p "Free Cash Flow to Sales" at bounding box center [154, 575] width 225 height 18
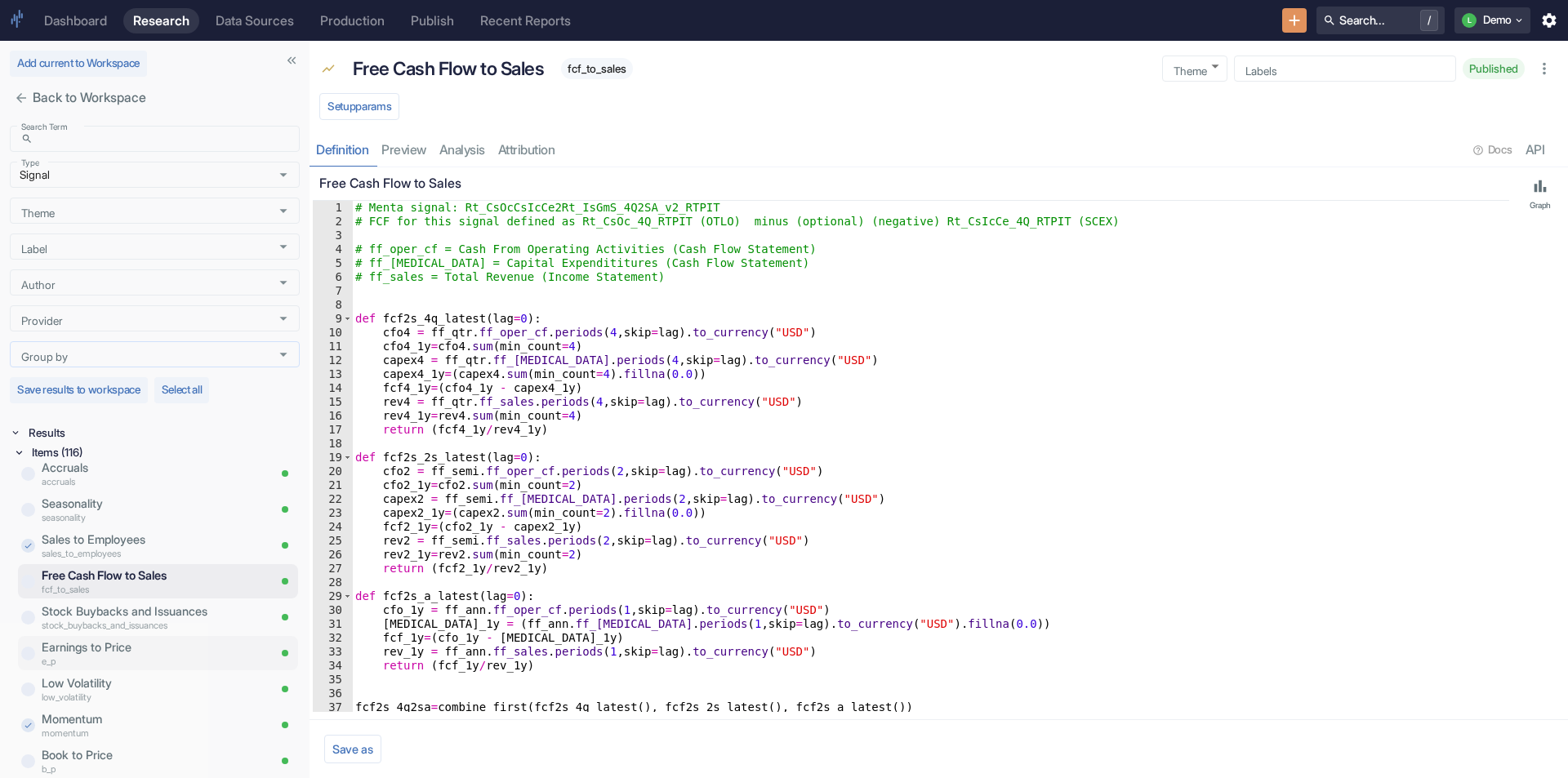
click at [129, 656] on p "e_p" at bounding box center [154, 662] width 225 height 14
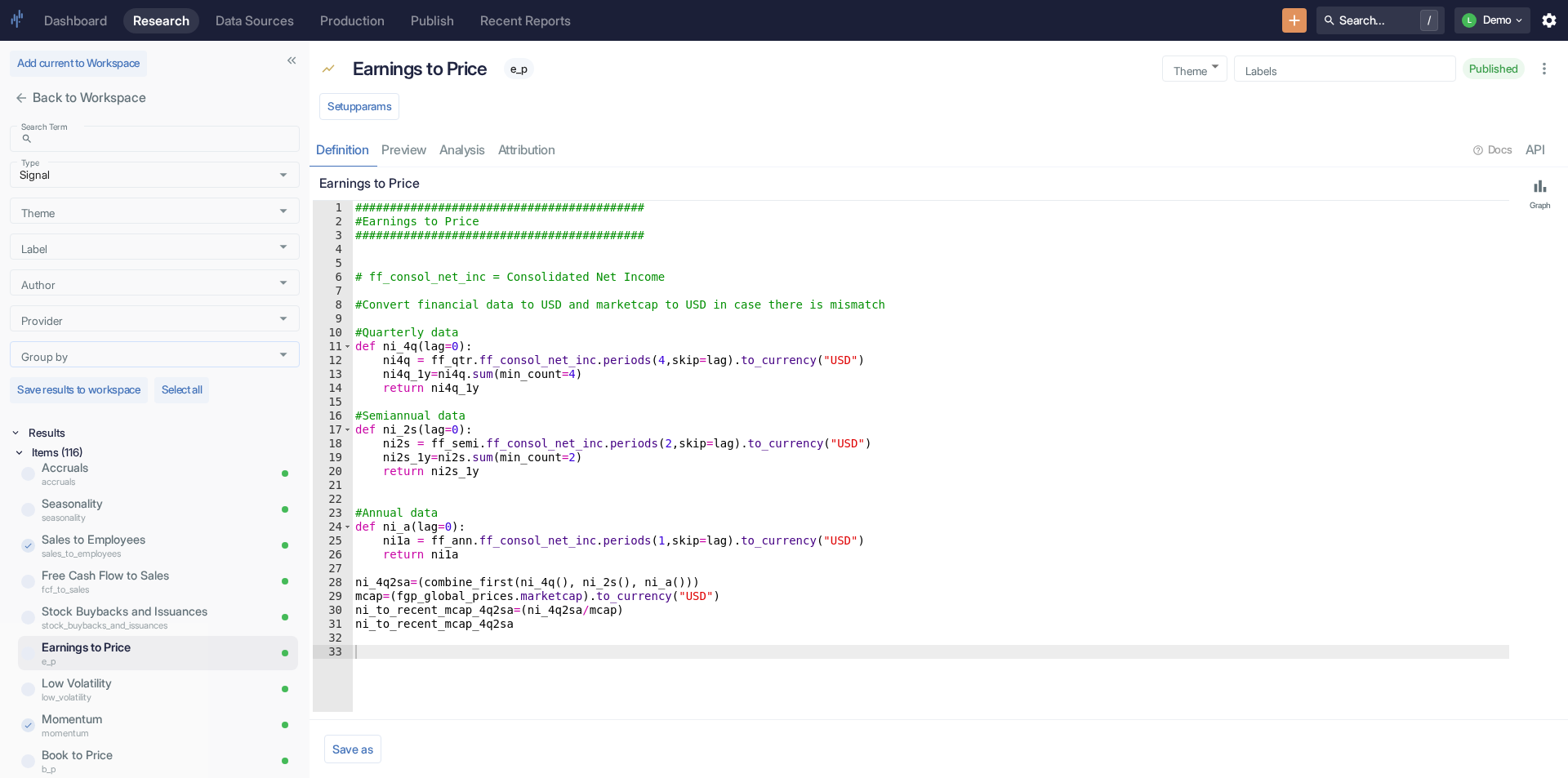
type textarea "ni2s = ff_semi.ff_consol_net_inc.periods(2,skip=lag).to_currency("USD")"
click at [398, 451] on div "########################################## #Earnings to Price #################…" at bounding box center [934, 470] width 1163 height 539
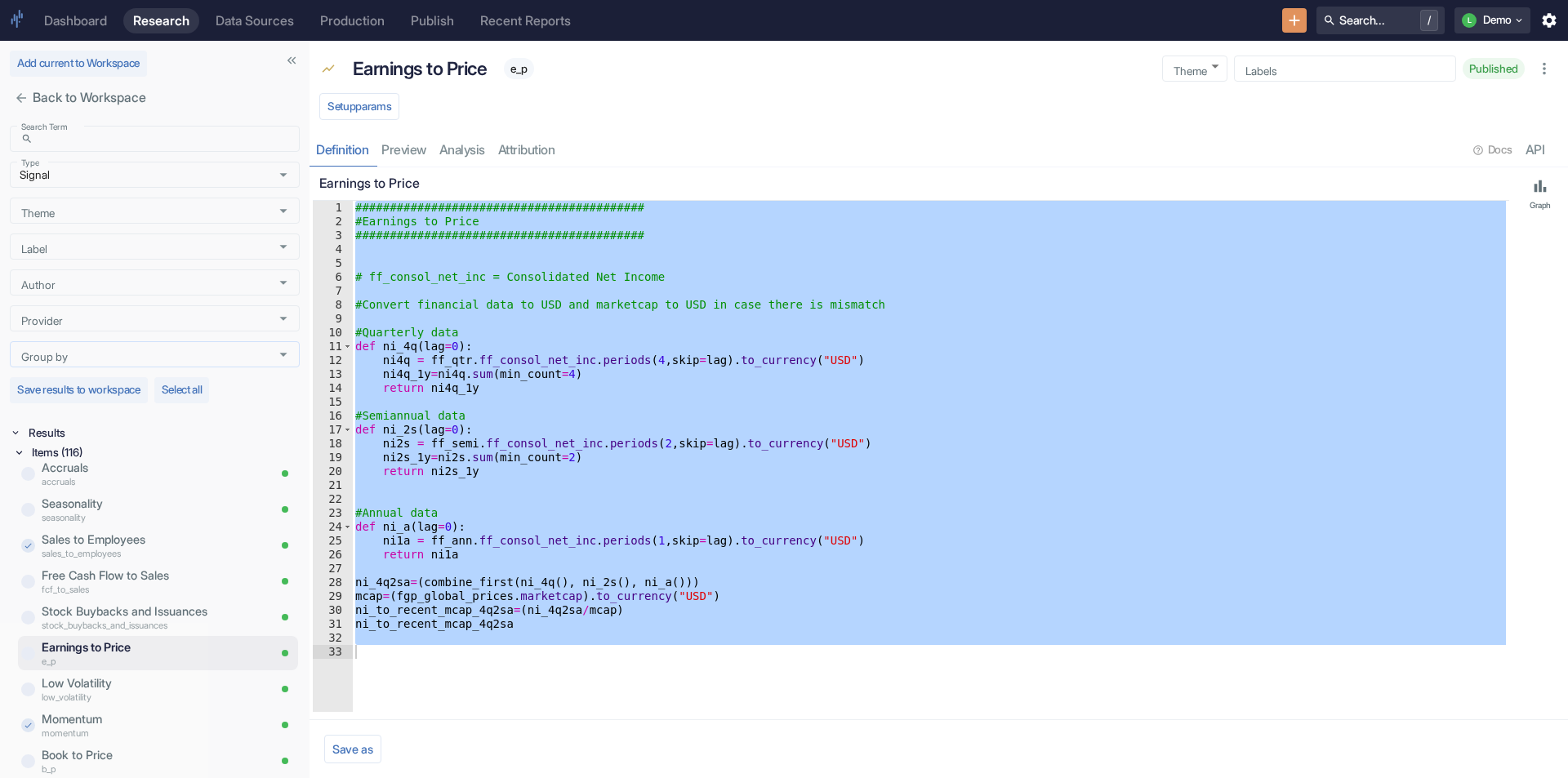
click at [414, 60] on p "Earnings to Price" at bounding box center [421, 68] width 135 height 28
copy p "Earnings to Price"
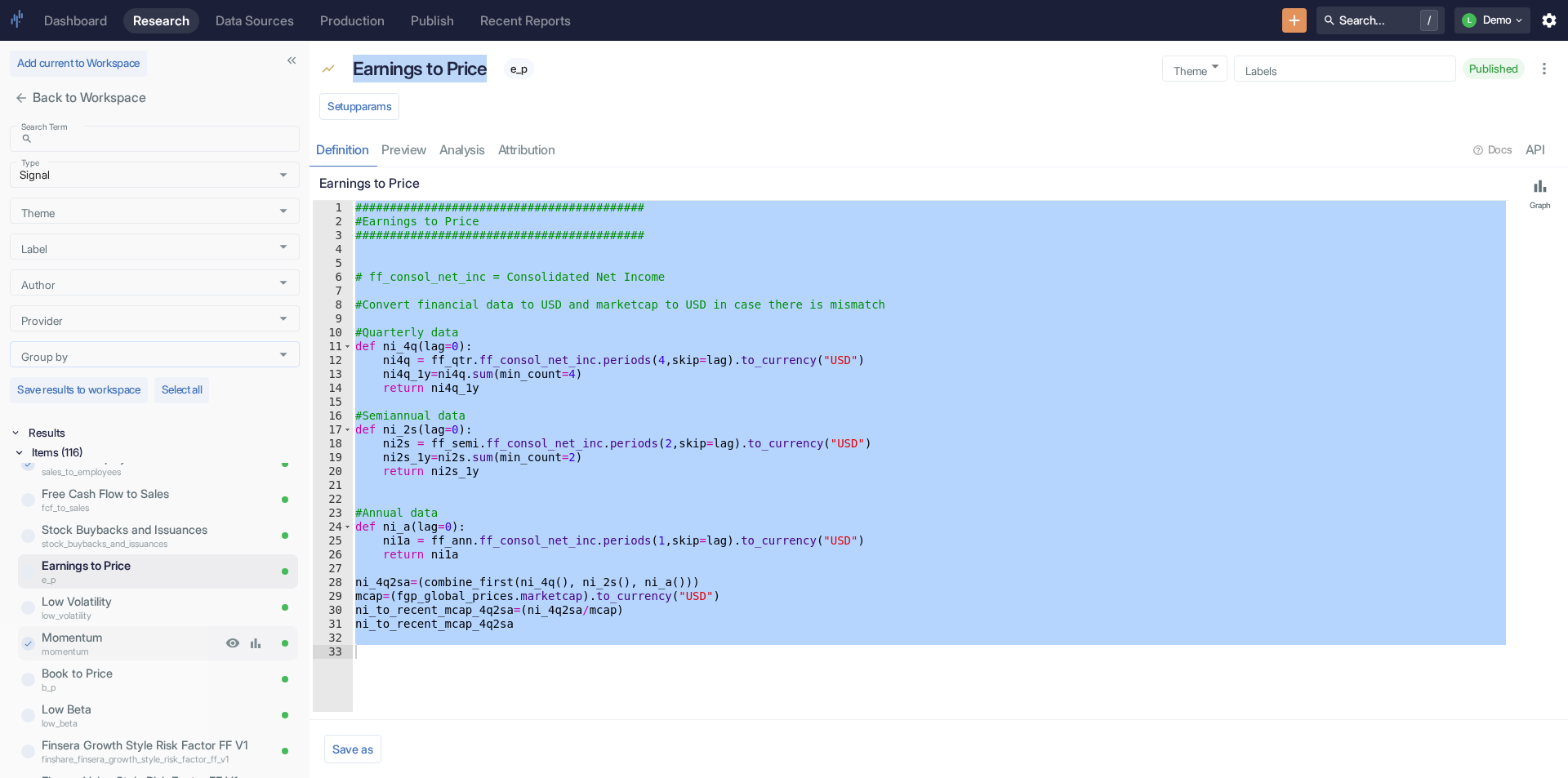
click at [83, 633] on p "Momentum" at bounding box center [132, 638] width 180 height 18
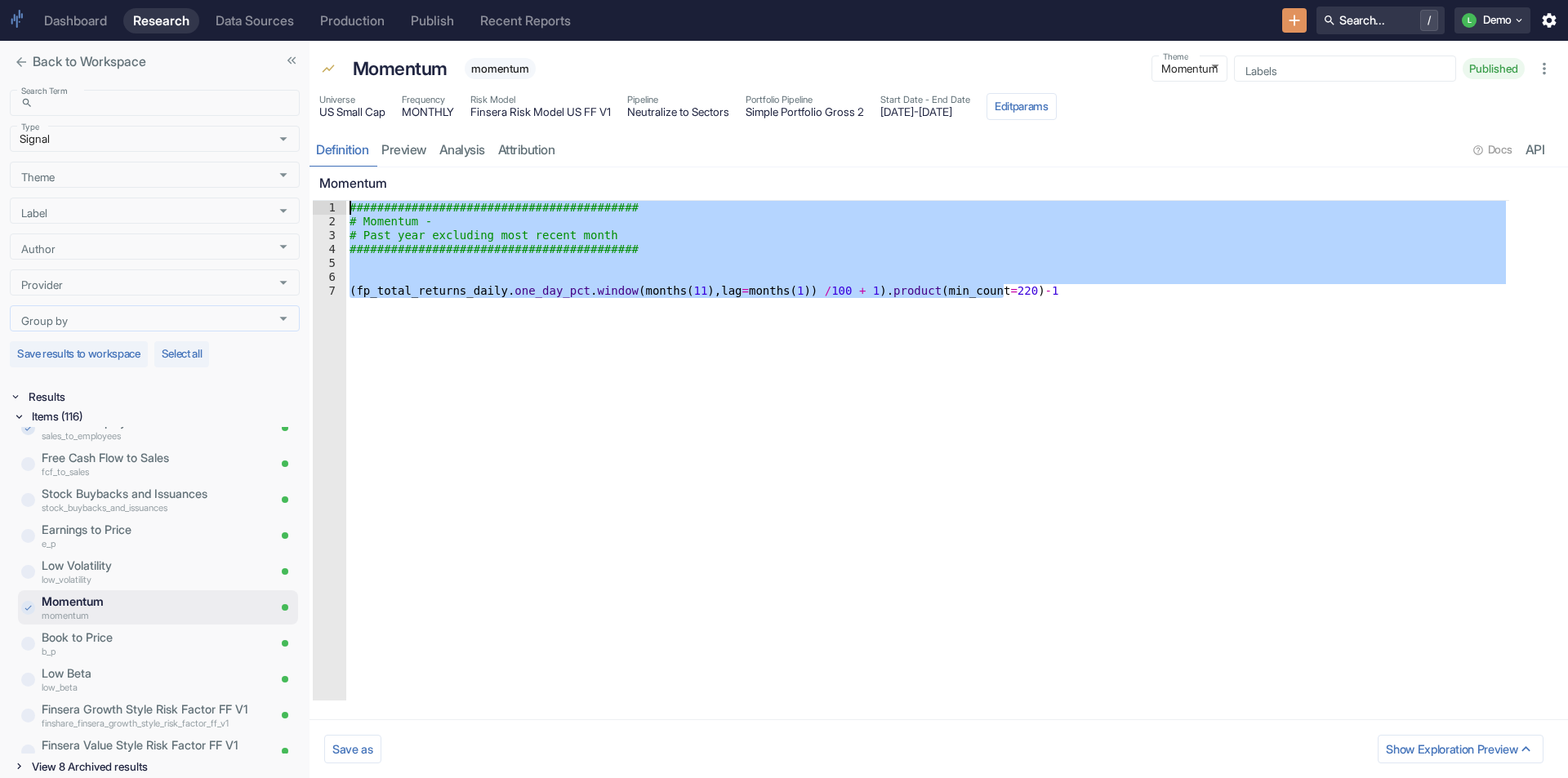
drag, startPoint x: 406, startPoint y: 350, endPoint x: 337, endPoint y: 151, distance: 210.6
click at [337, 151] on div "Momentum momentum Theme Momentum momentum Theme Labels Labels Published Univers…" at bounding box center [938, 409] width 1258 height 737
type textarea "########################################## # Momentum -"
click at [348, 184] on p "Momentum" at bounding box center [911, 184] width 1184 height 20
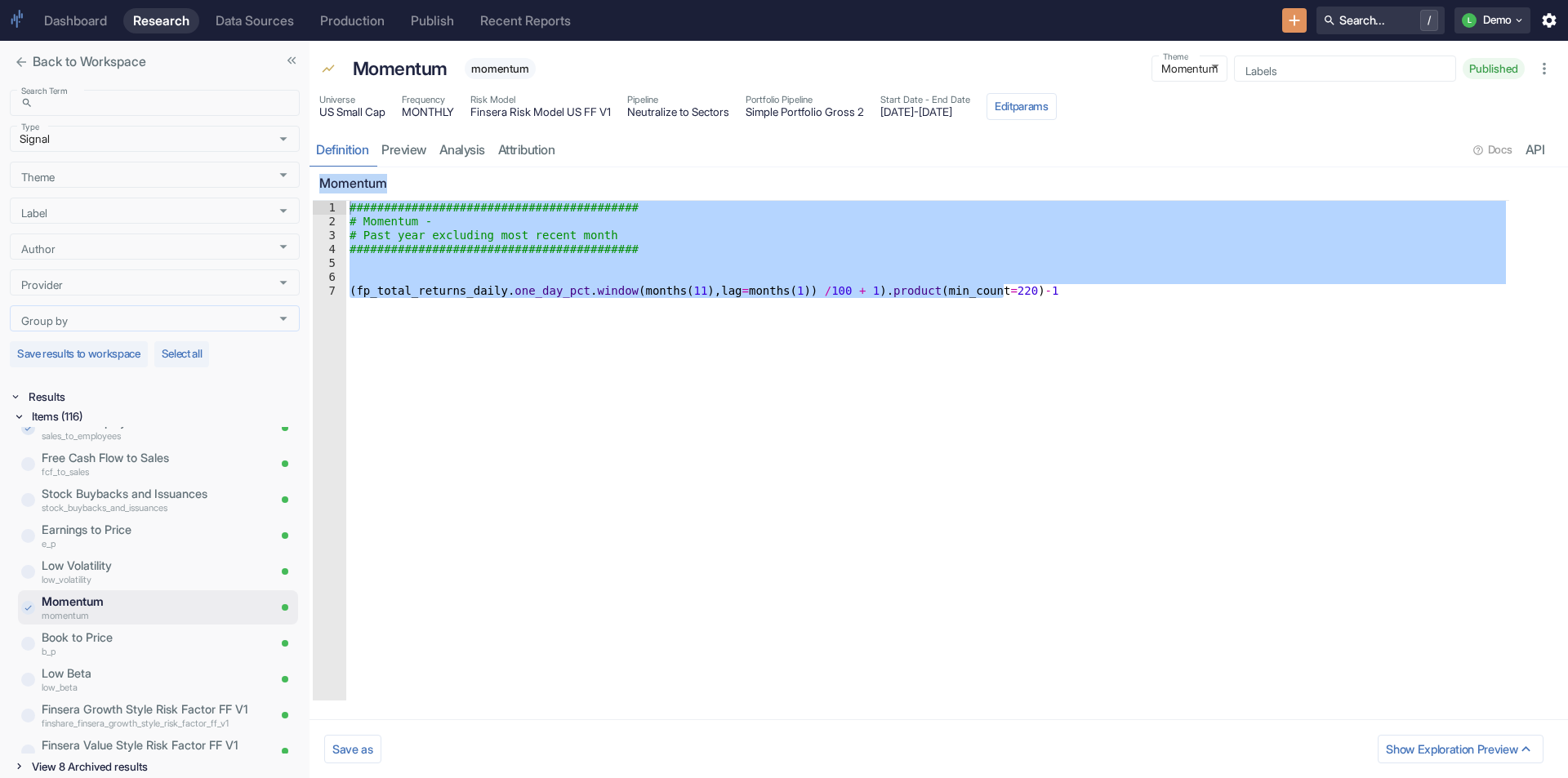
click at [348, 184] on p "Momentum" at bounding box center [911, 184] width 1184 height 20
click at [389, 66] on p "Momentum" at bounding box center [400, 68] width 95 height 28
copy p "Momentum"
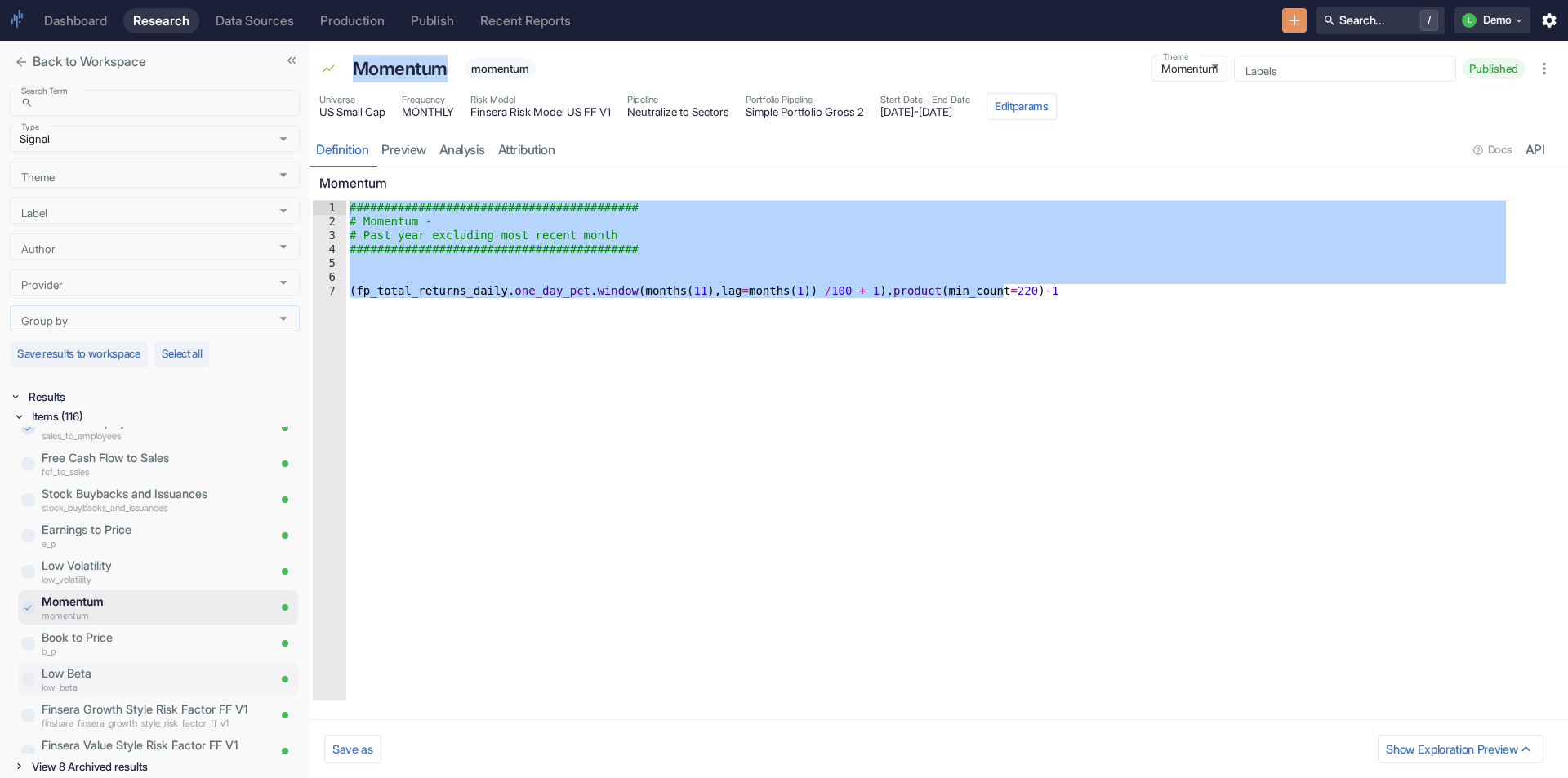
click at [107, 665] on p "Low Beta" at bounding box center [154, 674] width 225 height 18
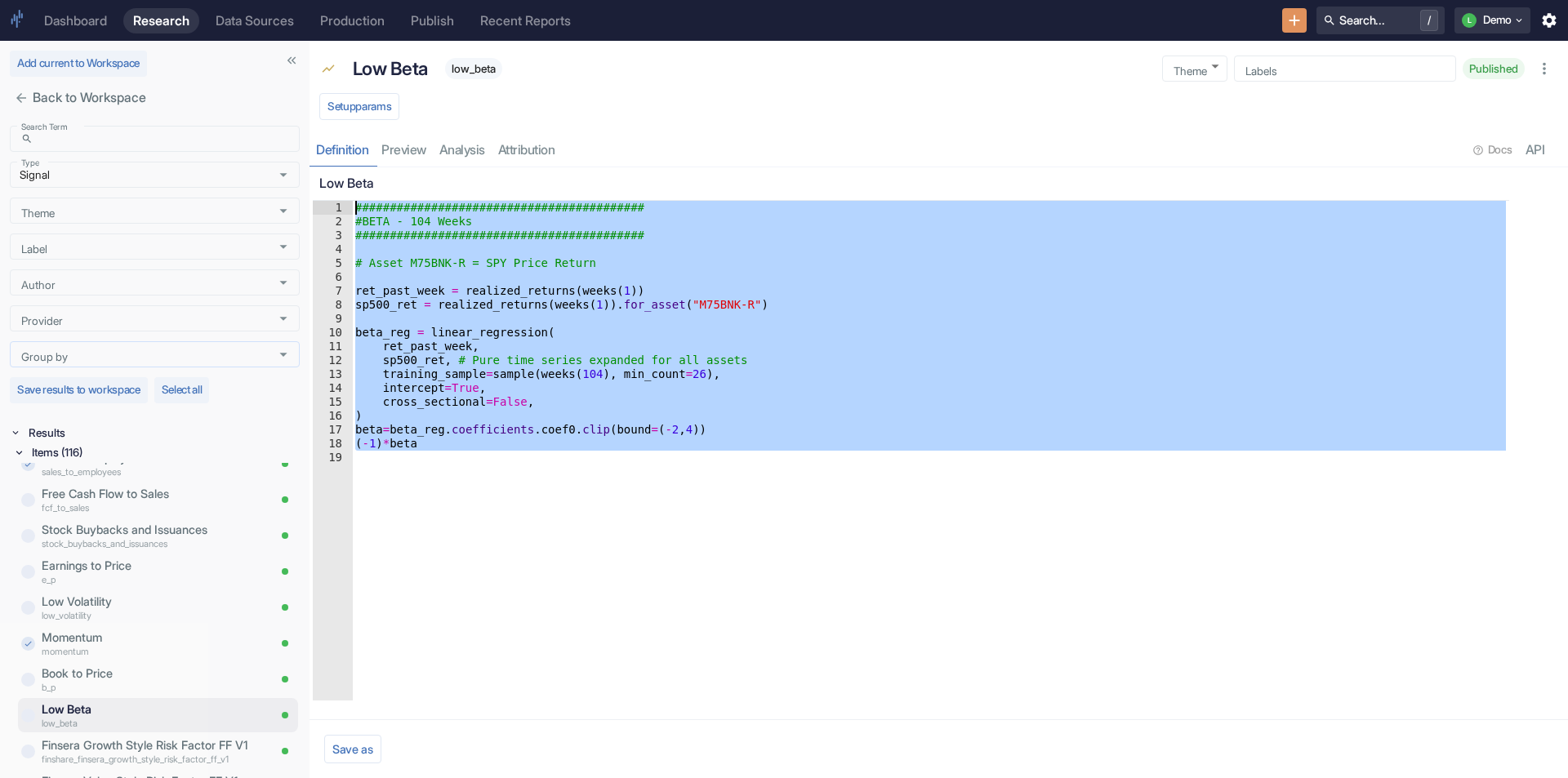
drag, startPoint x: 443, startPoint y: 465, endPoint x: 318, endPoint y: 163, distance: 326.8
click at [318, 163] on div "Low Beta low_beta Theme ​ Theme Labels Labels Published Setup params Definition…" at bounding box center [938, 409] width 1258 height 737
type textarea "########################################## #BETA - 104 Weeks"
click at [391, 76] on p "Low Beta" at bounding box center [390, 68] width 75 height 28
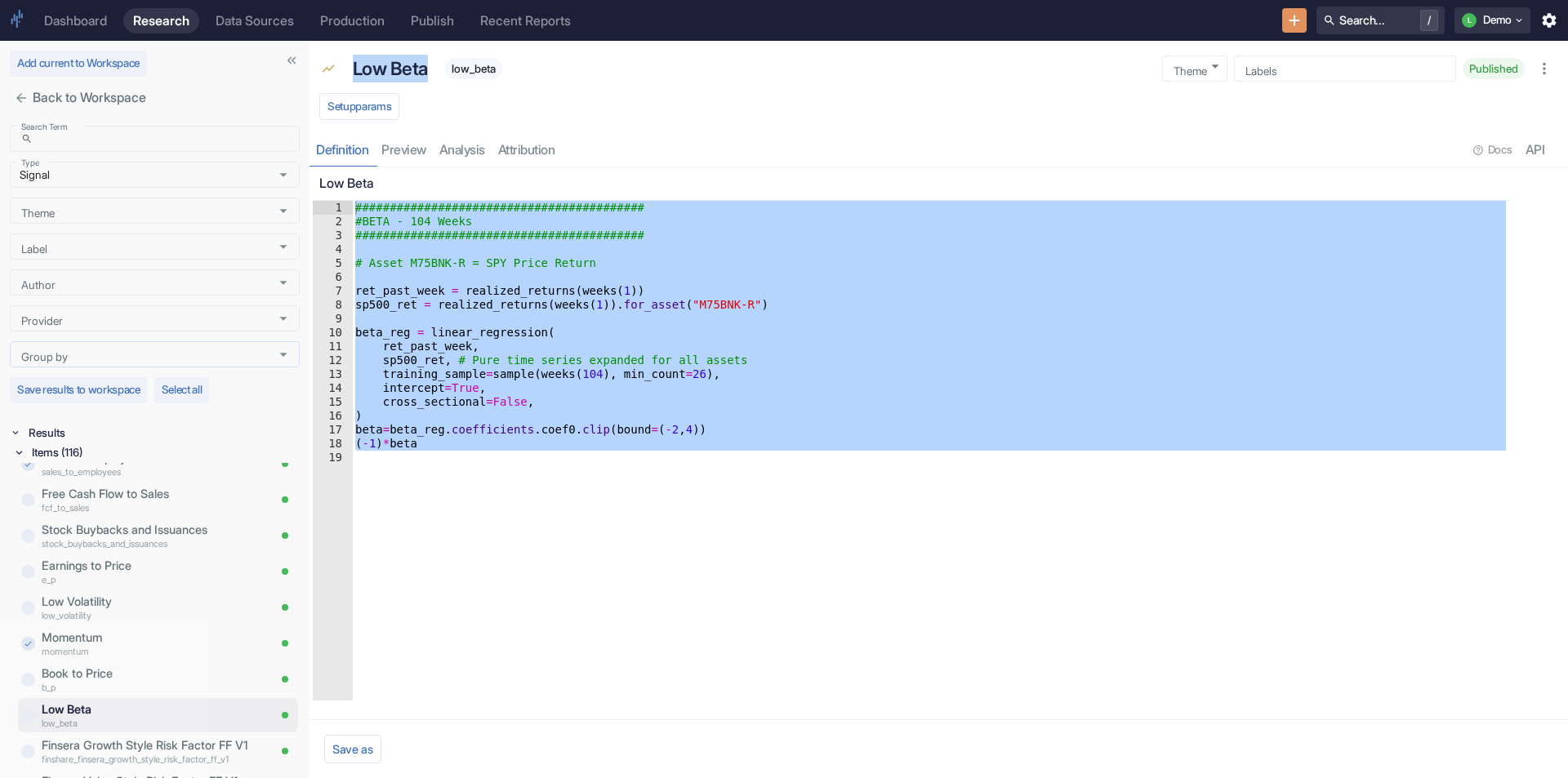
click at [391, 76] on p "Low Beta" at bounding box center [390, 68] width 75 height 28
copy p "Low Beta"
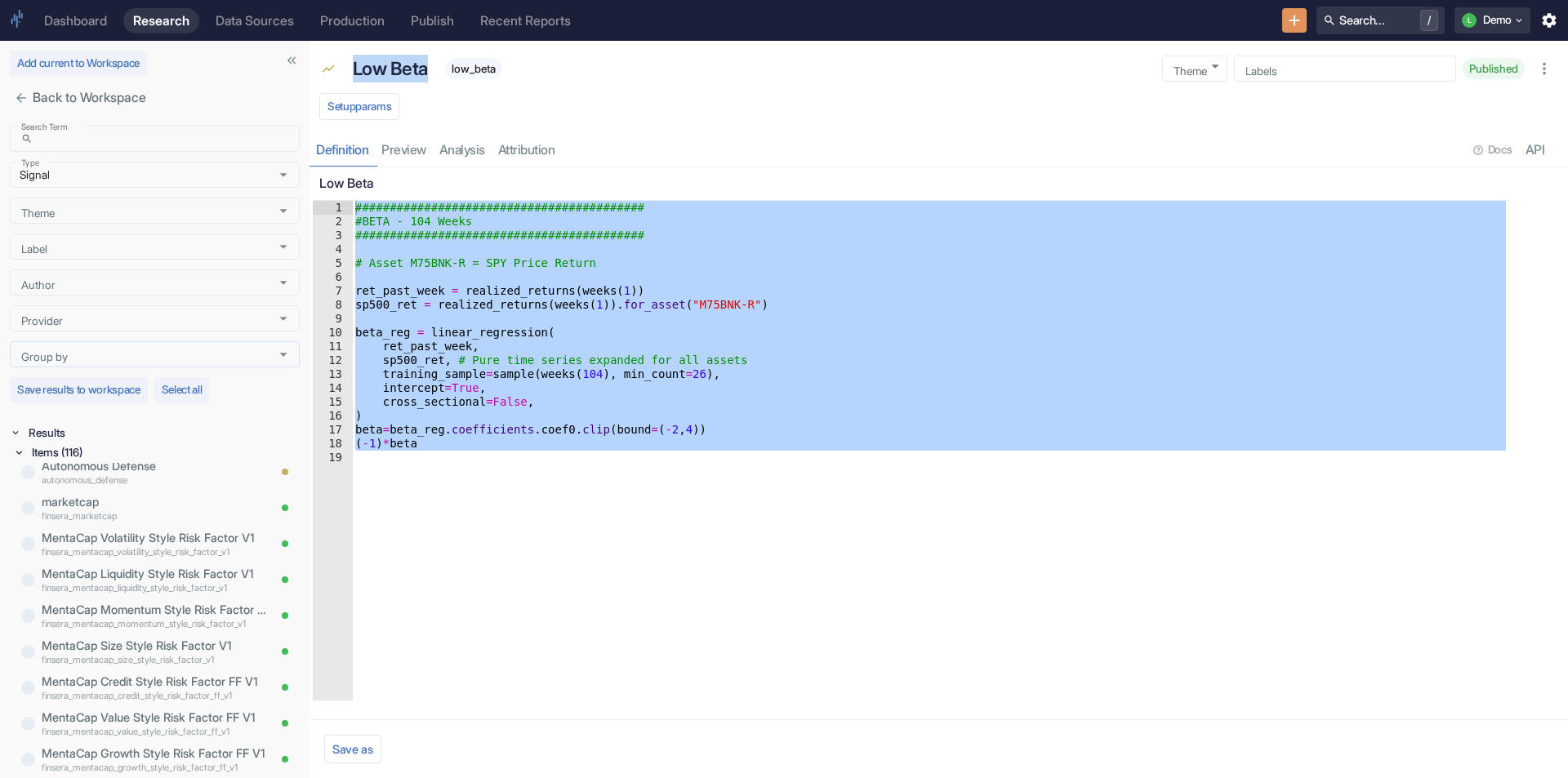
scroll to position [82, 0]
click at [130, 505] on p "Autonomous Defense" at bounding box center [154, 502] width 225 height 18
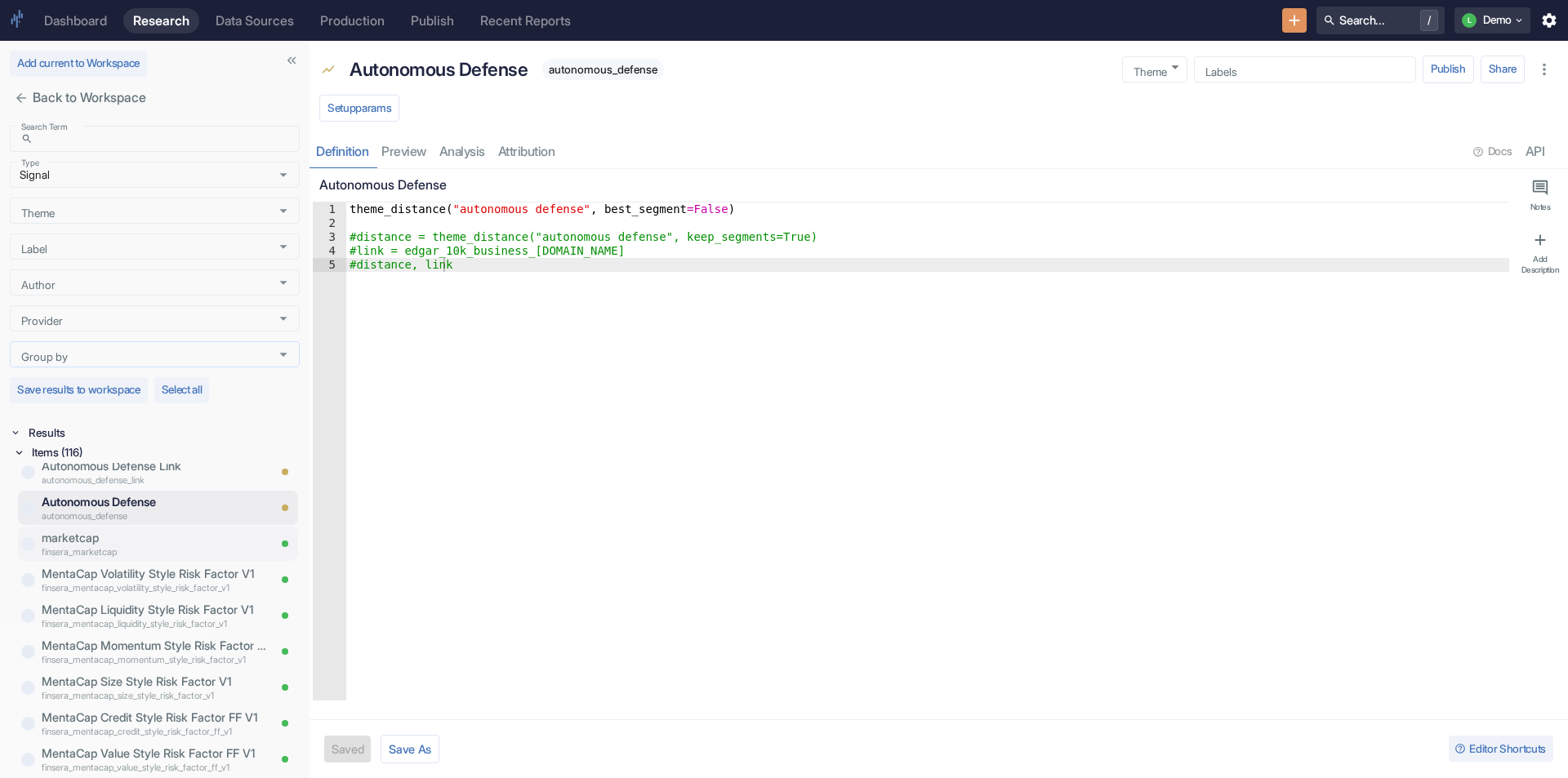
click at [125, 541] on p "marketcap" at bounding box center [154, 538] width 225 height 18
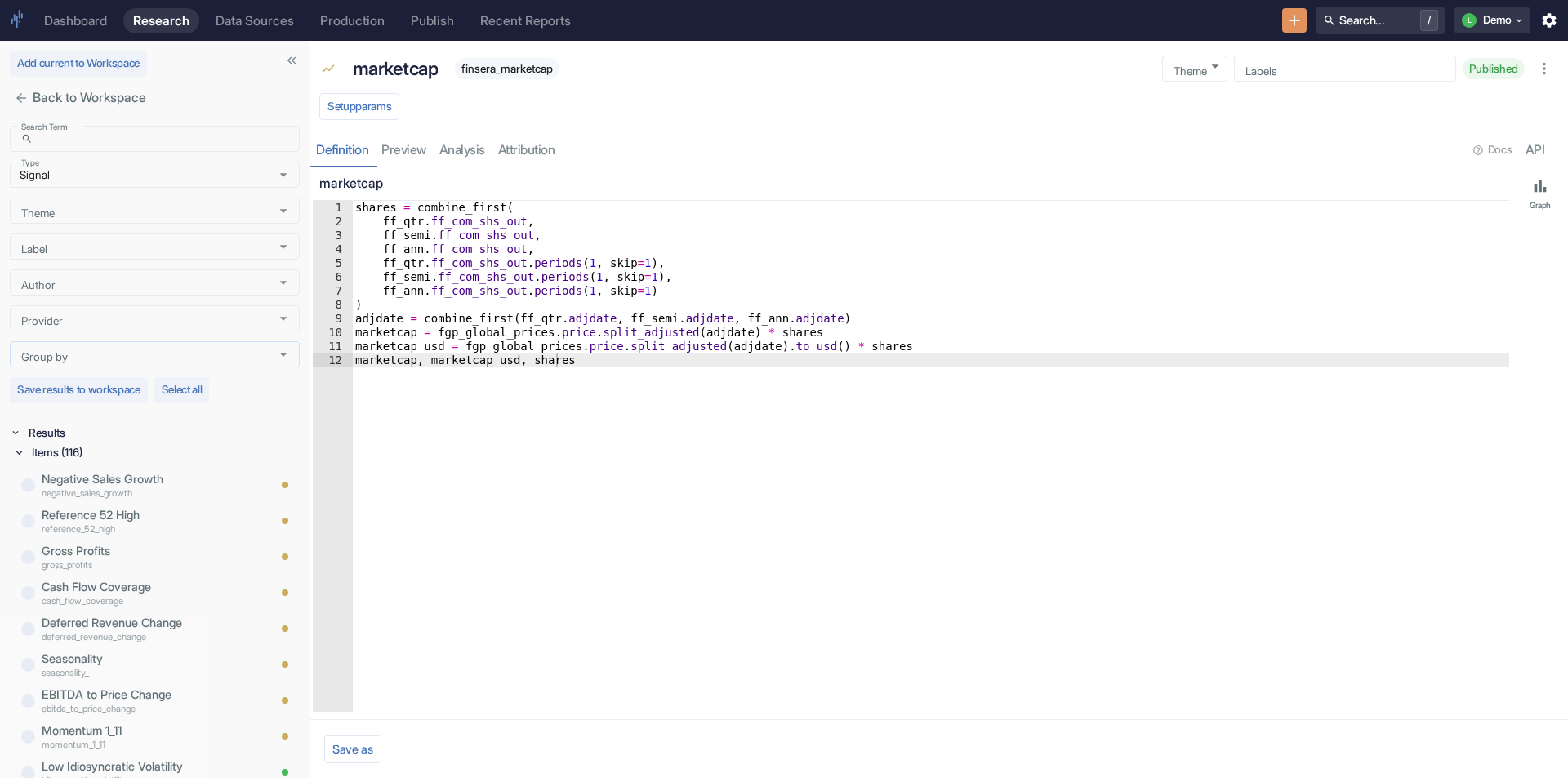
scroll to position [654, 0]
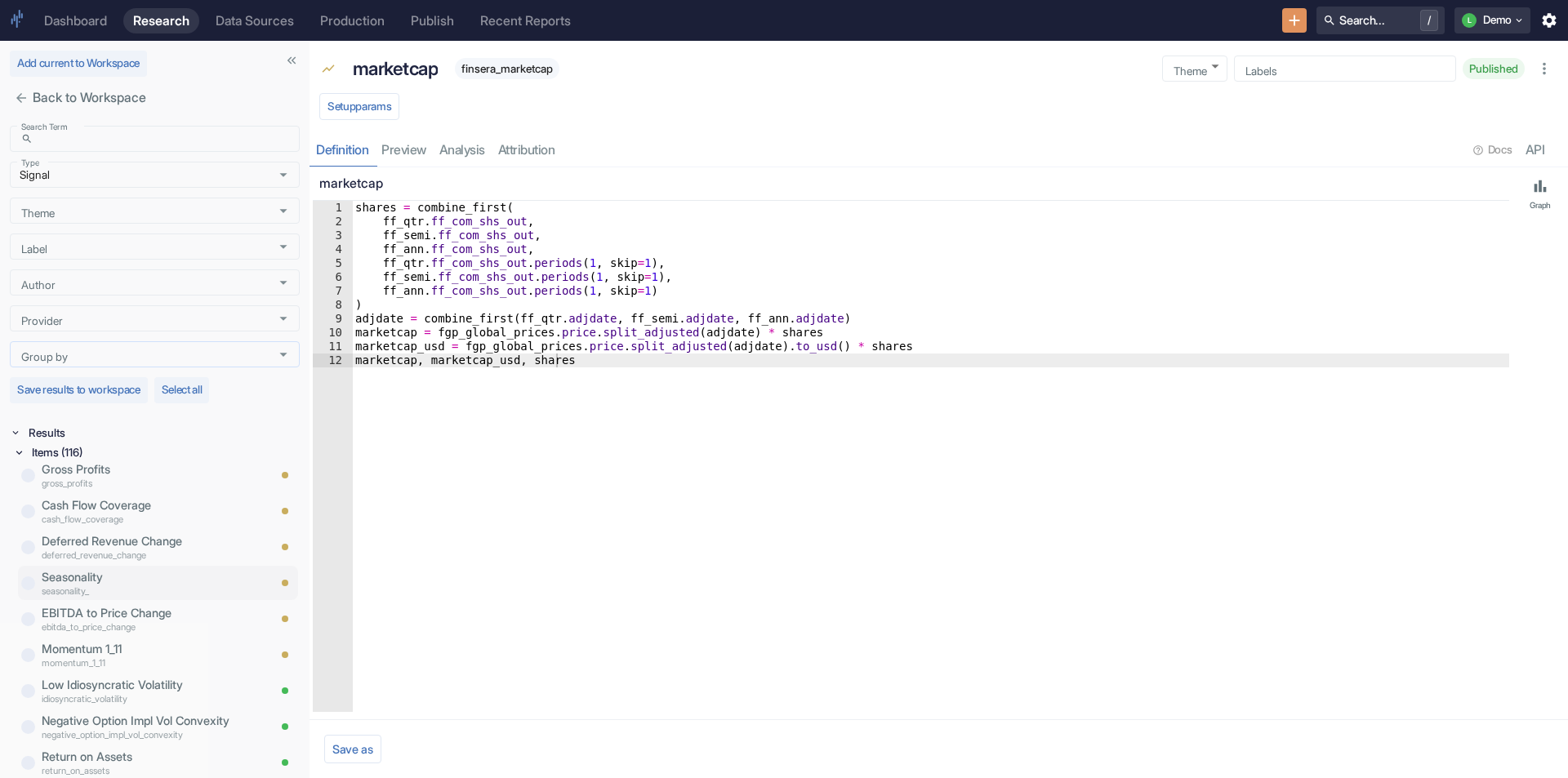
click at [143, 584] on p "seasonality_" at bounding box center [154, 591] width 225 height 14
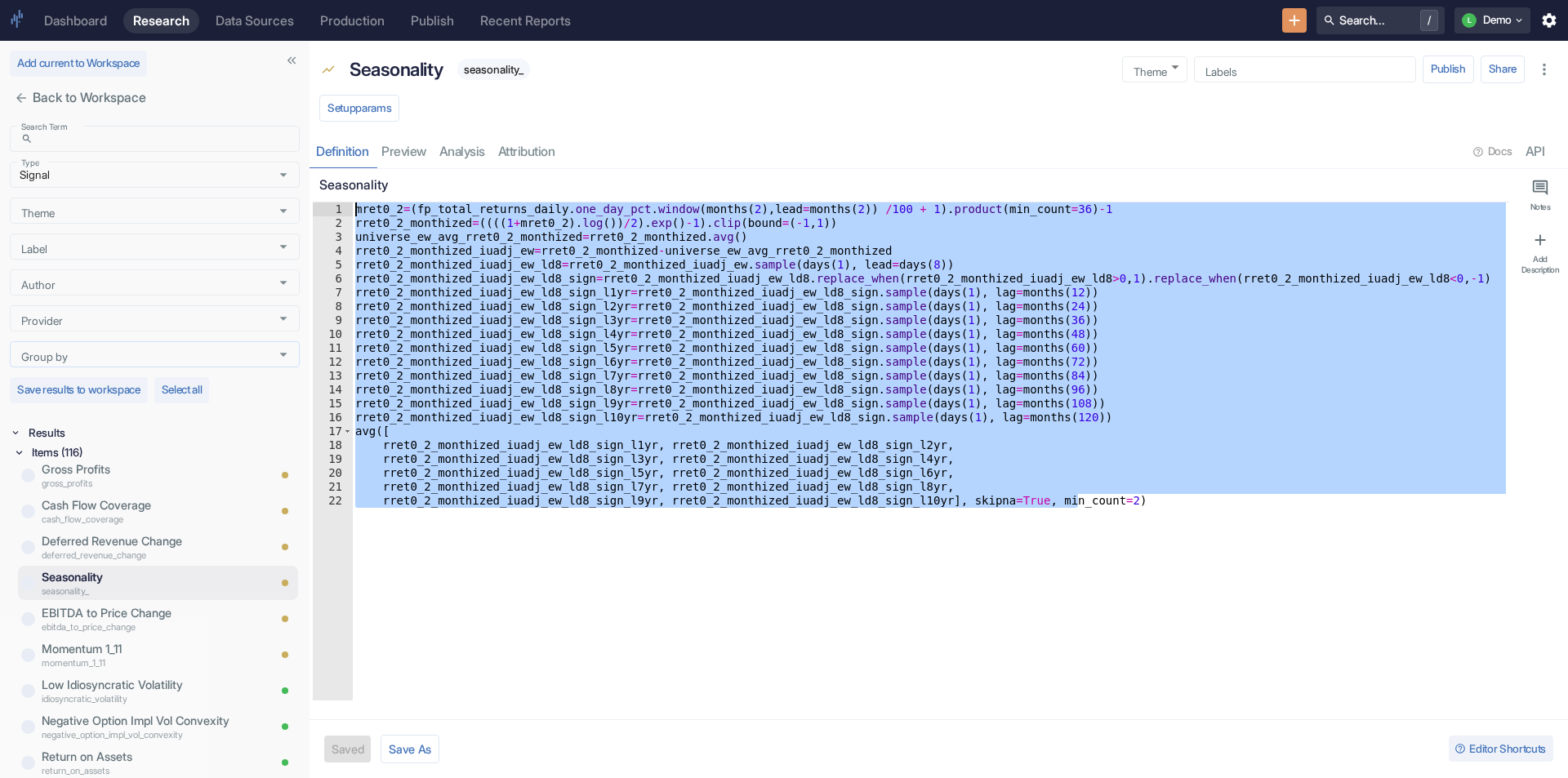
drag, startPoint x: 500, startPoint y: 542, endPoint x: 294, endPoint y: 174, distance: 421.7
click at [294, 174] on div "Add current to Workspace Back to Workspace Search Term ​ Search Term Type Signa…" at bounding box center [784, 409] width 1568 height 737
type textarea "mret0_2=(fp_total_returns_[DOMAIN_NAME]_day_[DOMAIN_NAME](months(2),lead=months…"
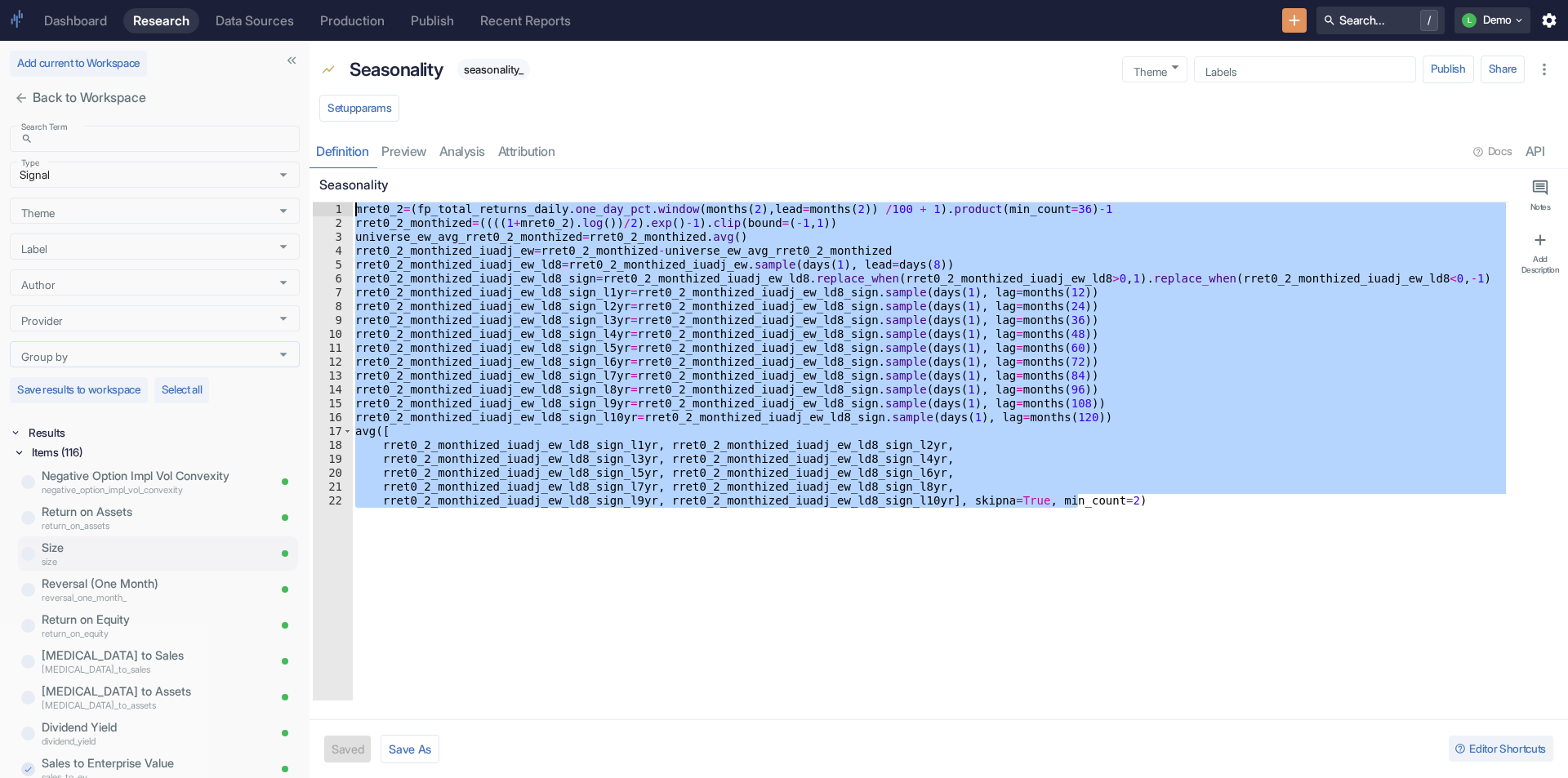
type textarea "x"
click at [125, 565] on p "size" at bounding box center [154, 562] width 225 height 14
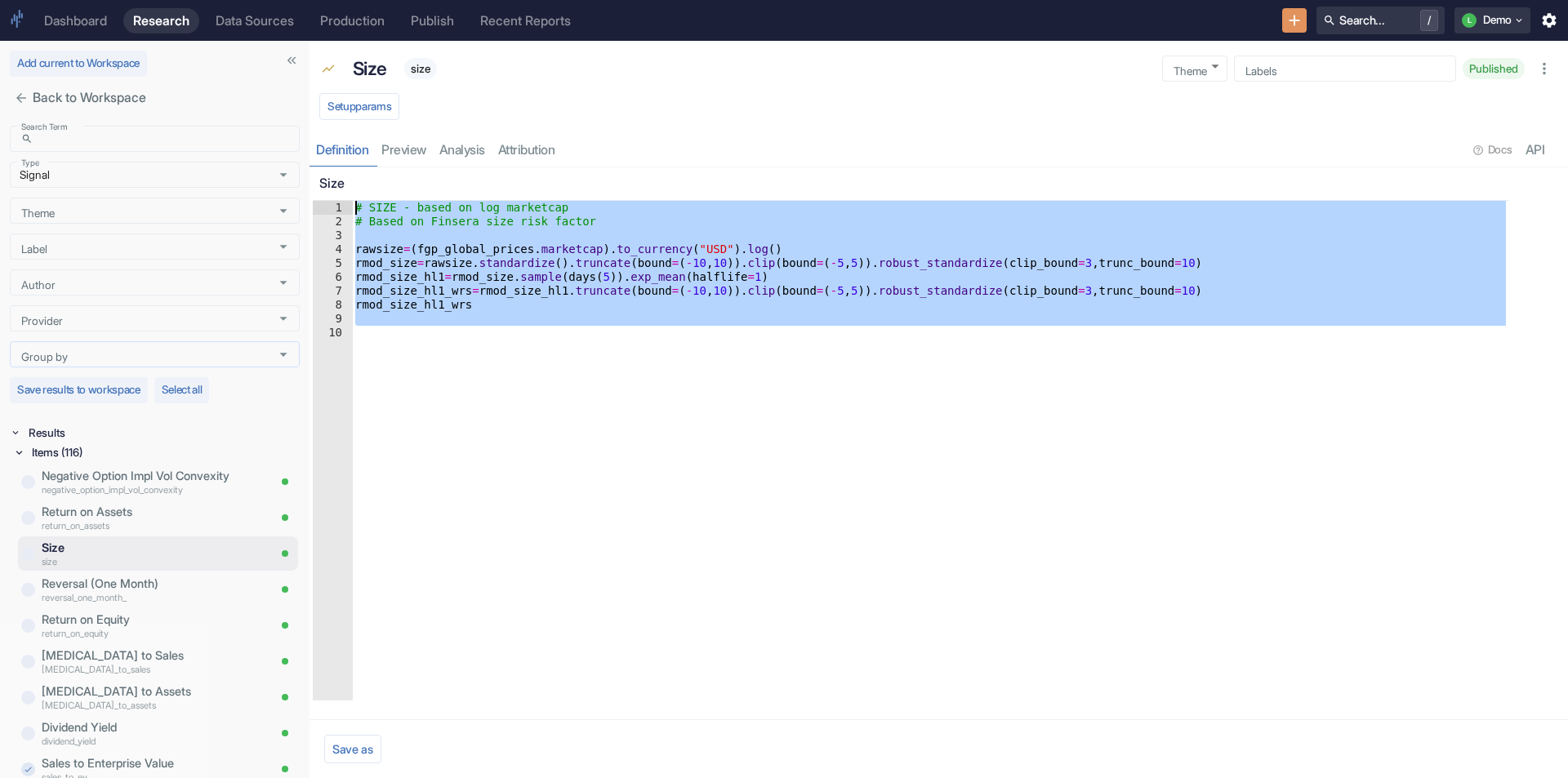
drag, startPoint x: 470, startPoint y: 405, endPoint x: 354, endPoint y: 164, distance: 267.5
click at [354, 164] on div "Size size Theme ​ Theme Labels Labels Published Setup params Definition preview…" at bounding box center [938, 409] width 1258 height 737
type textarea "# SIZE - based on log marketcap # Based on Finsera size risk factor"
click at [385, 65] on p "Size" at bounding box center [370, 68] width 35 height 28
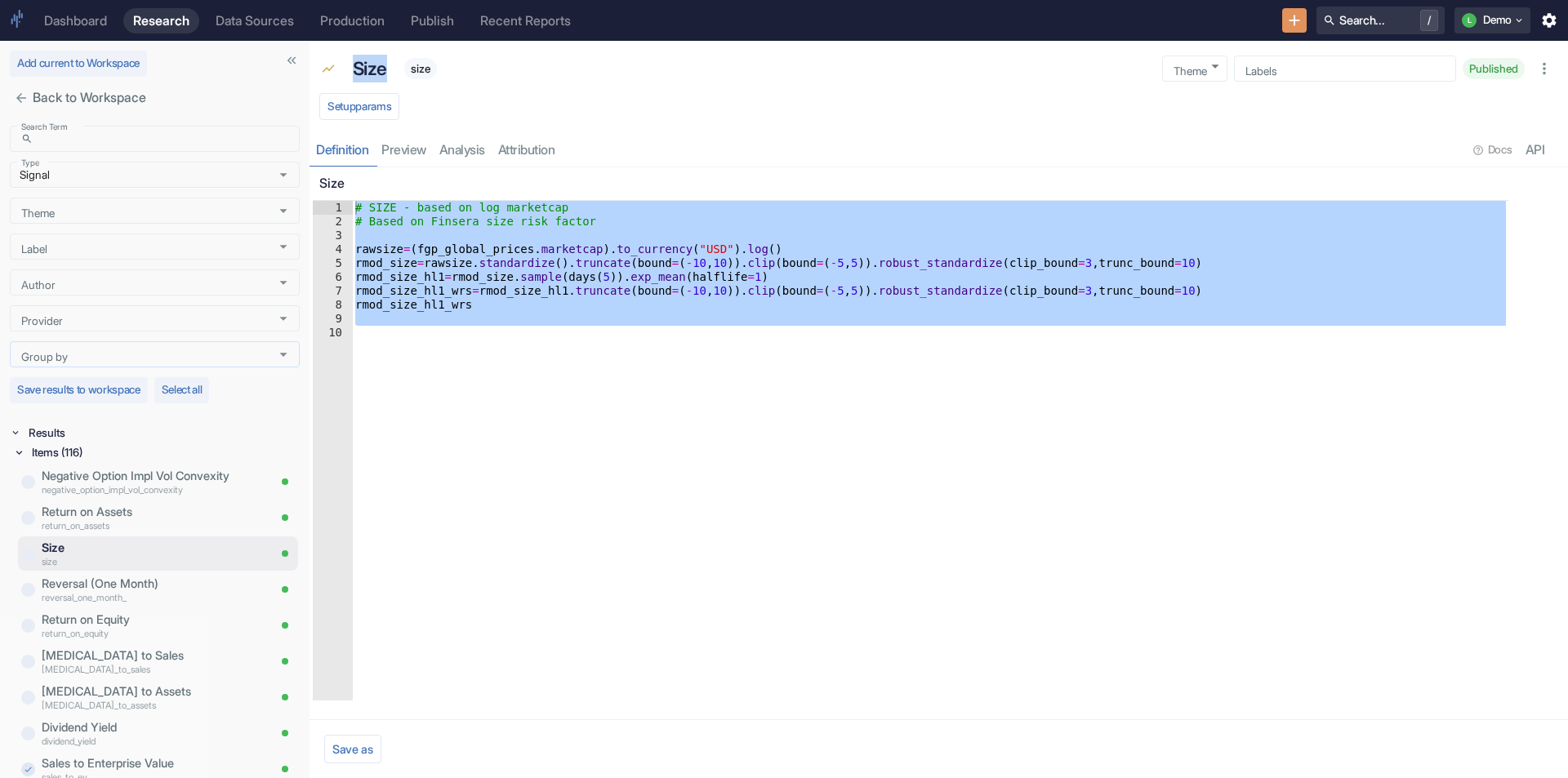
click at [385, 65] on p "Size" at bounding box center [370, 68] width 35 height 28
copy p "Size"
click at [436, 425] on div "# SIZE - based on log marketcap # Based on Finsera size risk factor rawsize = (…" at bounding box center [930, 451] width 1157 height 500
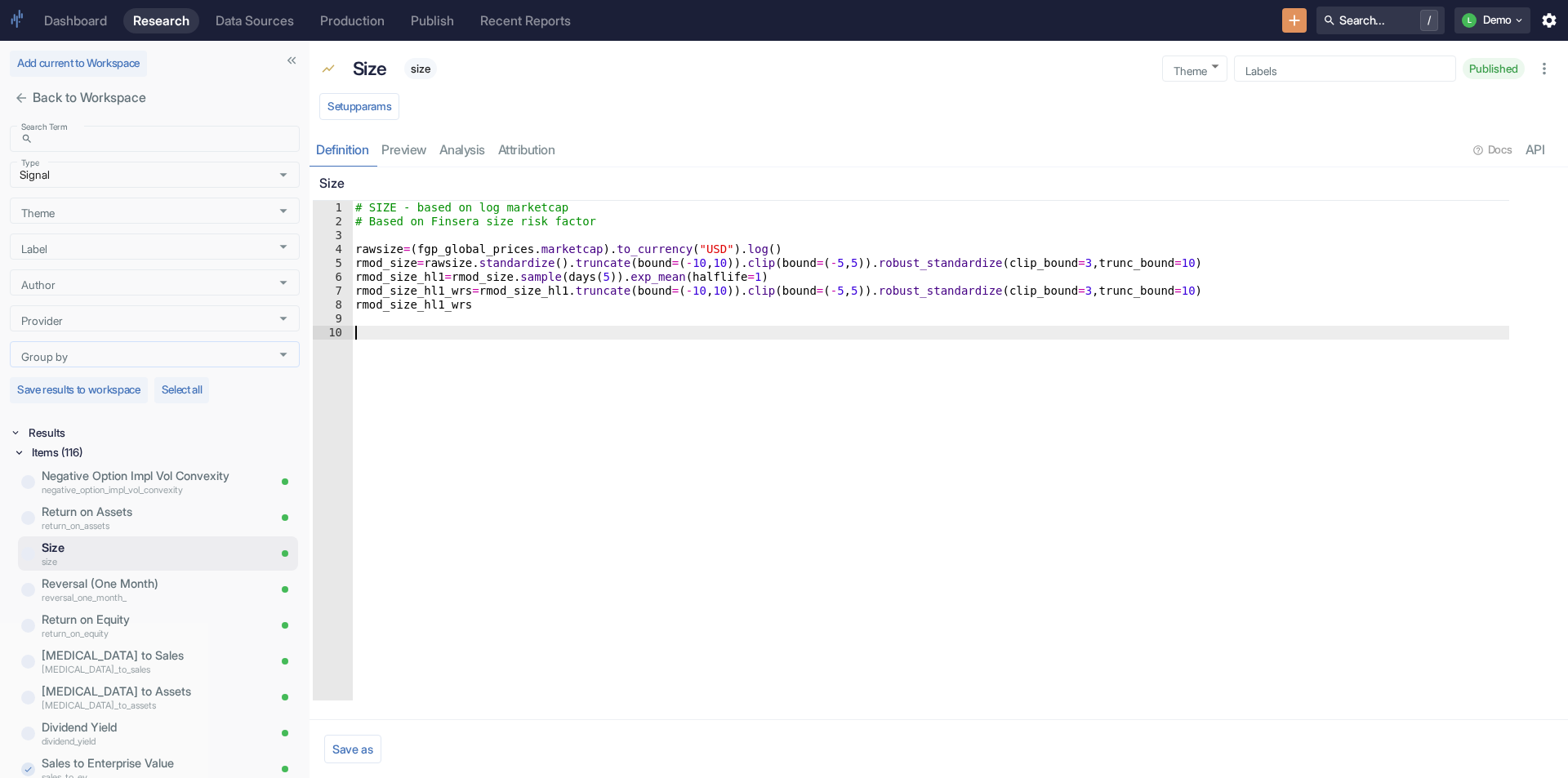
click at [19, 95] on icon "close" at bounding box center [20, 98] width 10 height 10
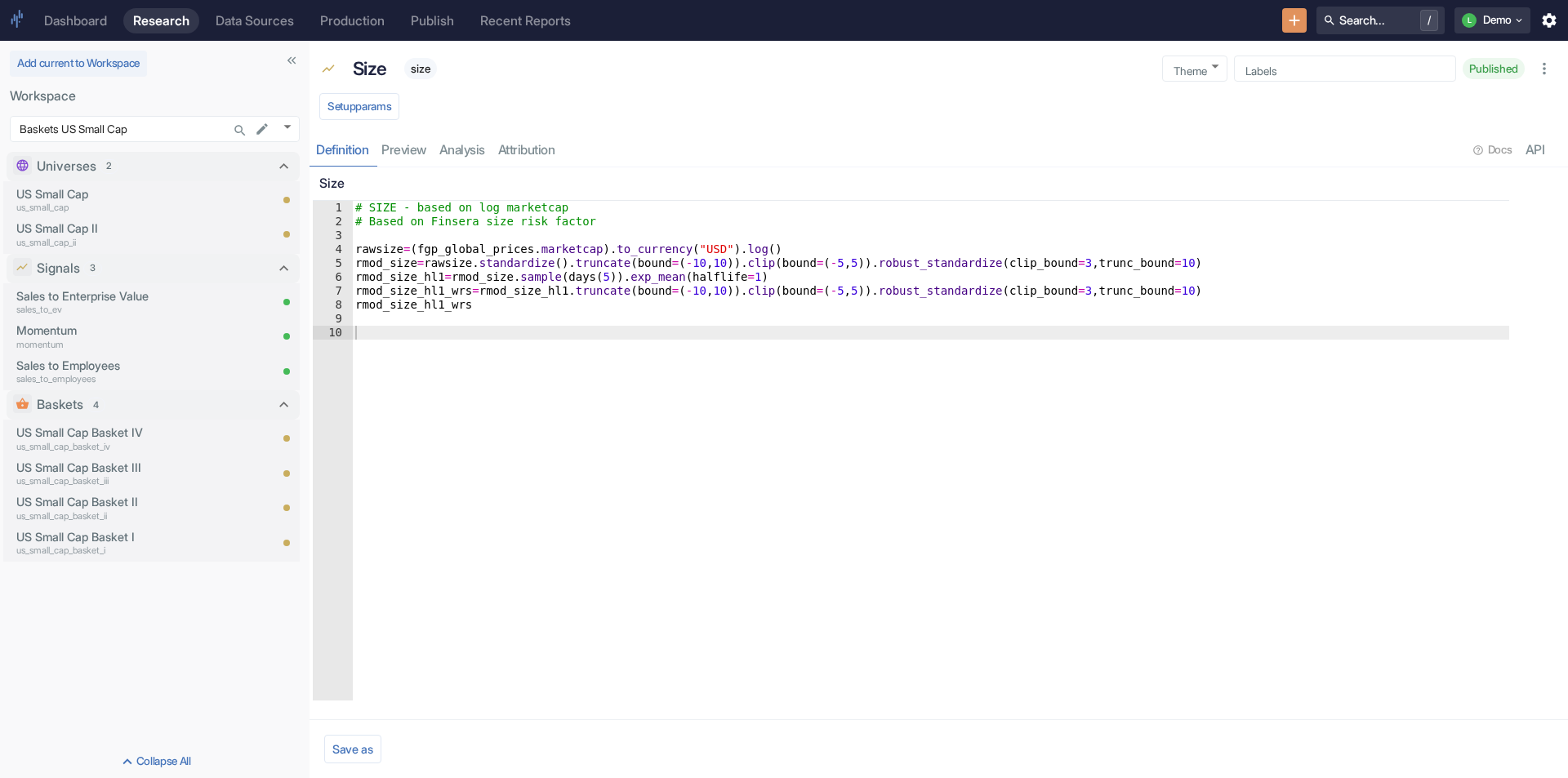
click at [90, 17] on div "Dashboard" at bounding box center [76, 20] width 63 height 15
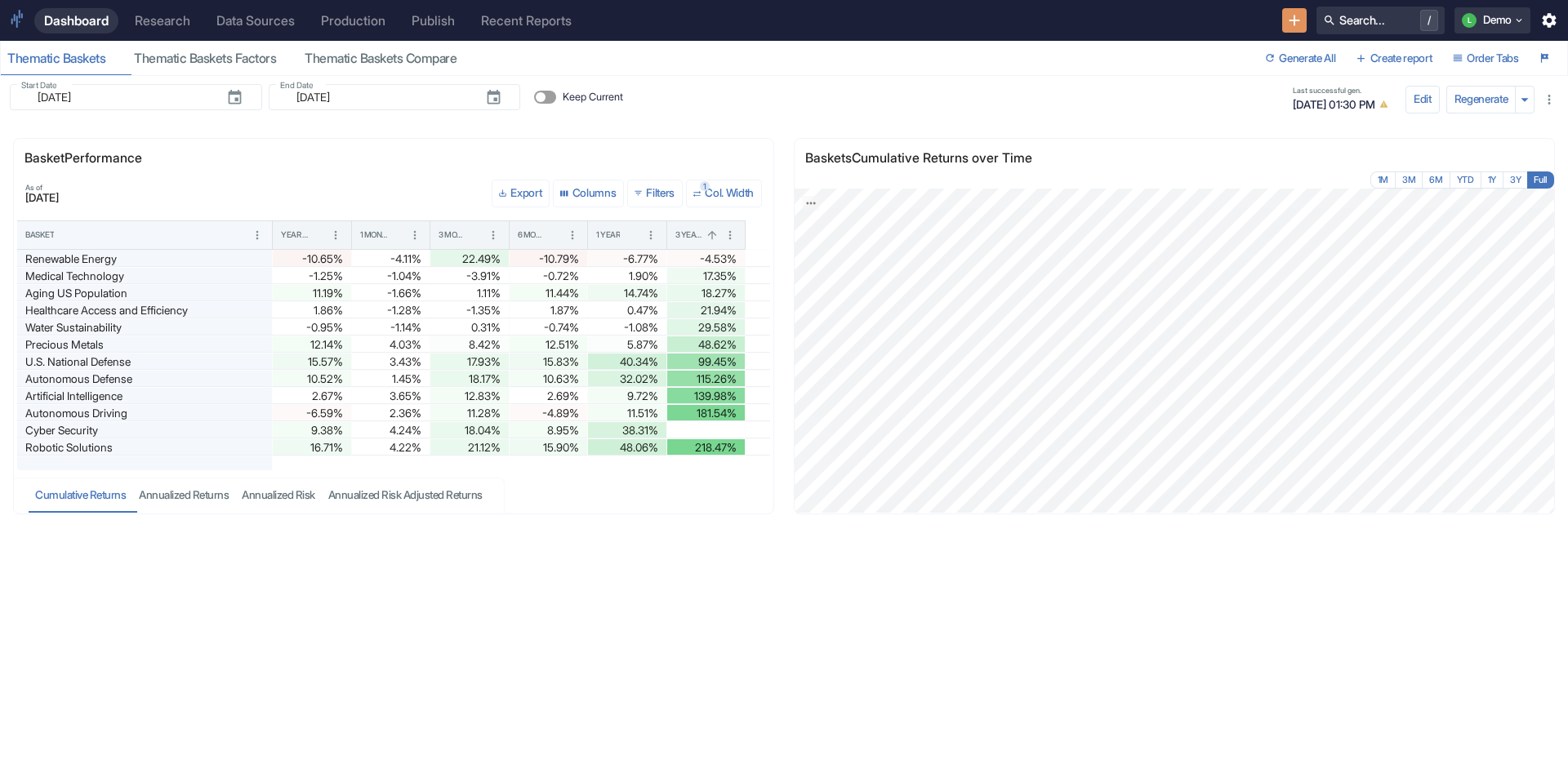
click at [153, 27] on div "Research" at bounding box center [163, 20] width 55 height 15
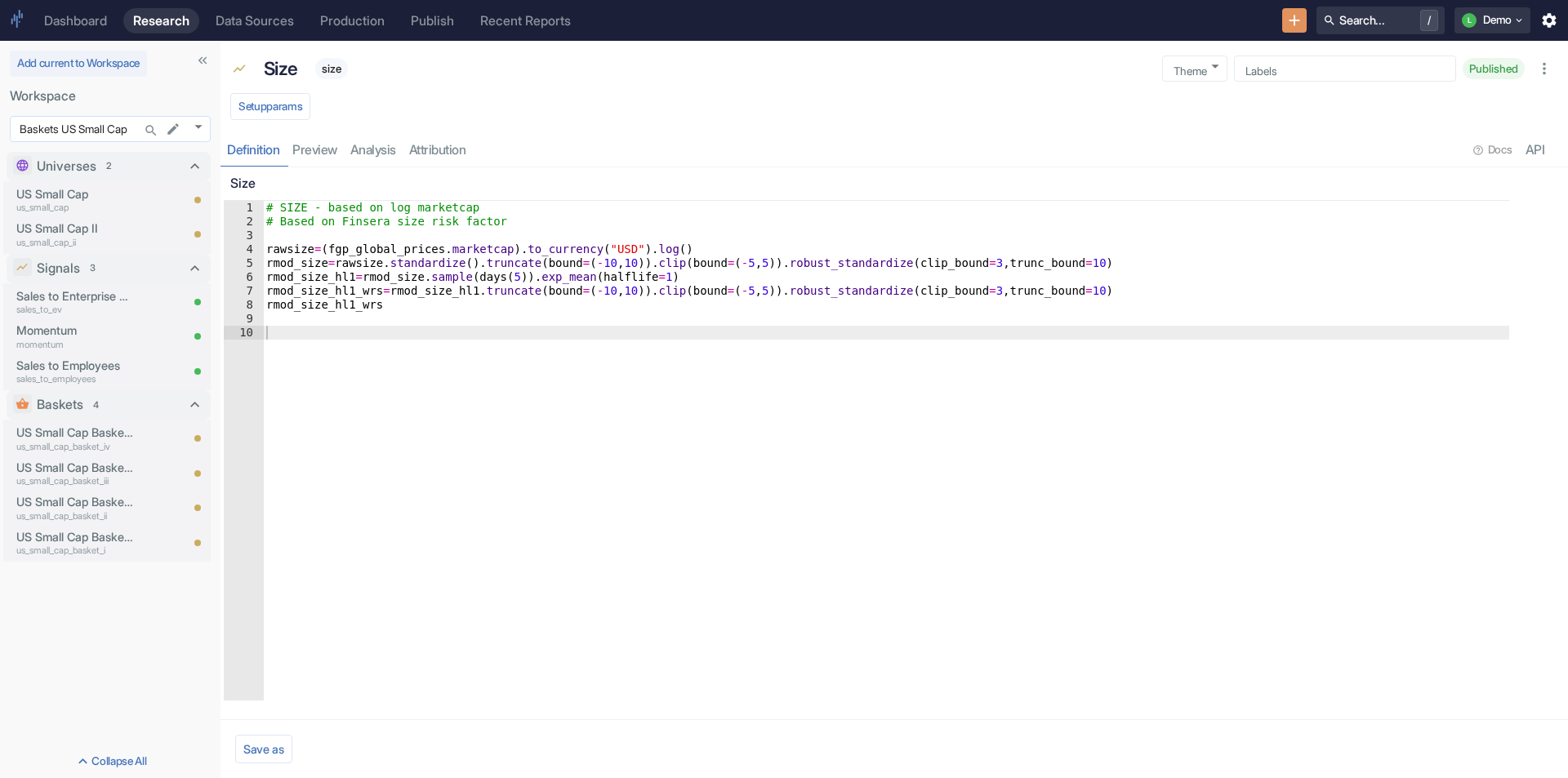
click at [200, 131] on body "Dashboard Research Data Sources Production Publish Recent Reports Search... / L…" at bounding box center [784, 389] width 1568 height 778
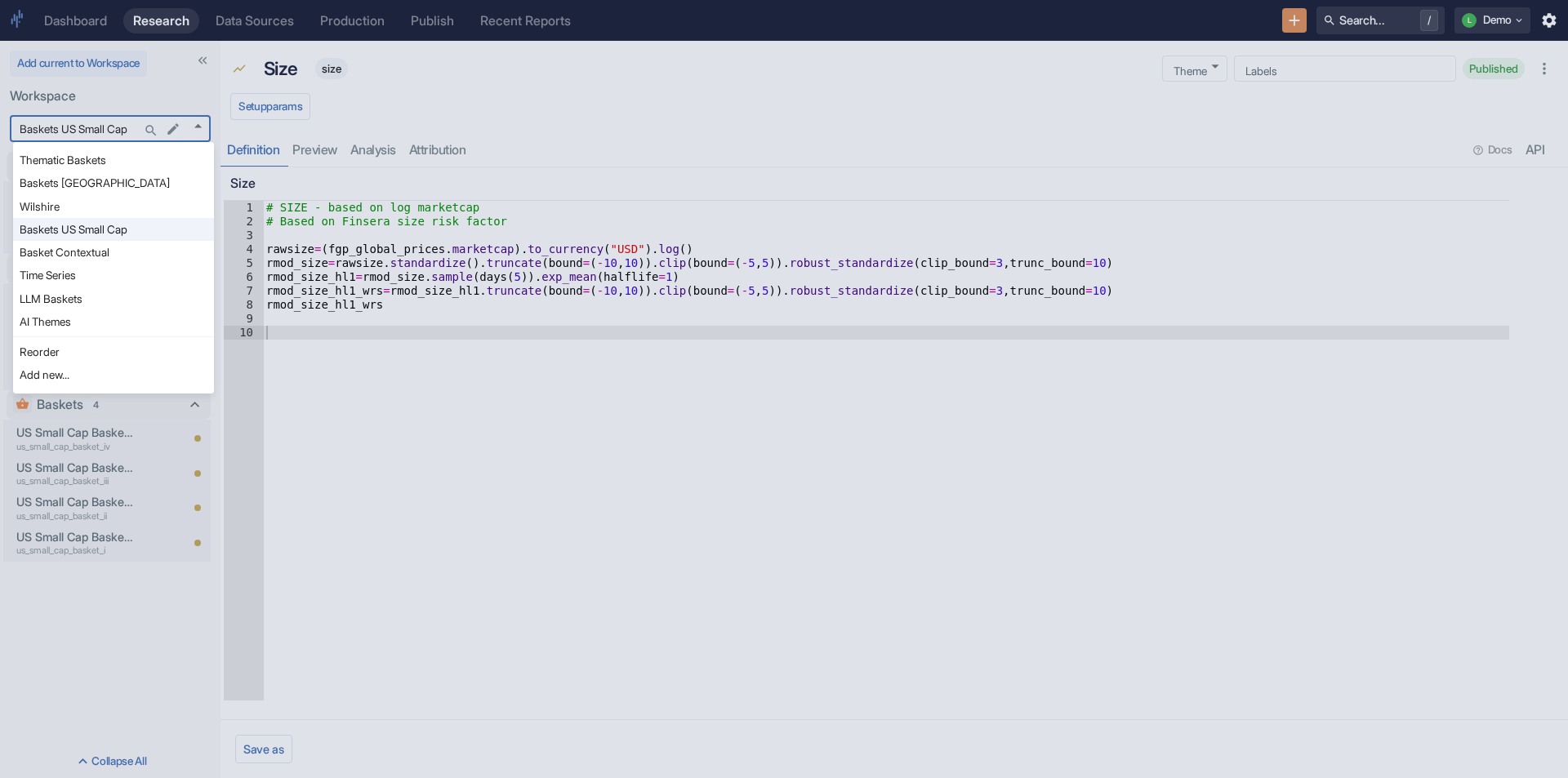
click at [94, 303] on li "LLM Baskets" at bounding box center [114, 299] width 201 height 23
type input "1112"
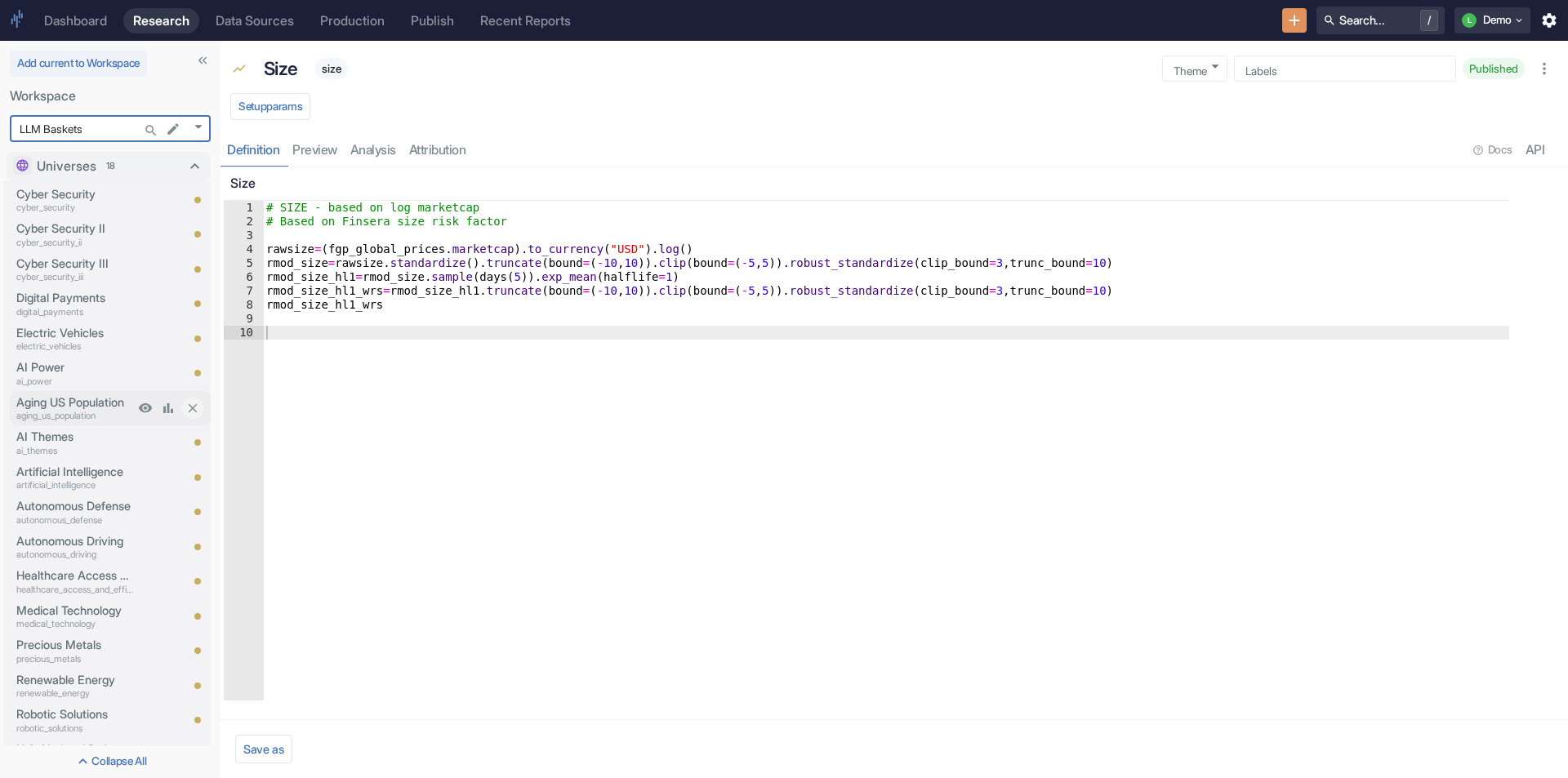
click at [108, 401] on p "Aging US Population" at bounding box center [75, 403] width 117 height 18
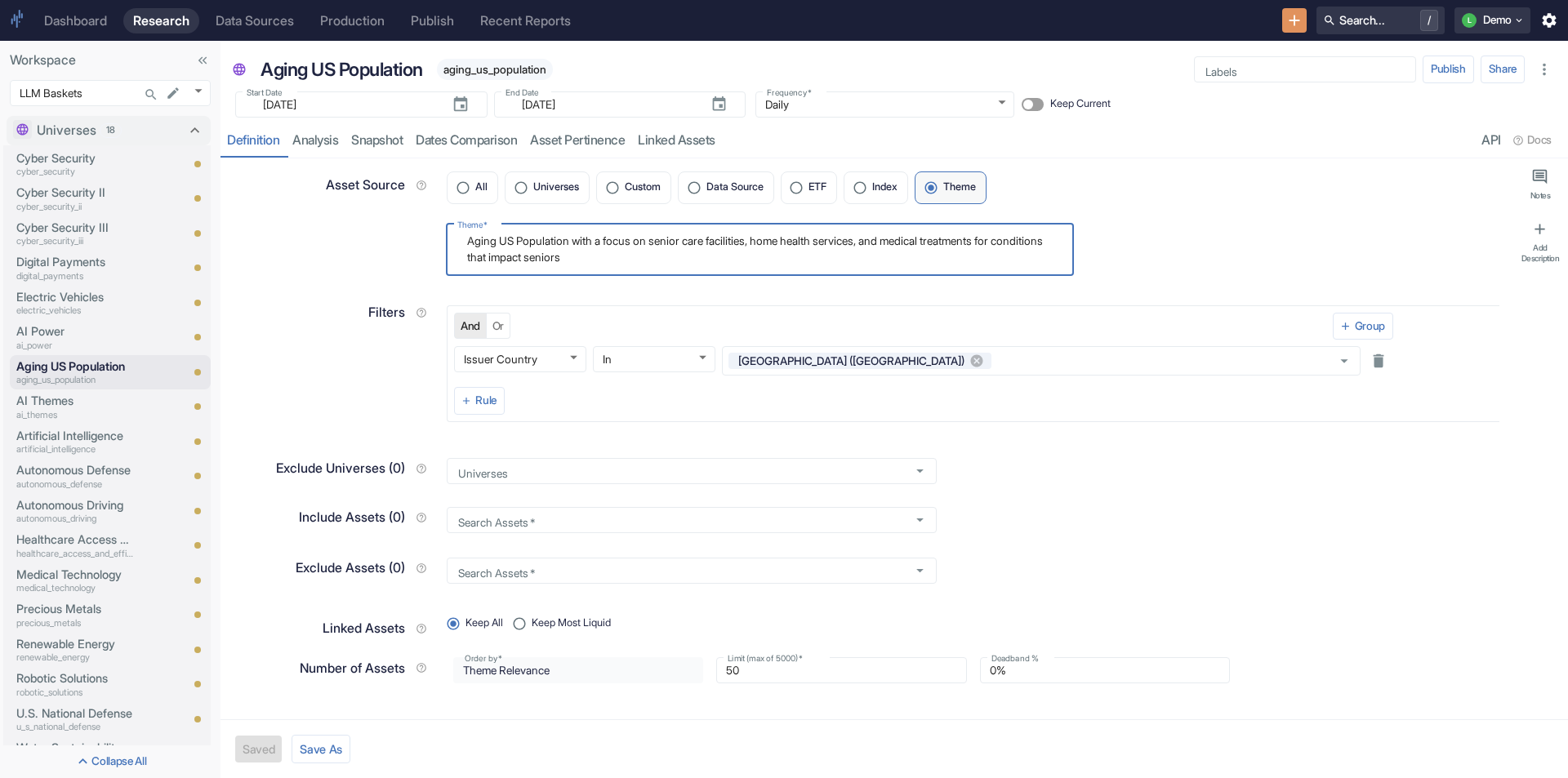
drag, startPoint x: 642, startPoint y: 264, endPoint x: 421, endPoint y: 225, distance: 224.4
click at [421, 225] on div "Theme   * Aging US Population with a focus on senior care facilities, home heal…" at bounding box center [862, 245] width 1275 height 62
type textarea "x"
click at [120, 723] on p "u_s_national_defense" at bounding box center [75, 727] width 117 height 14
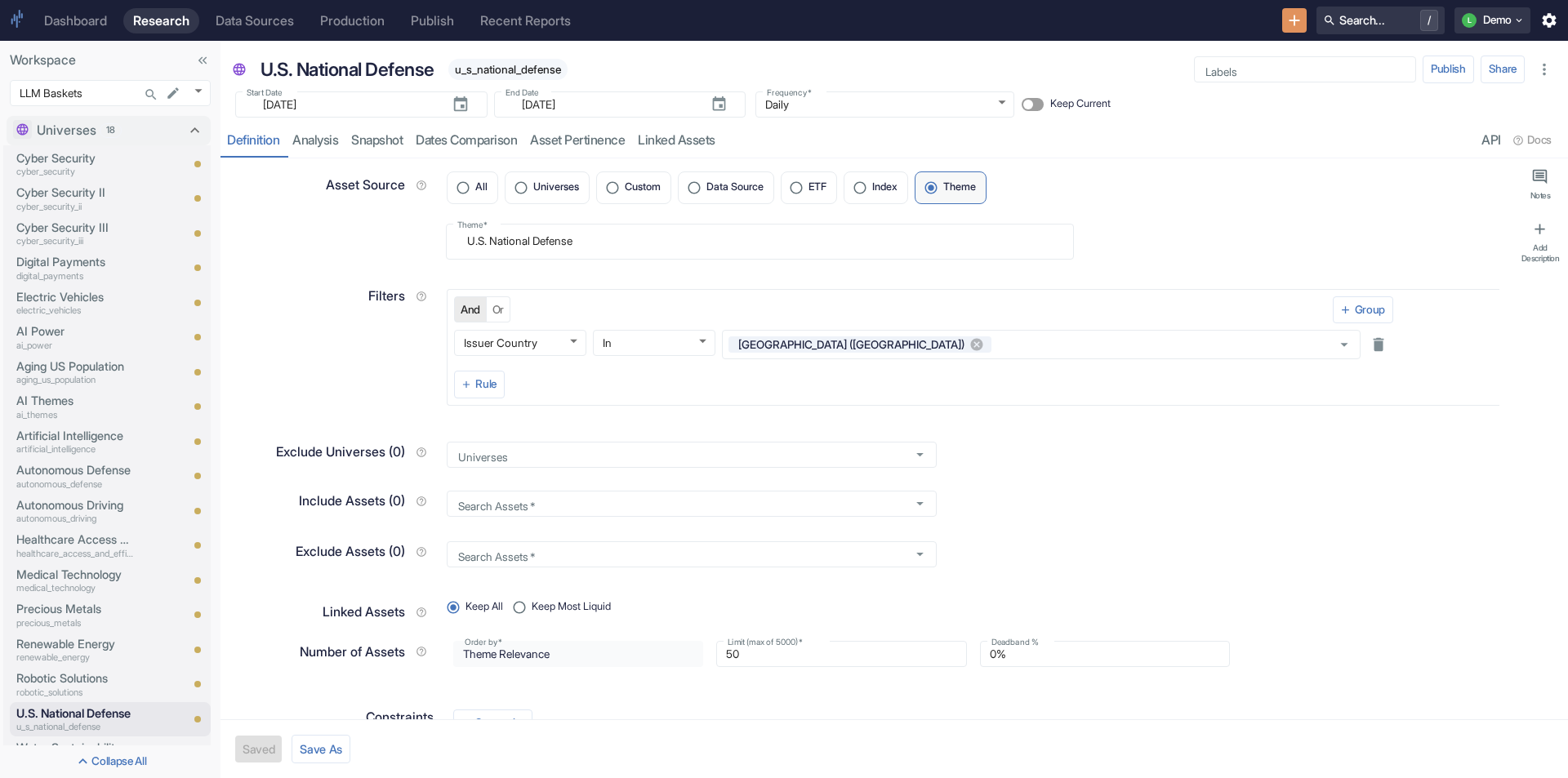
type textarea "x"
